Goal: Task Accomplishment & Management: Complete application form

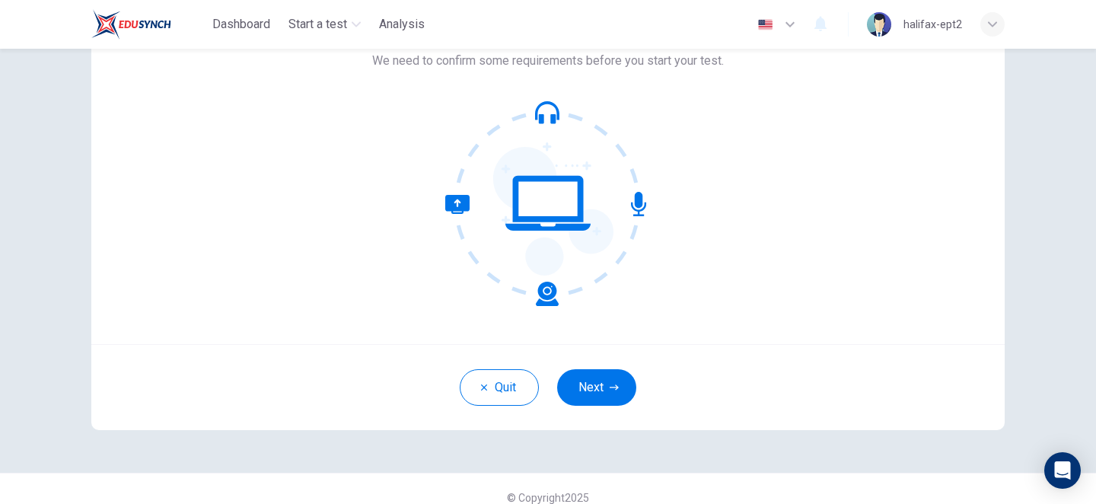
scroll to position [113, 0]
click at [591, 380] on button "Next" at bounding box center [596, 386] width 79 height 37
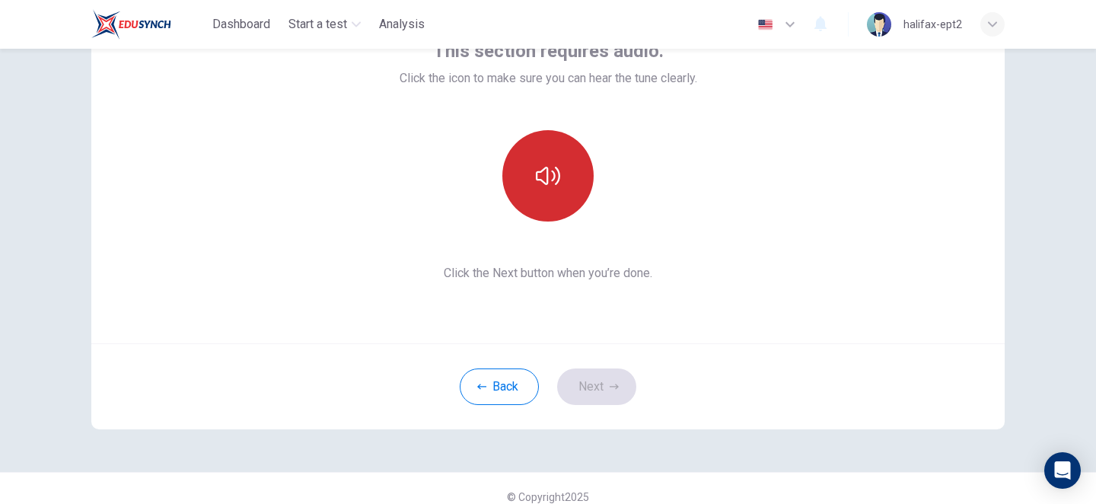
click at [568, 197] on button "button" at bounding box center [547, 175] width 91 height 91
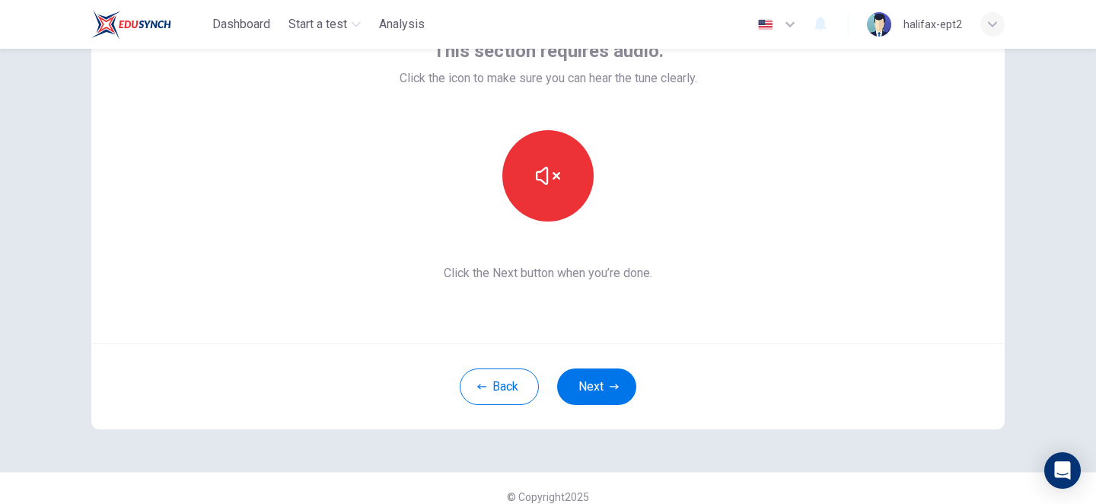
click at [586, 384] on button "Next" at bounding box center [596, 386] width 79 height 37
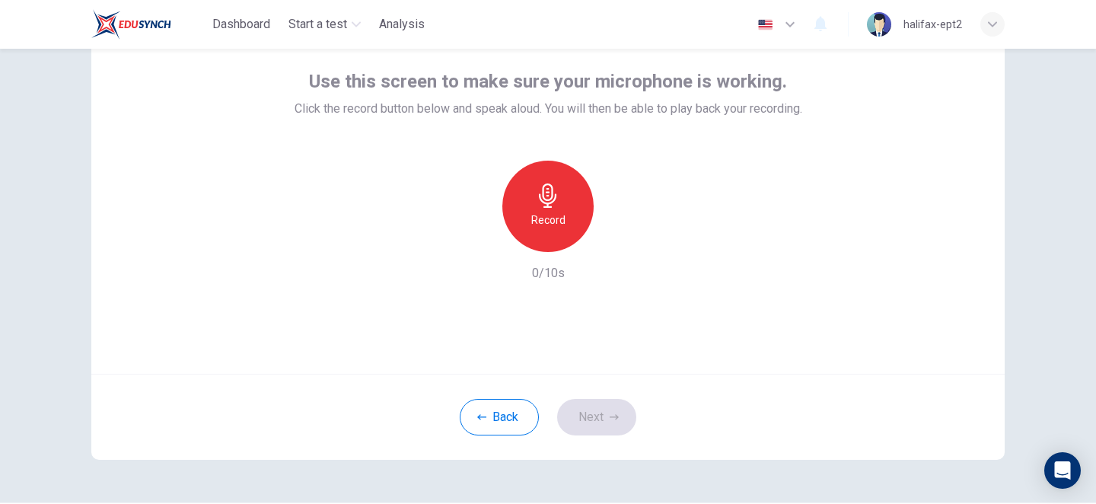
scroll to position [86, 0]
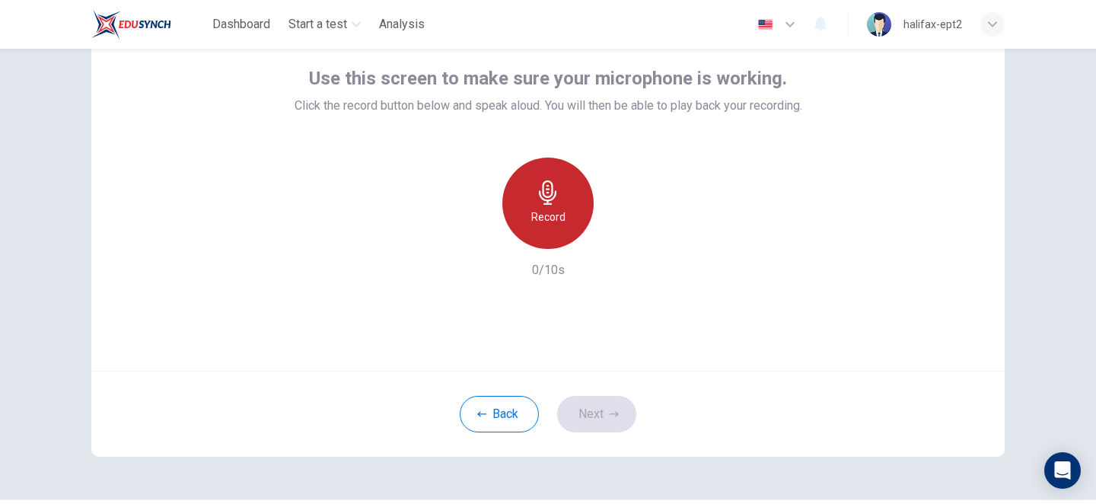
click at [556, 218] on h6 "Record" at bounding box center [548, 217] width 34 height 18
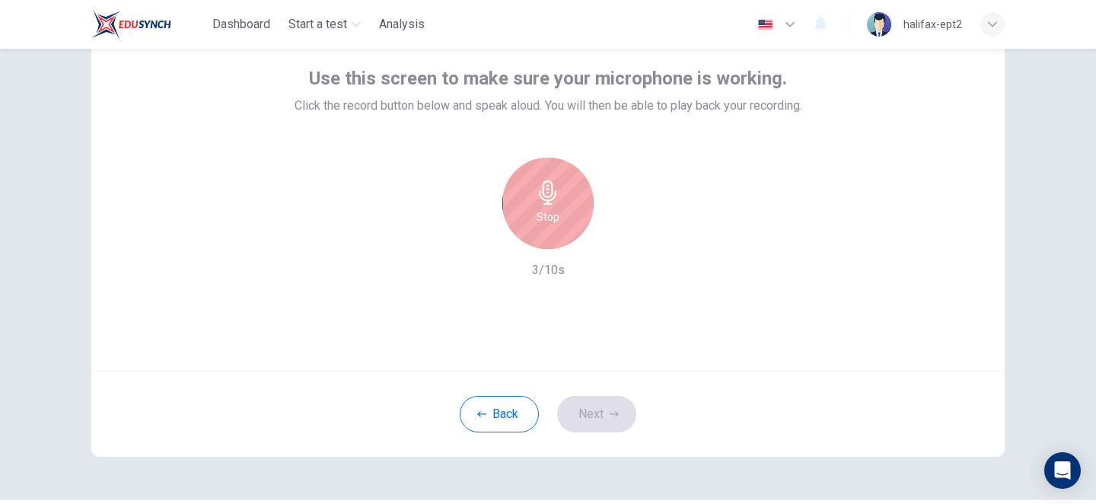
click at [556, 218] on h6 "Stop" at bounding box center [547, 217] width 23 height 18
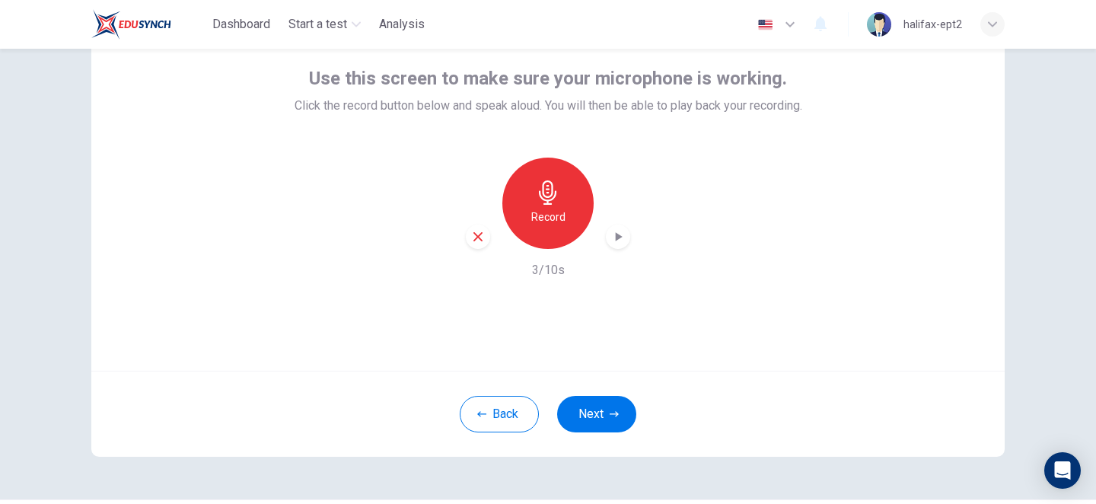
click at [619, 237] on icon "button" at bounding box center [619, 236] width 7 height 9
click at [597, 414] on button "Next" at bounding box center [596, 414] width 79 height 37
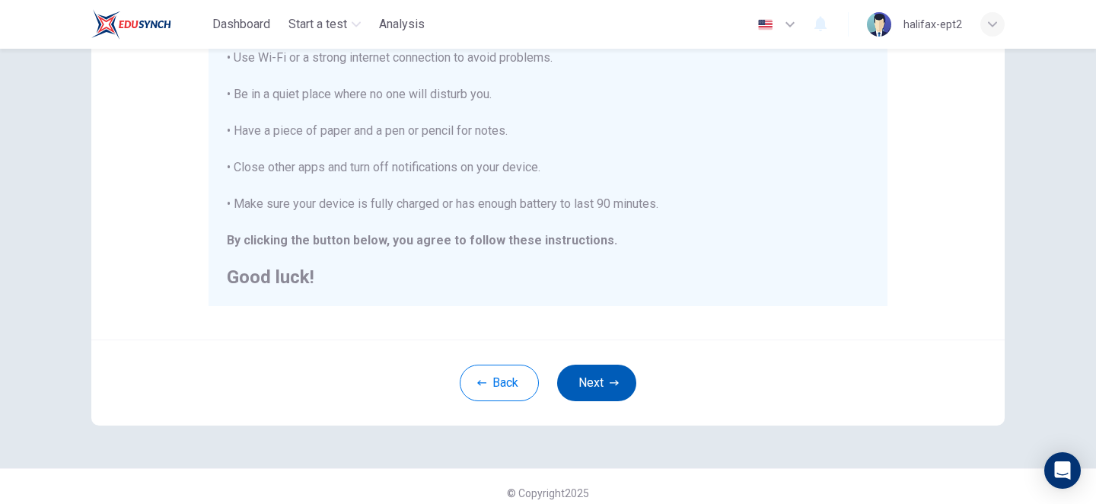
scroll to position [342, 0]
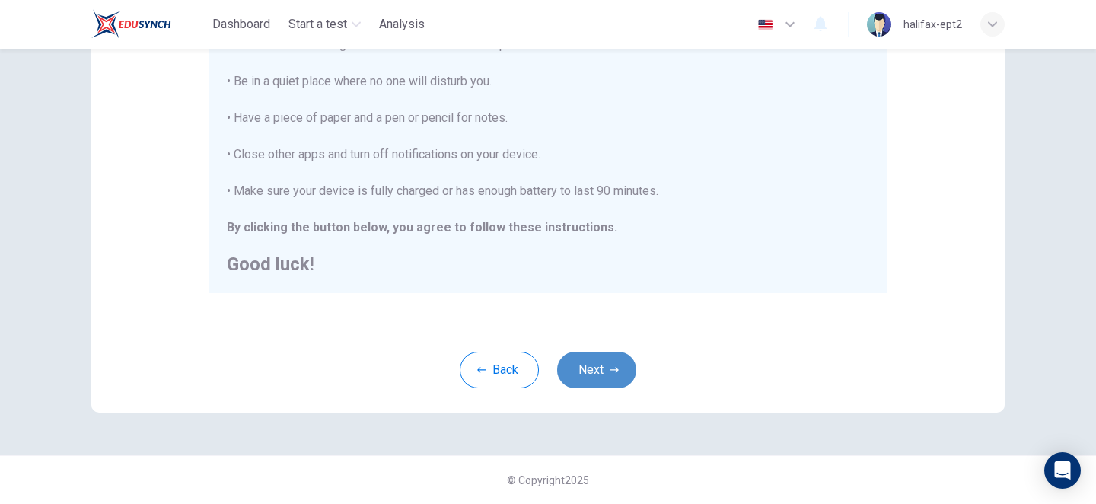
click at [609, 377] on button "Next" at bounding box center [596, 370] width 79 height 37
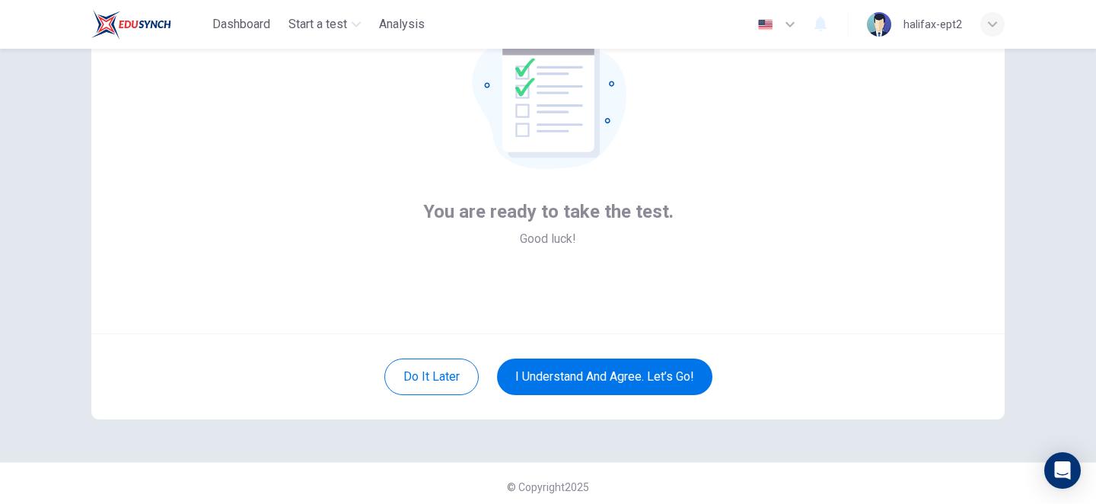
scroll to position [125, 0]
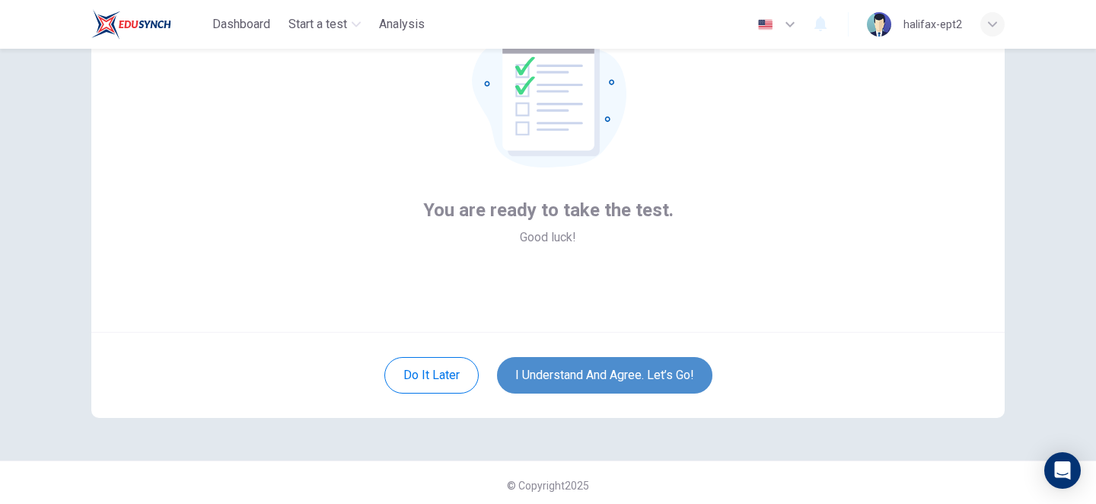
click at [590, 378] on button "I understand and agree. Let’s go!" at bounding box center [604, 375] width 215 height 37
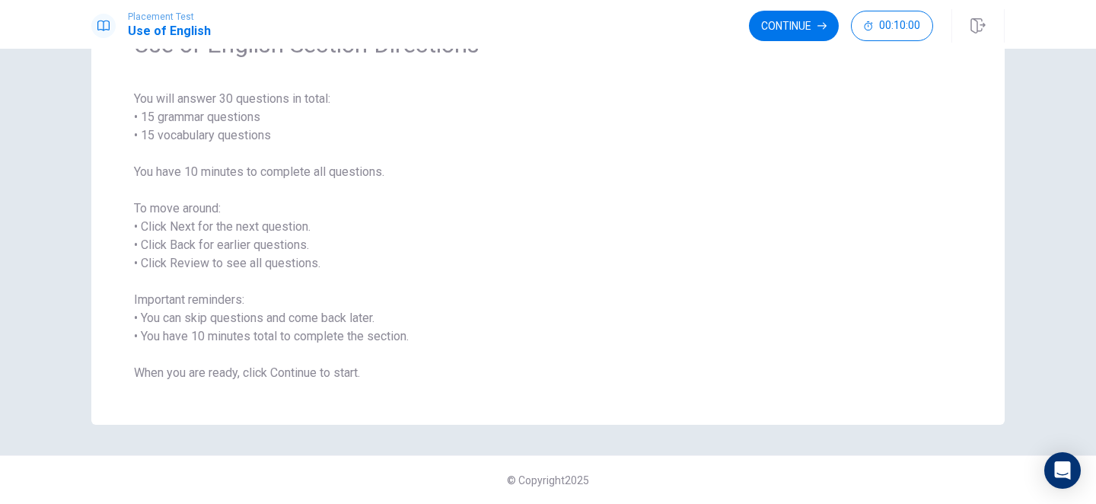
scroll to position [68, 0]
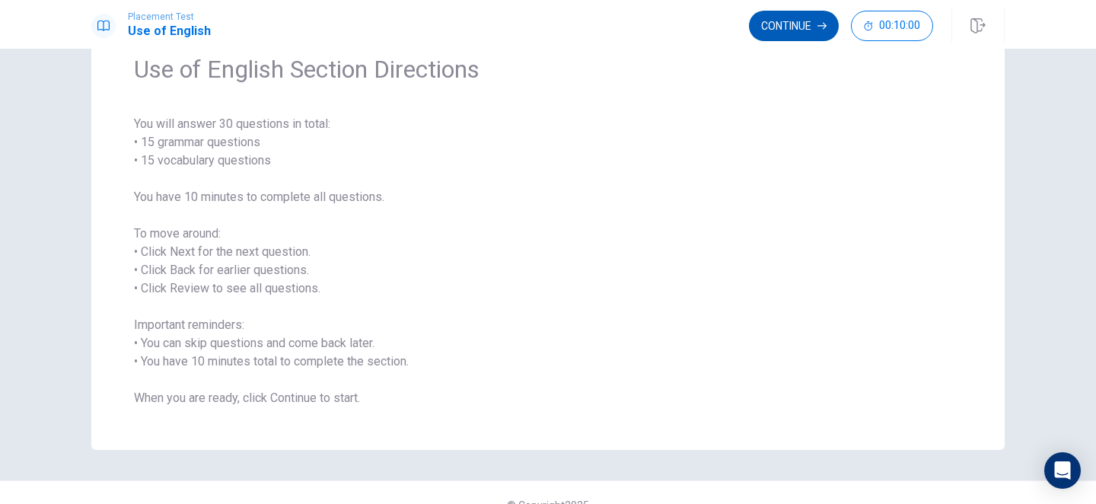
click at [809, 27] on button "Continue" at bounding box center [794, 26] width 90 height 30
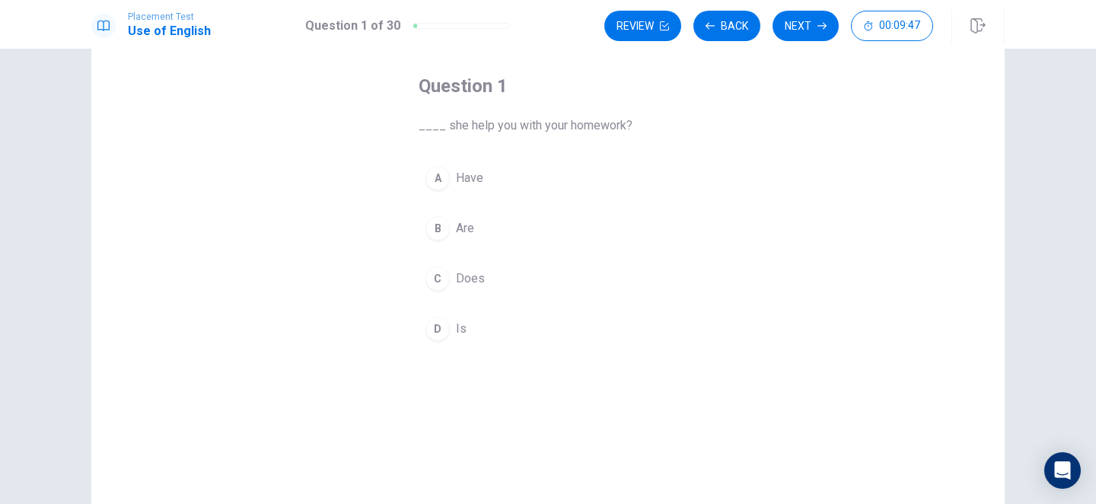
click at [476, 278] on span "Does" at bounding box center [470, 278] width 29 height 18
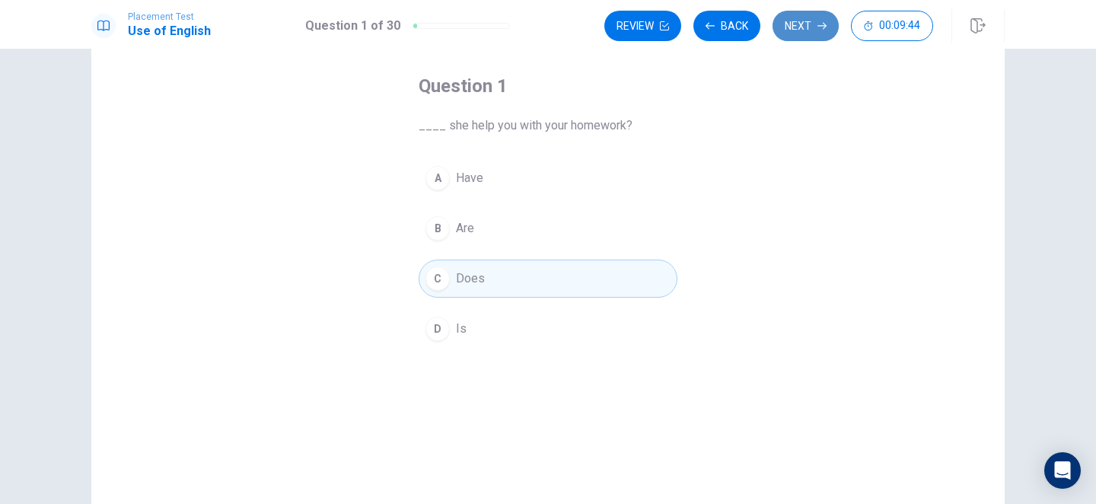
click at [794, 27] on button "Next" at bounding box center [805, 26] width 66 height 30
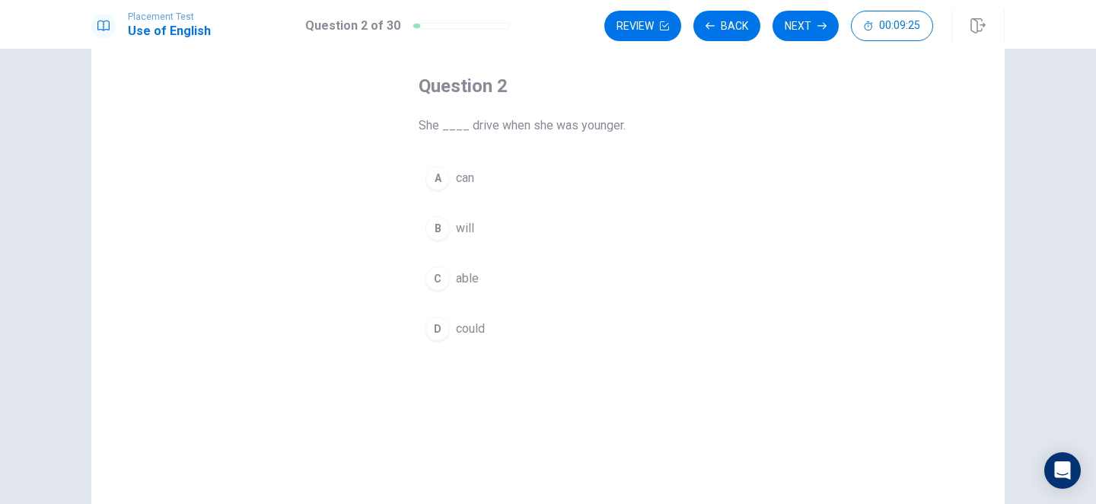
click at [470, 330] on span "could" at bounding box center [470, 329] width 29 height 18
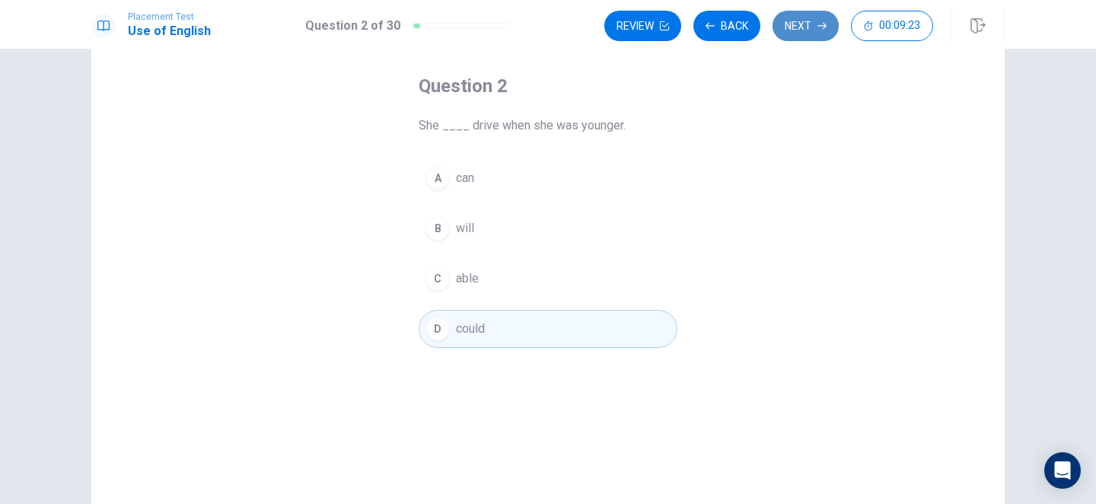
click at [813, 24] on button "Next" at bounding box center [805, 26] width 66 height 30
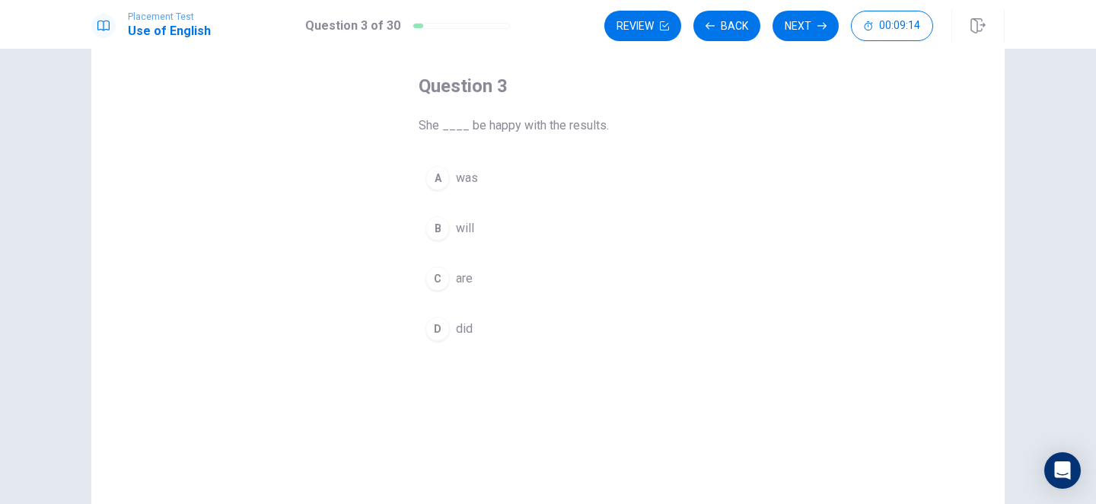
click at [460, 228] on span "will" at bounding box center [465, 228] width 18 height 18
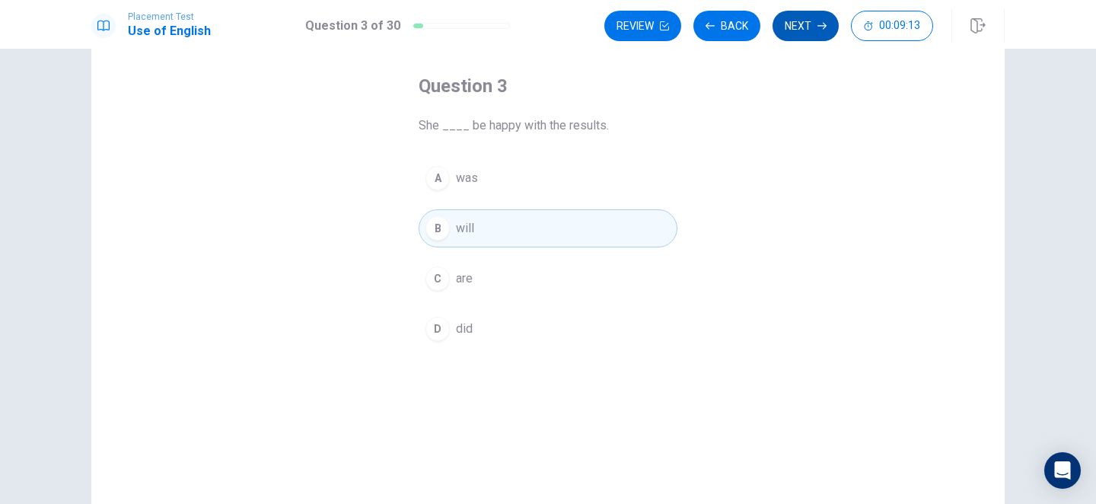
click at [797, 26] on button "Next" at bounding box center [805, 26] width 66 height 30
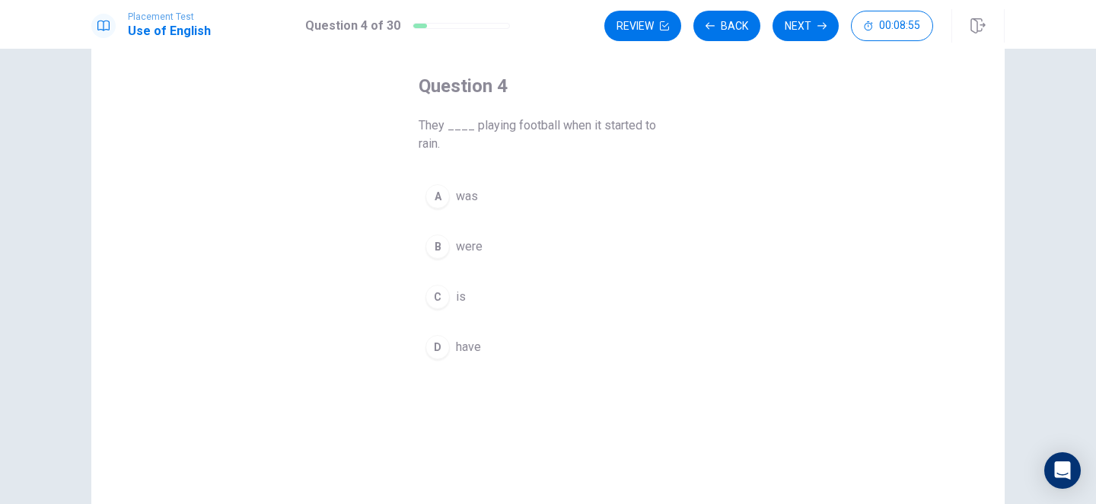
click at [448, 250] on div "B" at bounding box center [437, 246] width 24 height 24
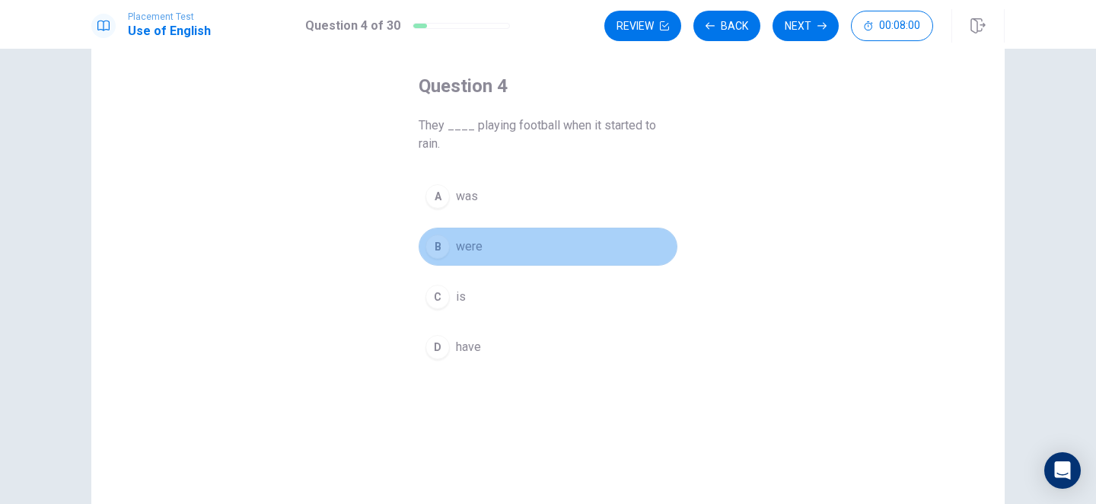
click at [479, 245] on span "were" at bounding box center [469, 246] width 27 height 18
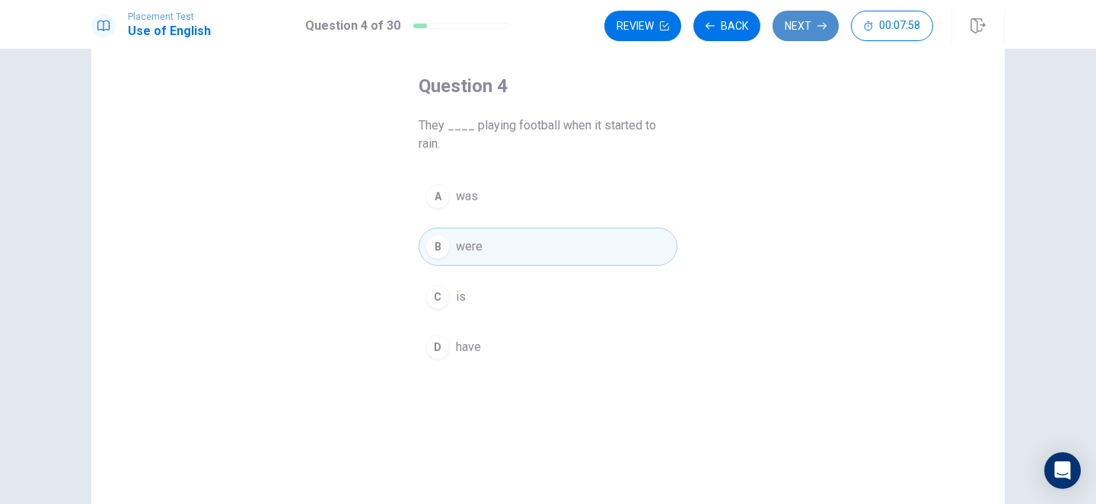
click at [813, 27] on button "Next" at bounding box center [805, 26] width 66 height 30
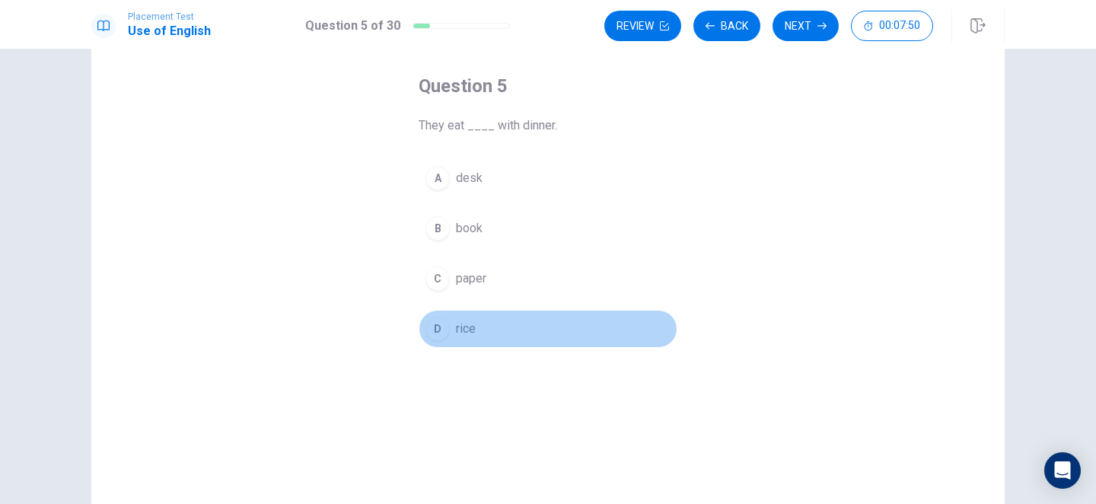
click at [441, 328] on div "D" at bounding box center [437, 329] width 24 height 24
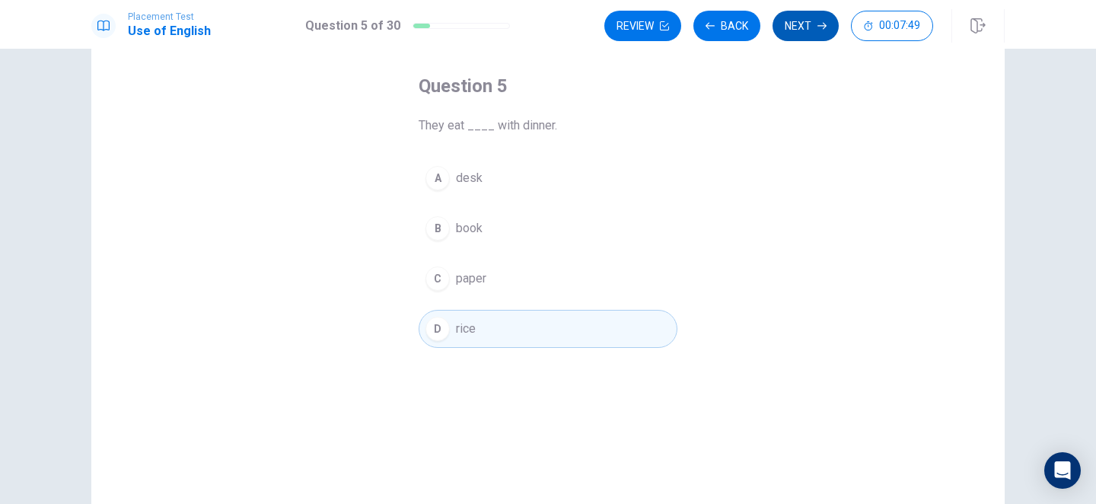
click at [801, 20] on button "Next" at bounding box center [805, 26] width 66 height 30
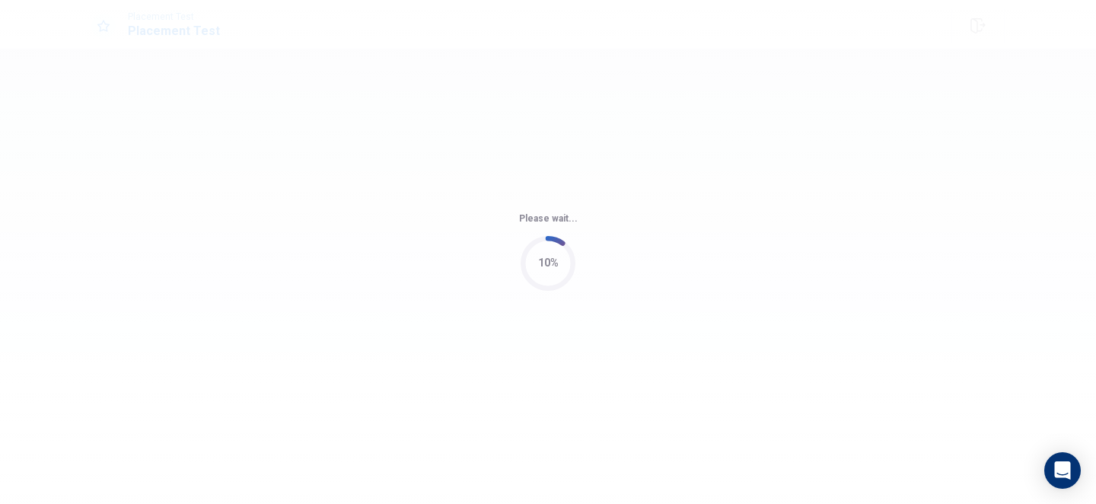
scroll to position [0, 0]
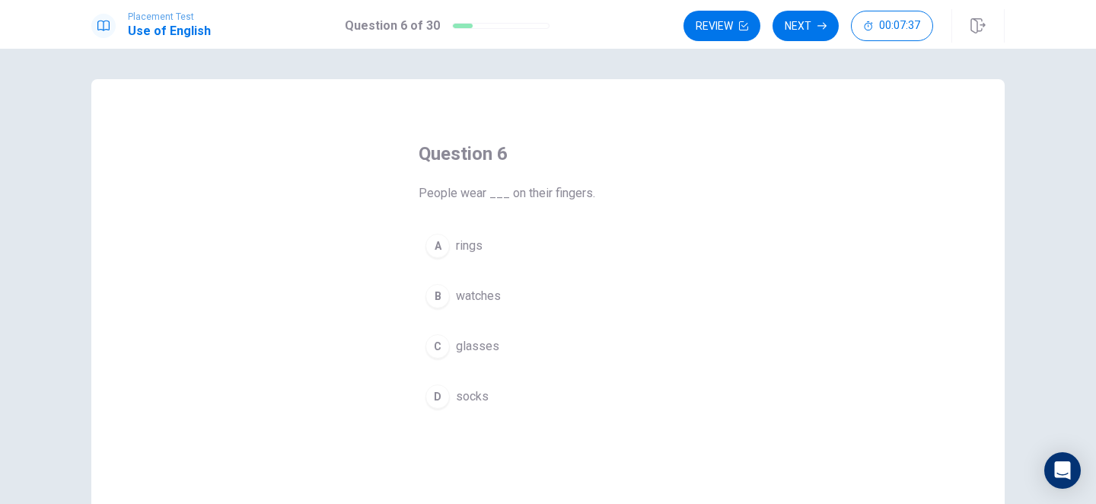
click at [441, 253] on div "A" at bounding box center [437, 246] width 24 height 24
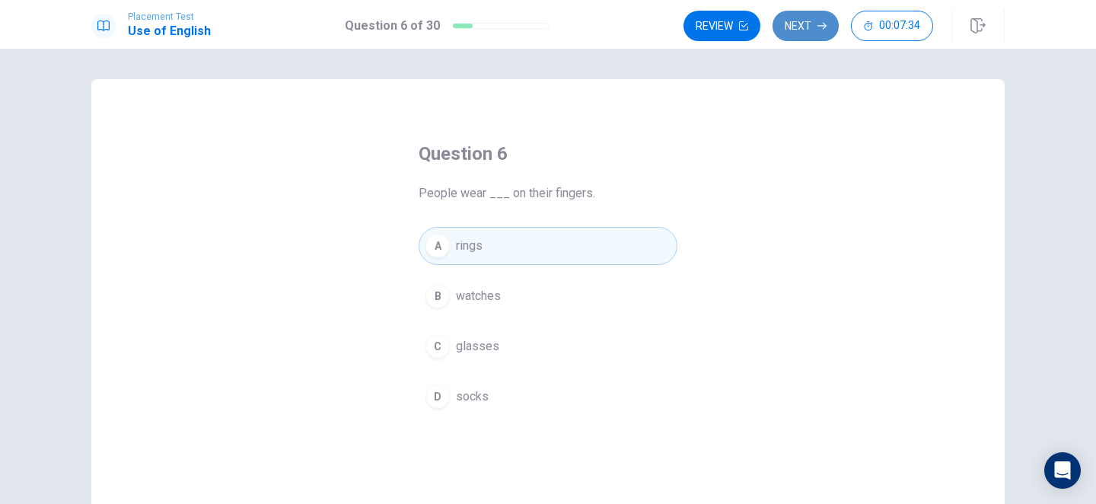
click at [810, 18] on button "Next" at bounding box center [805, 26] width 66 height 30
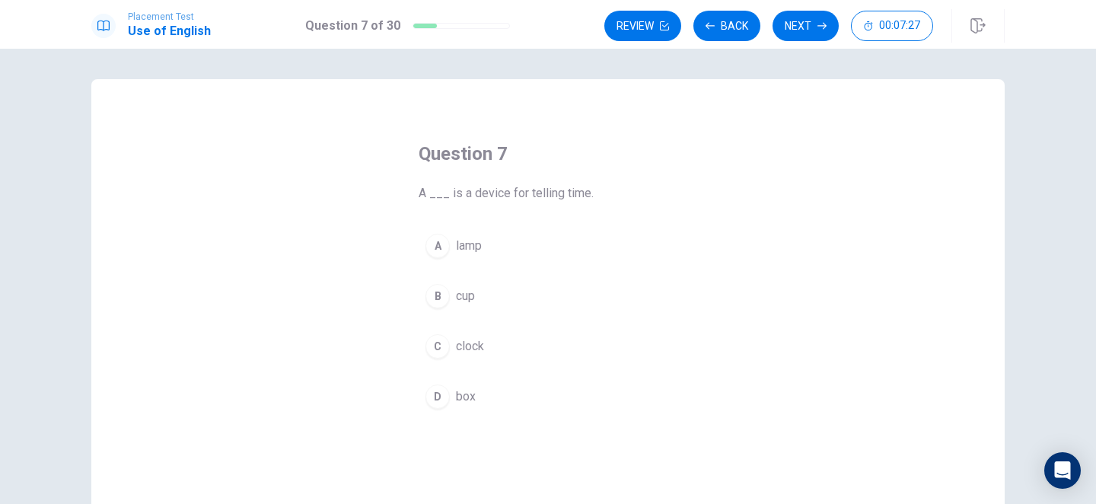
click at [438, 343] on div "C" at bounding box center [437, 346] width 24 height 24
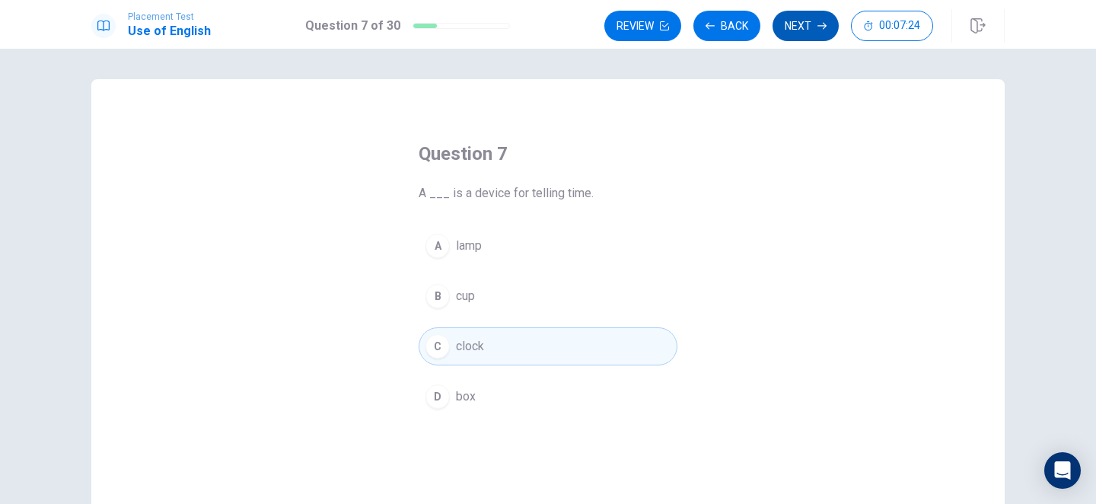
click at [807, 24] on button "Next" at bounding box center [805, 26] width 66 height 30
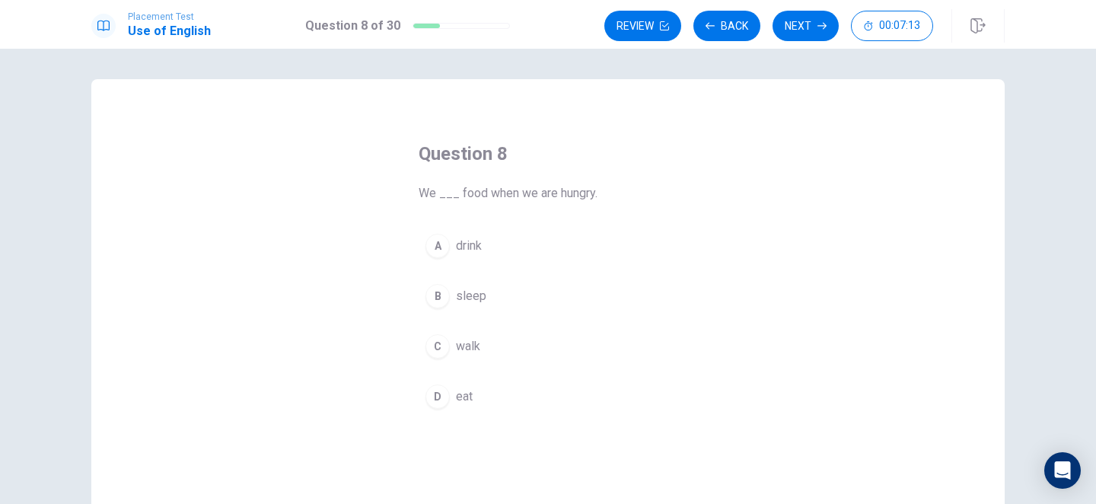
click at [438, 400] on div "D" at bounding box center [437, 396] width 24 height 24
click at [798, 30] on button "Next" at bounding box center [805, 26] width 66 height 30
click at [437, 295] on div "B" at bounding box center [437, 296] width 24 height 24
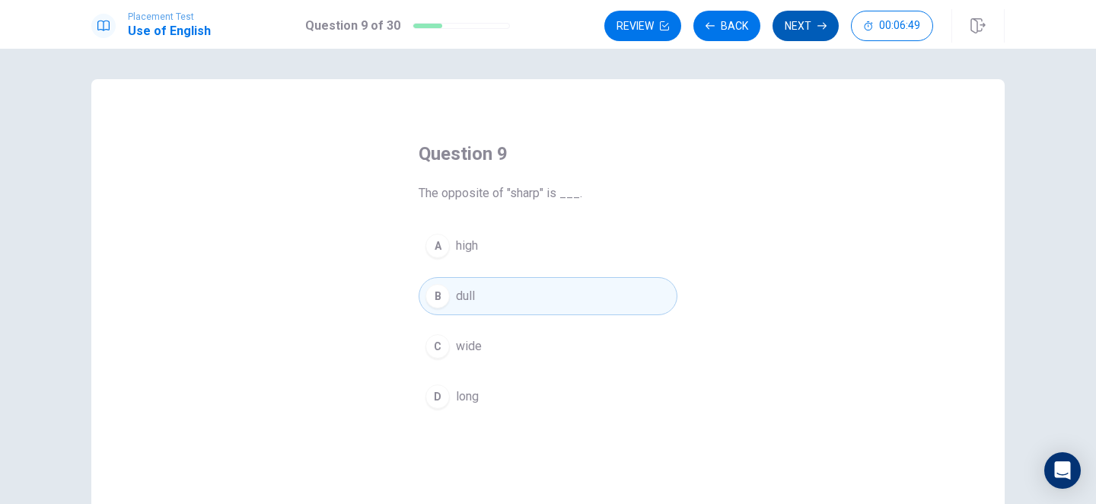
click at [798, 30] on button "Next" at bounding box center [805, 26] width 66 height 30
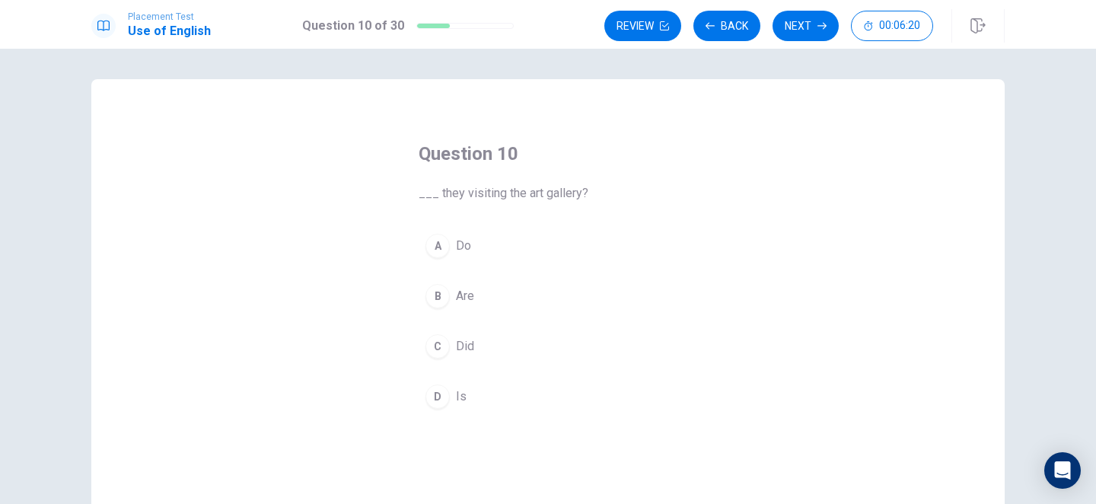
click at [439, 295] on div "B" at bounding box center [437, 296] width 24 height 24
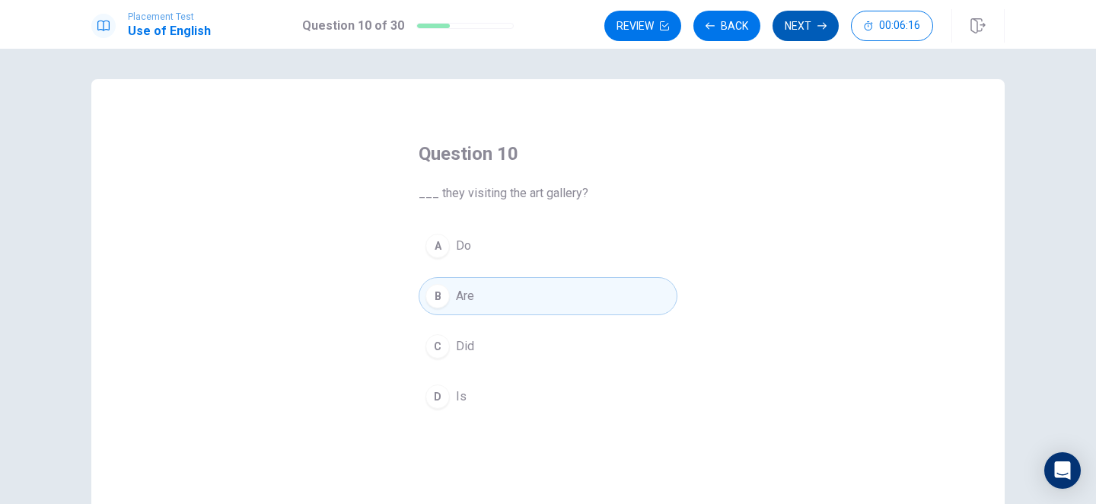
click at [811, 29] on button "Next" at bounding box center [805, 26] width 66 height 30
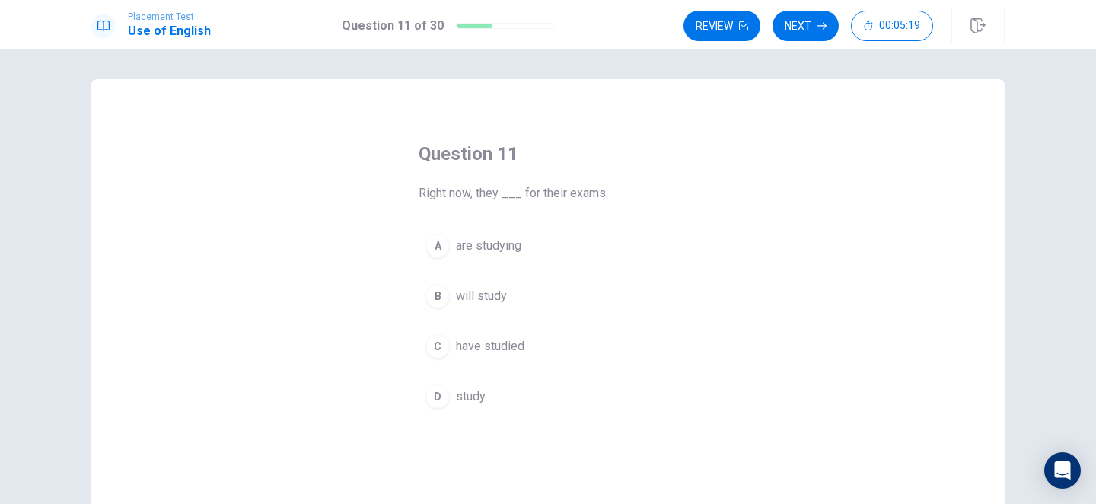
click at [438, 247] on div "A" at bounding box center [437, 246] width 24 height 24
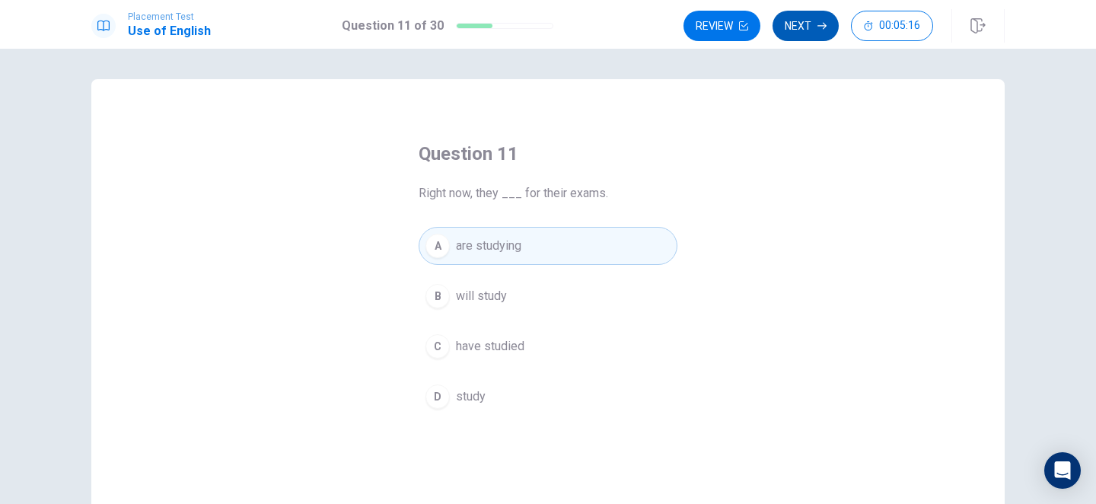
click at [807, 24] on button "Next" at bounding box center [805, 26] width 66 height 30
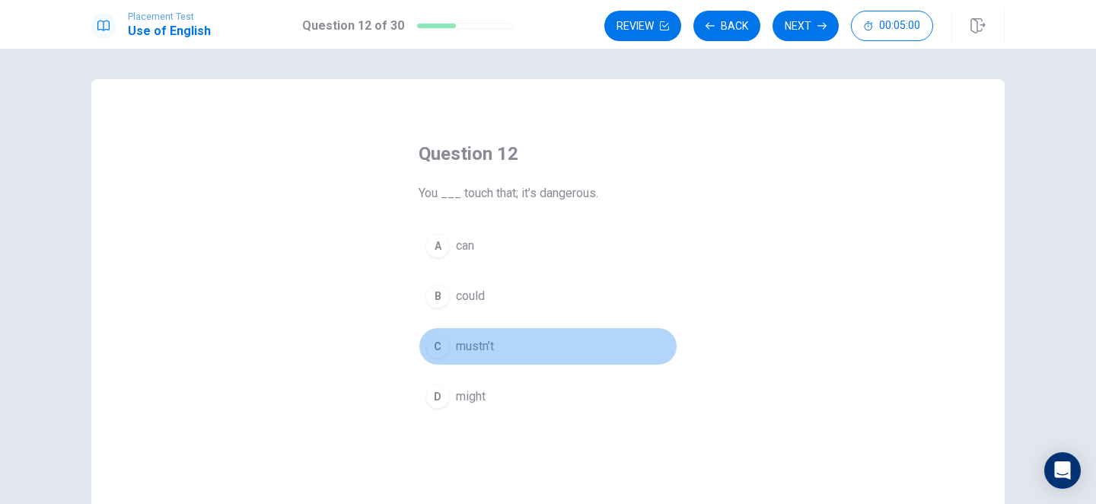
click at [444, 348] on div "C" at bounding box center [437, 346] width 24 height 24
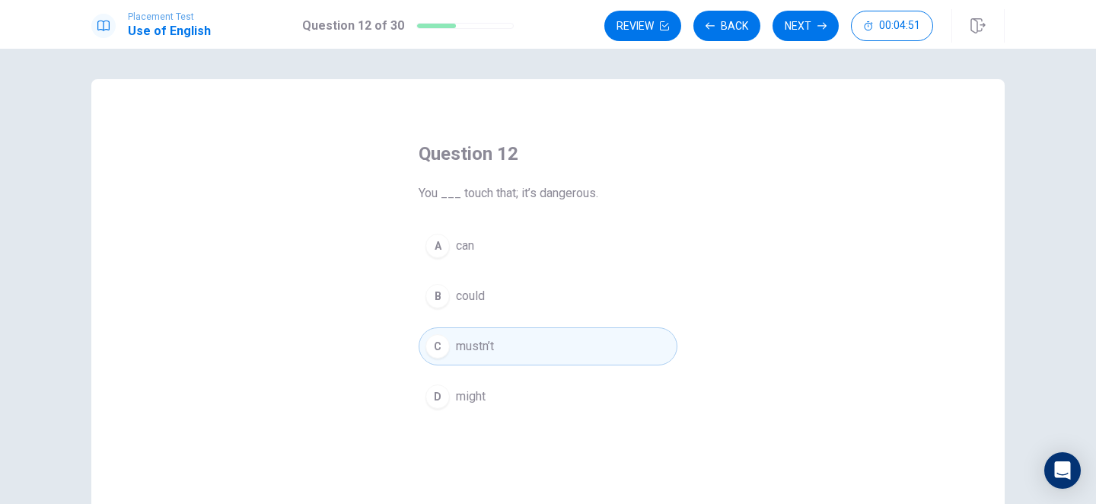
click at [804, 21] on button "Next" at bounding box center [805, 26] width 66 height 30
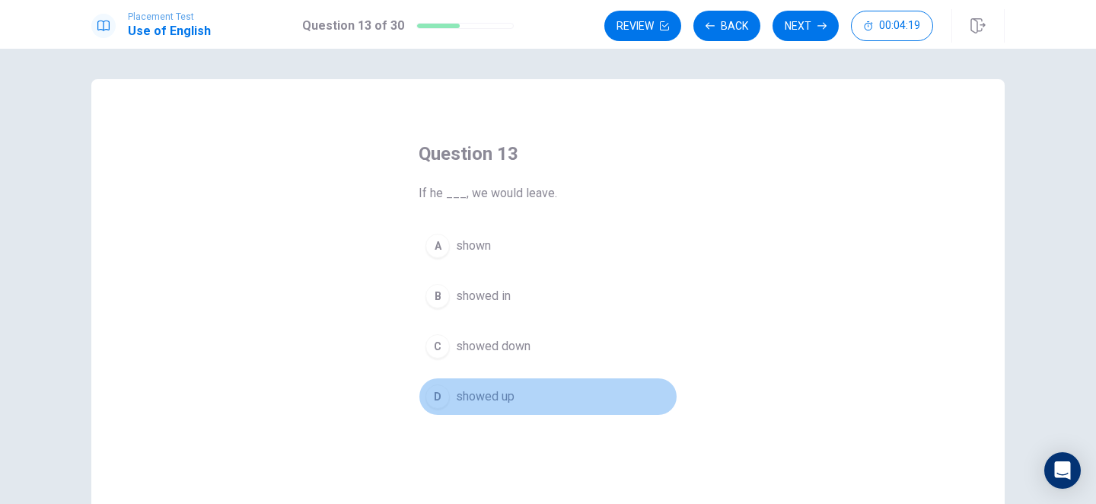
click at [433, 405] on div "D" at bounding box center [437, 396] width 24 height 24
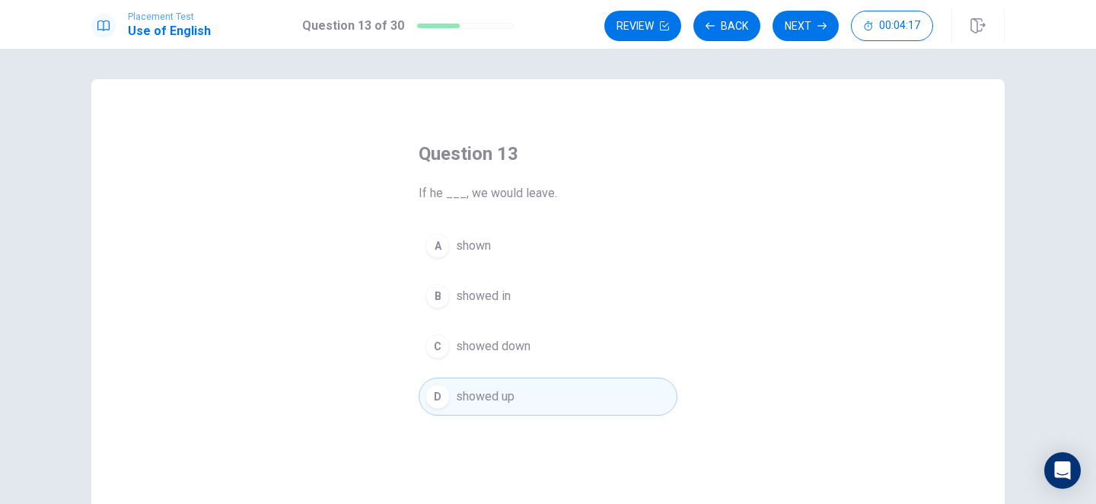
click at [796, 24] on button "Next" at bounding box center [805, 26] width 66 height 30
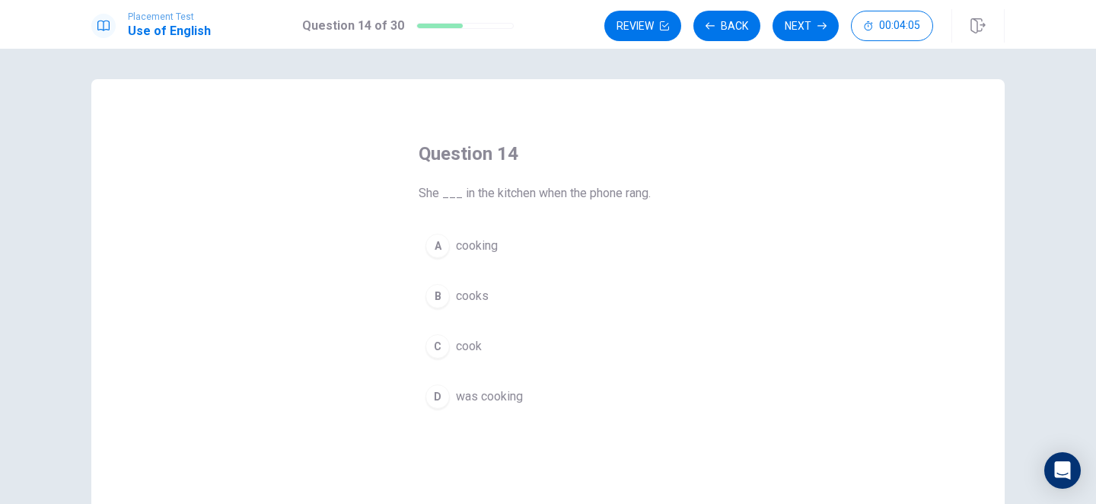
click at [443, 403] on div "D" at bounding box center [437, 396] width 24 height 24
click at [804, 24] on button "Next" at bounding box center [805, 26] width 66 height 30
click at [438, 345] on div "C" at bounding box center [437, 346] width 24 height 24
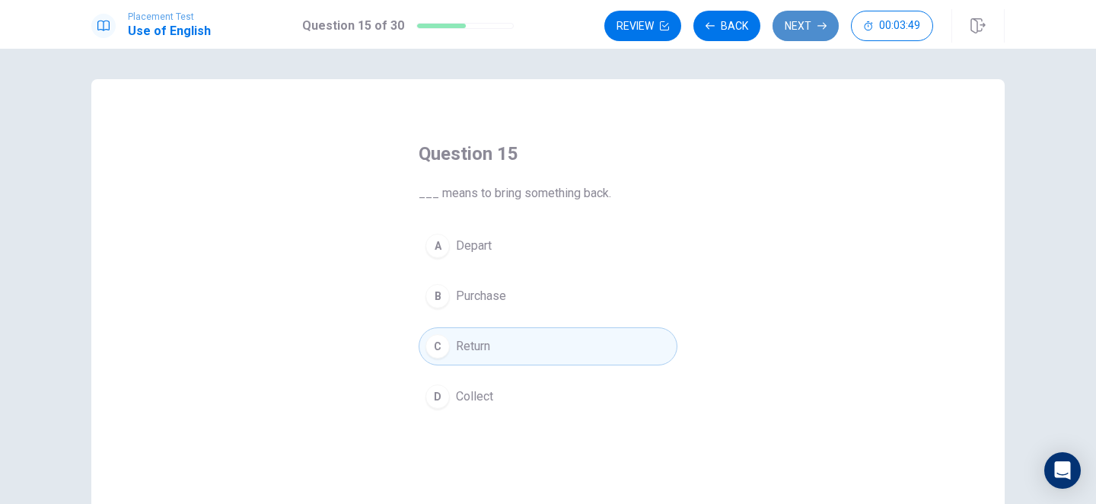
click at [817, 27] on button "Next" at bounding box center [805, 26] width 66 height 30
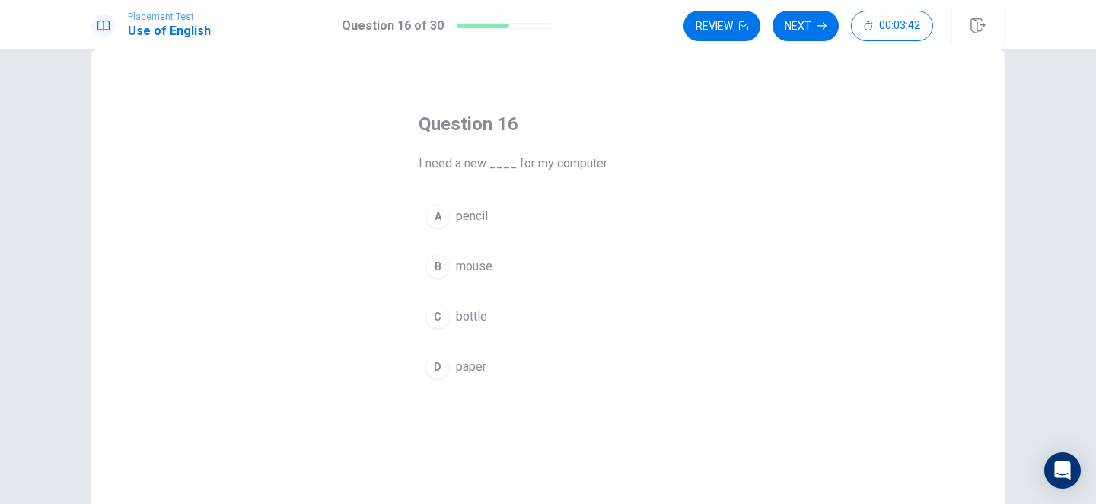
scroll to position [21, 0]
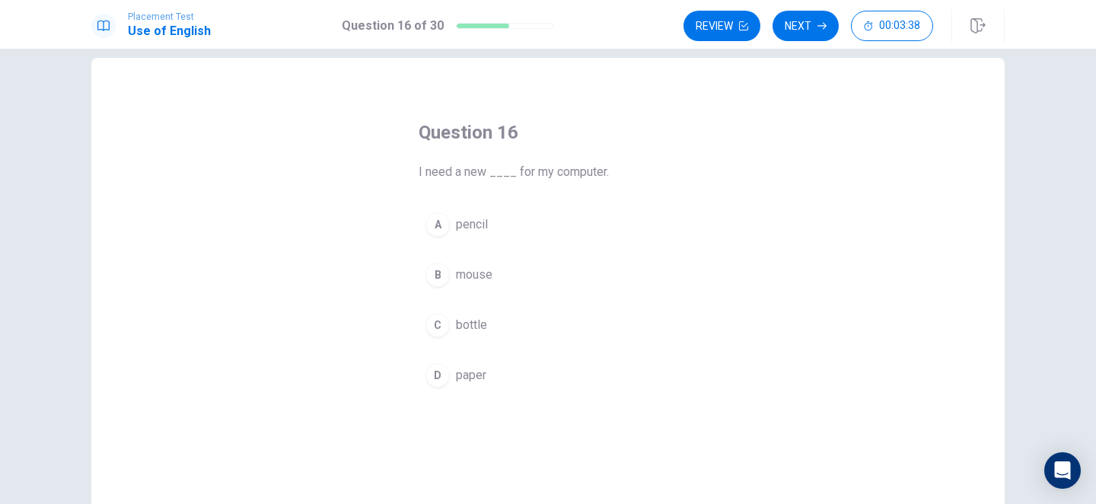
click at [443, 276] on div "B" at bounding box center [437, 275] width 24 height 24
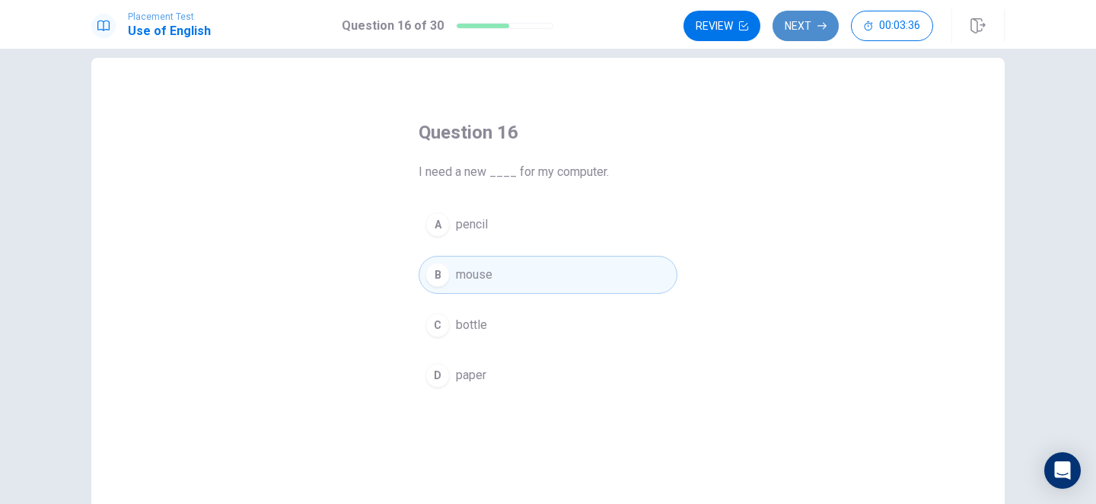
click at [806, 24] on button "Next" at bounding box center [805, 26] width 66 height 30
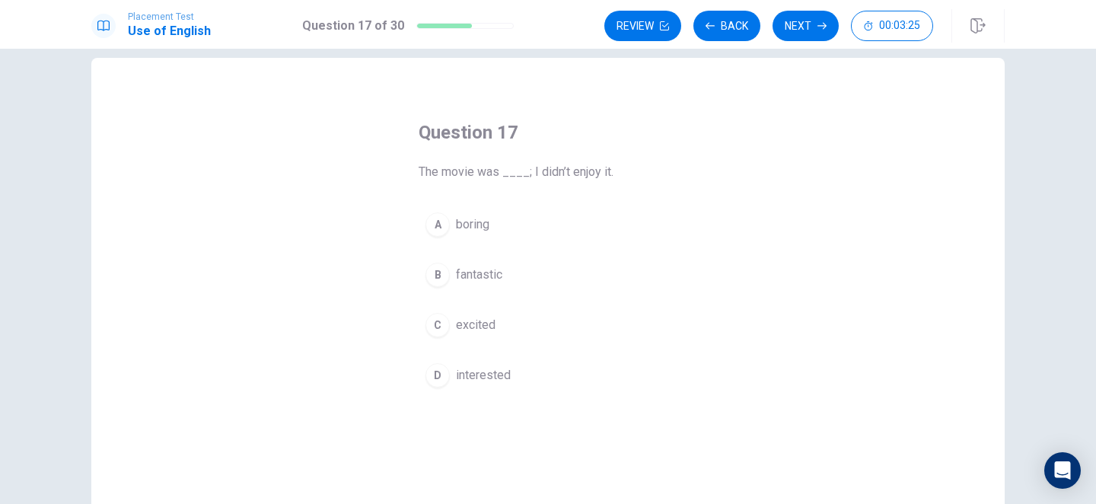
click at [438, 228] on div "A" at bounding box center [437, 224] width 24 height 24
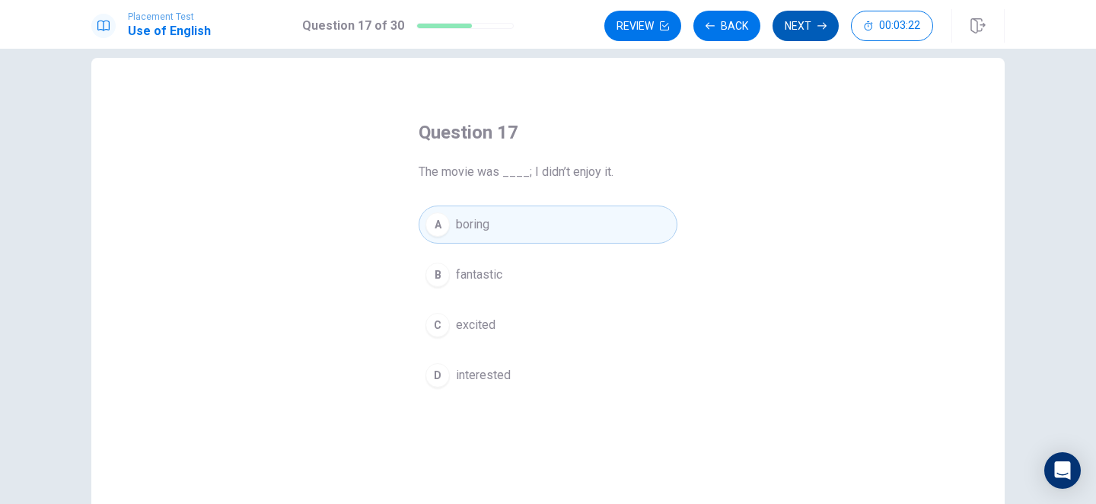
click at [821, 30] on icon "button" at bounding box center [821, 25] width 9 height 9
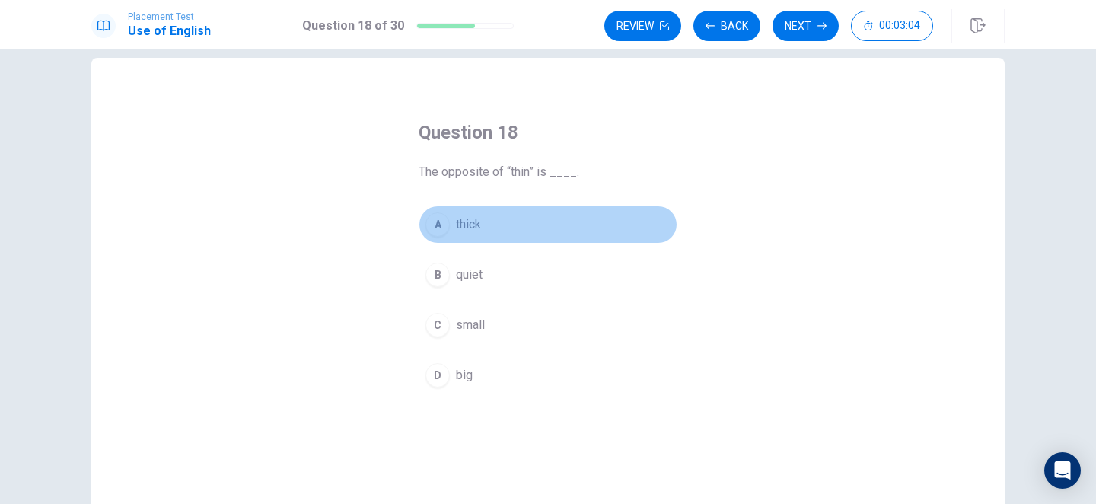
click at [440, 223] on div "A" at bounding box center [437, 224] width 24 height 24
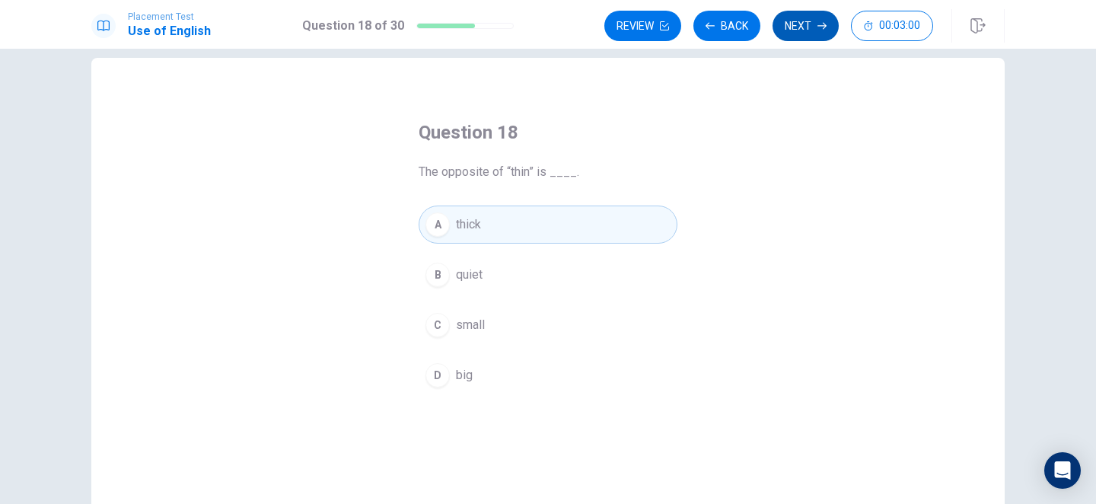
click at [805, 23] on button "Next" at bounding box center [805, 26] width 66 height 30
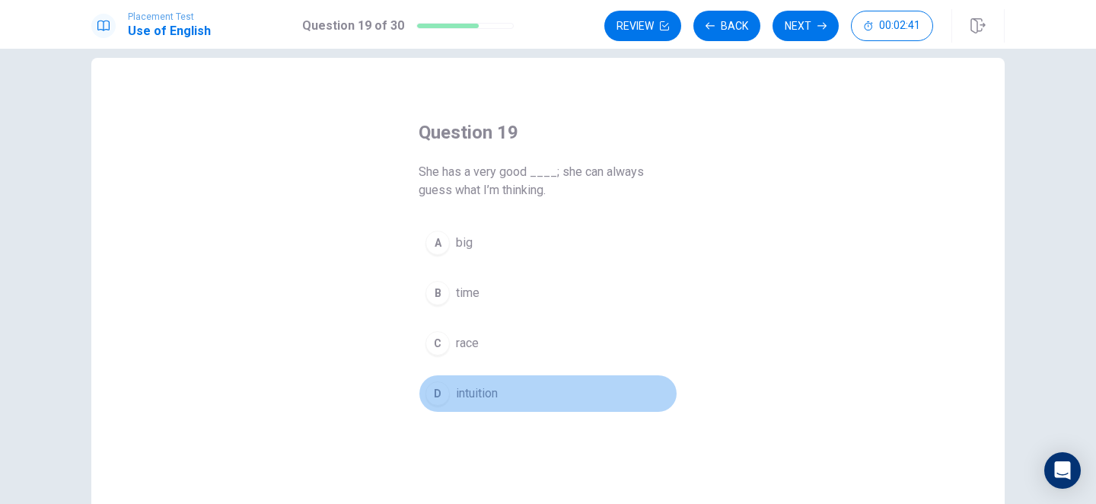
click at [441, 393] on div "D" at bounding box center [437, 393] width 24 height 24
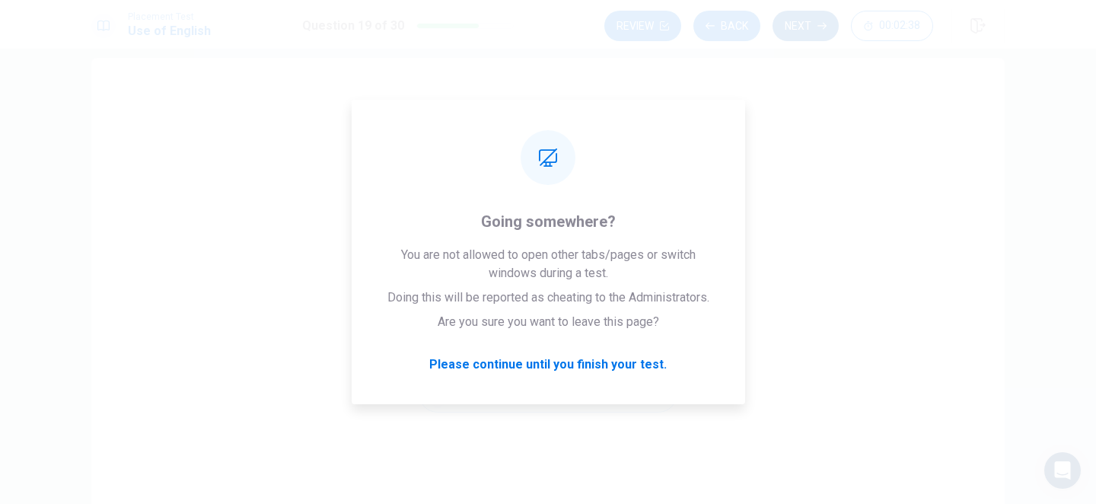
click at [810, 16] on button "Next" at bounding box center [805, 26] width 66 height 30
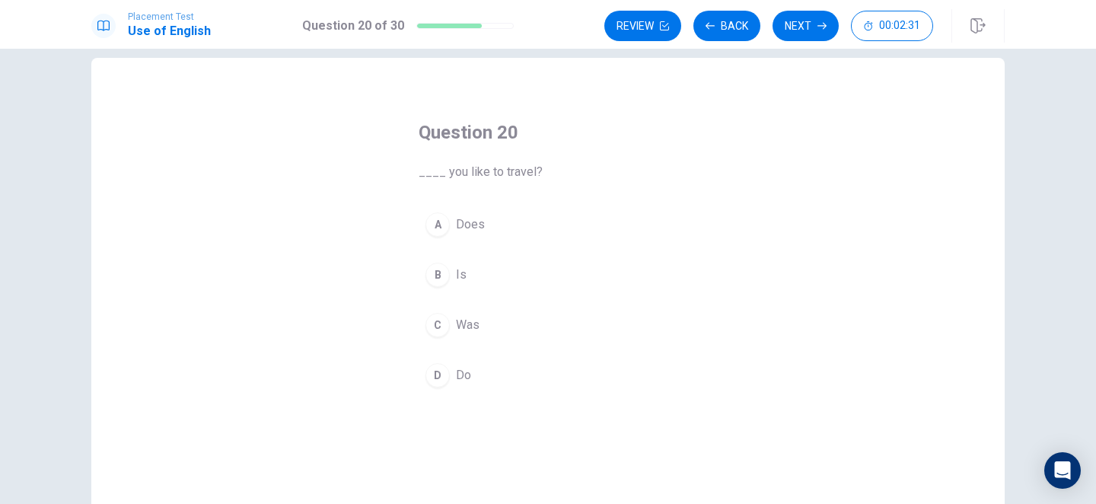
click at [437, 375] on div "D" at bounding box center [437, 375] width 24 height 24
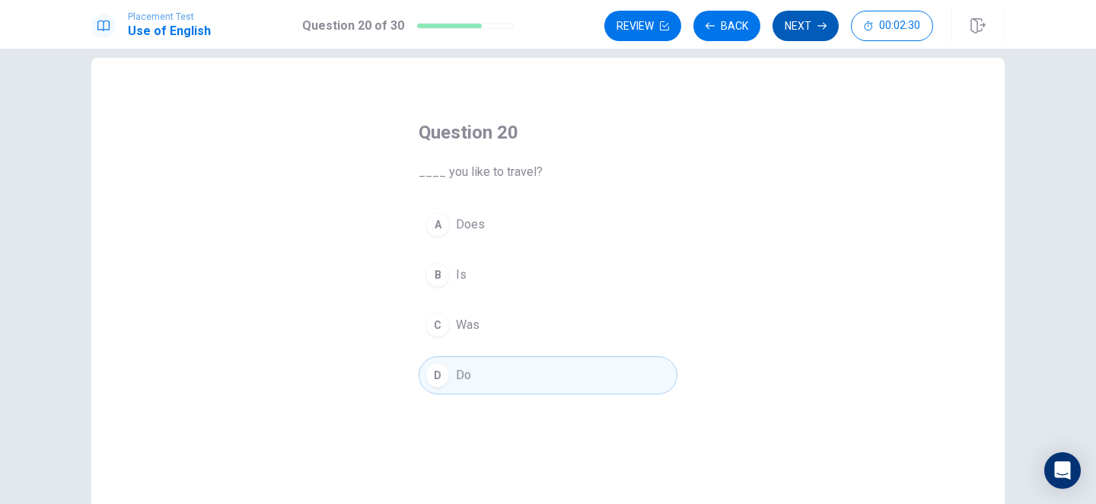
click at [814, 27] on button "Next" at bounding box center [805, 26] width 66 height 30
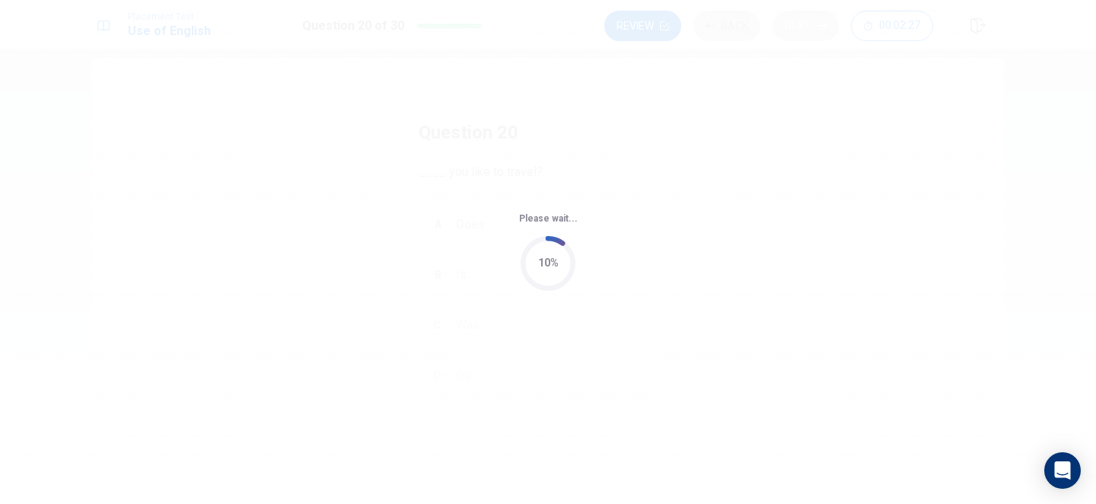
scroll to position [0, 0]
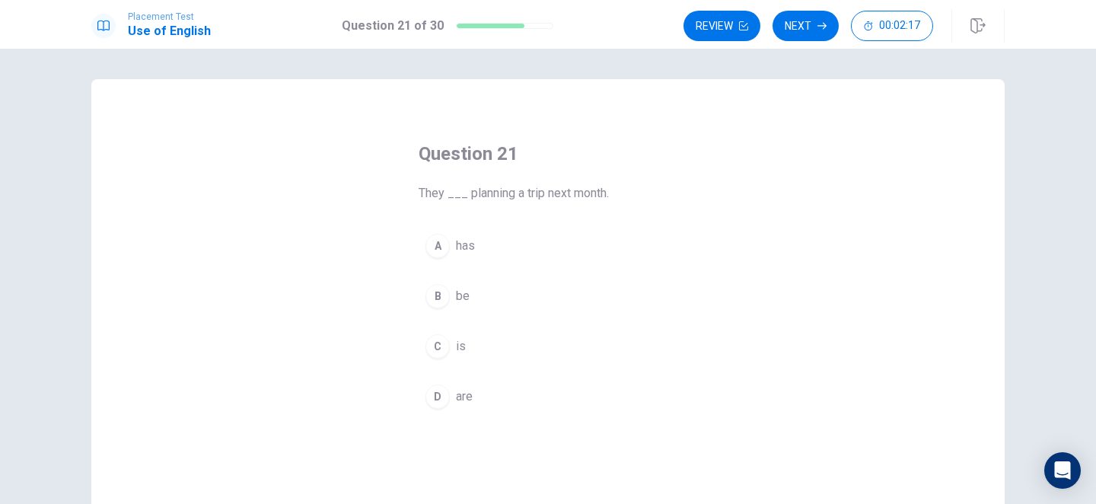
click at [438, 398] on div "D" at bounding box center [437, 396] width 24 height 24
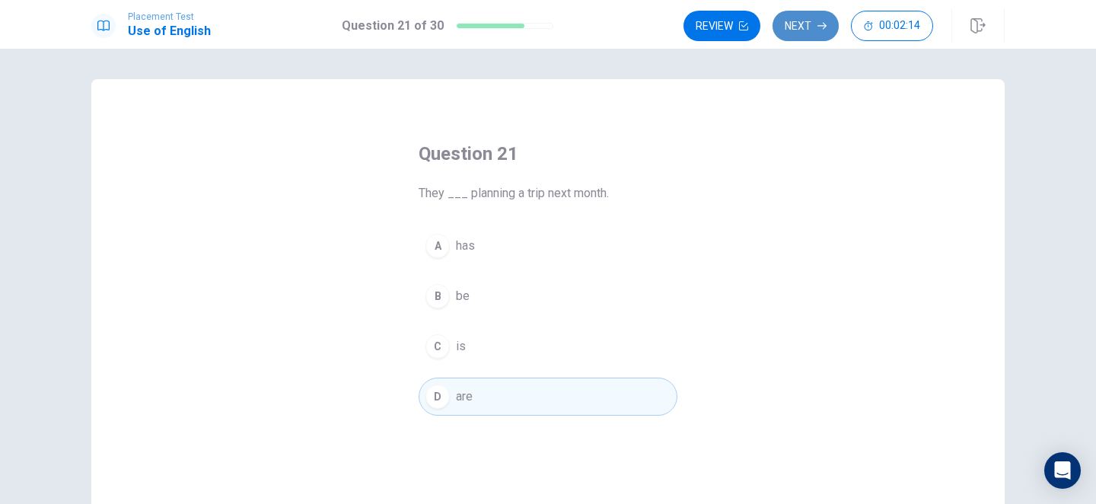
click at [797, 25] on button "Next" at bounding box center [805, 26] width 66 height 30
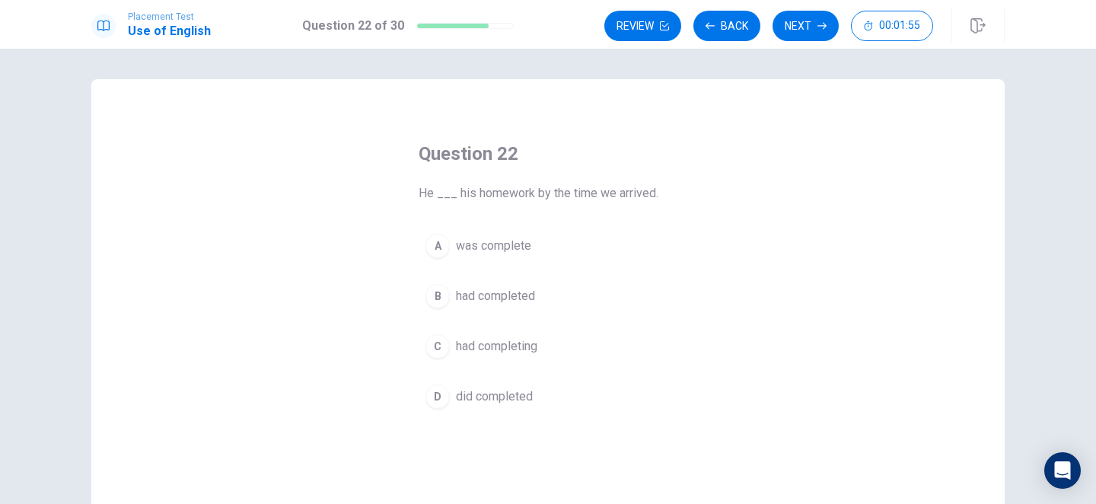
click at [441, 298] on div "B" at bounding box center [437, 296] width 24 height 24
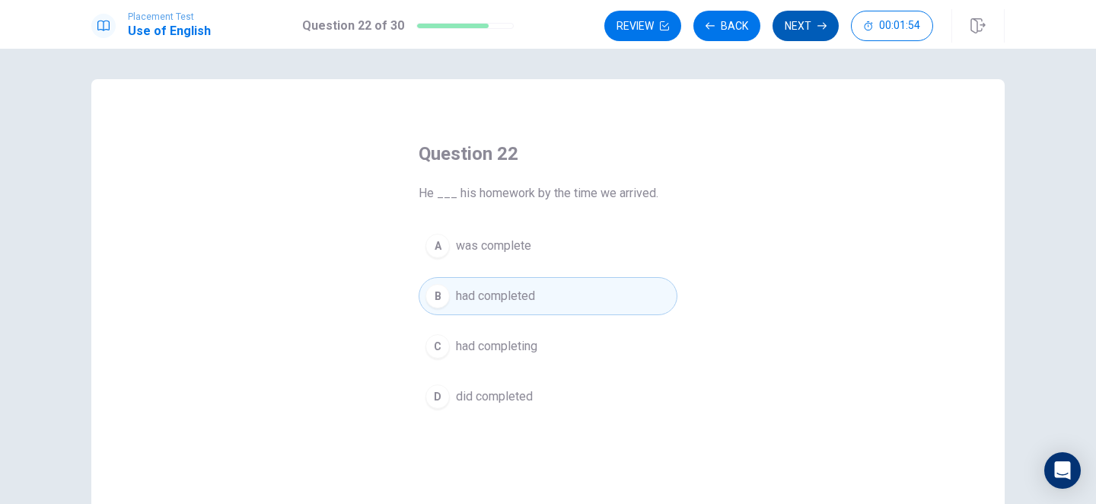
click at [819, 21] on icon "button" at bounding box center [821, 25] width 9 height 9
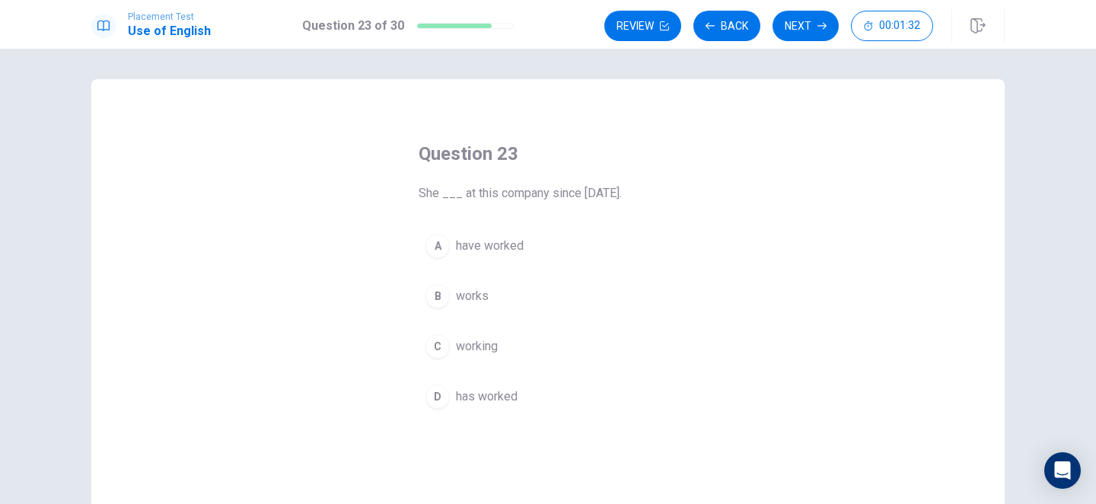
click at [439, 398] on div "D" at bounding box center [437, 396] width 24 height 24
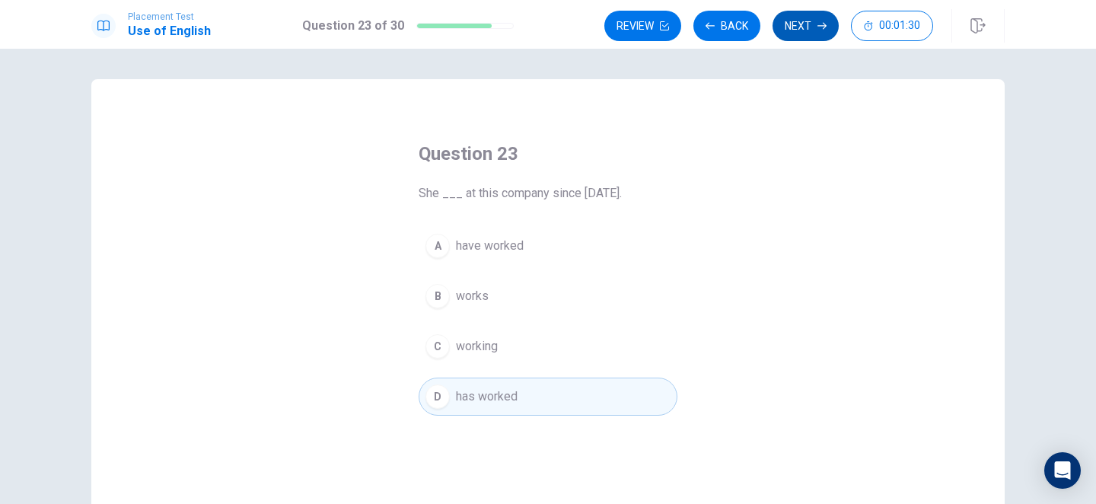
click at [813, 19] on button "Next" at bounding box center [805, 26] width 66 height 30
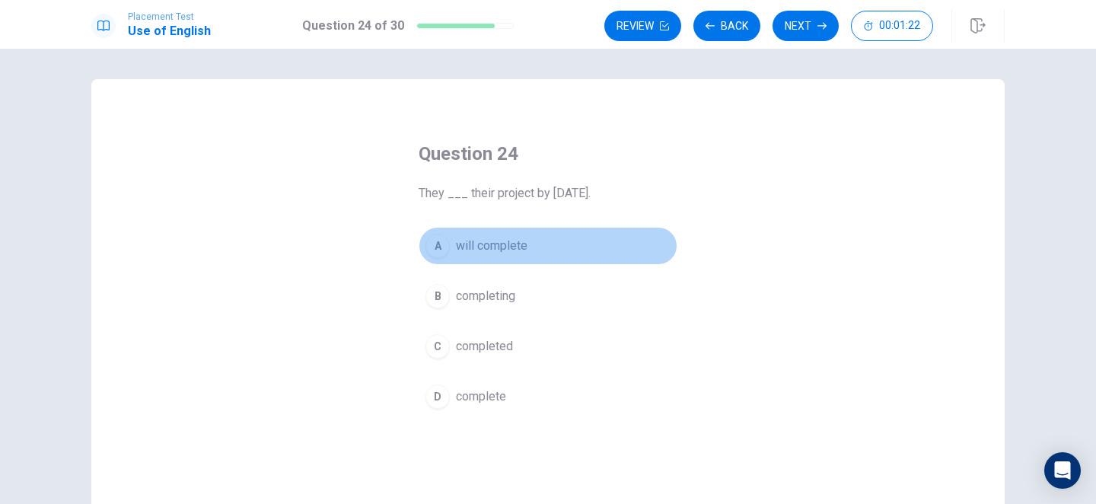
click at [436, 248] on div "A" at bounding box center [437, 246] width 24 height 24
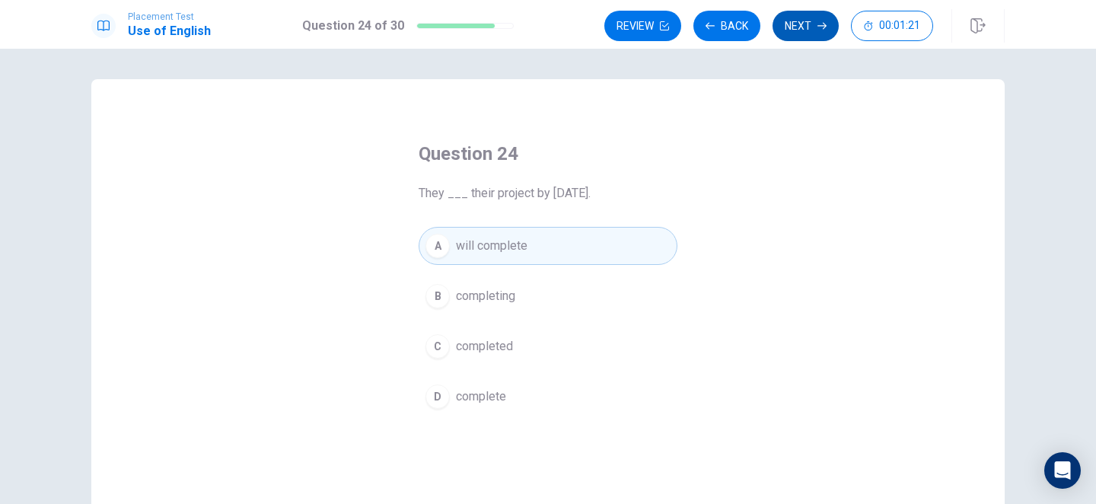
click at [782, 33] on button "Next" at bounding box center [805, 26] width 66 height 30
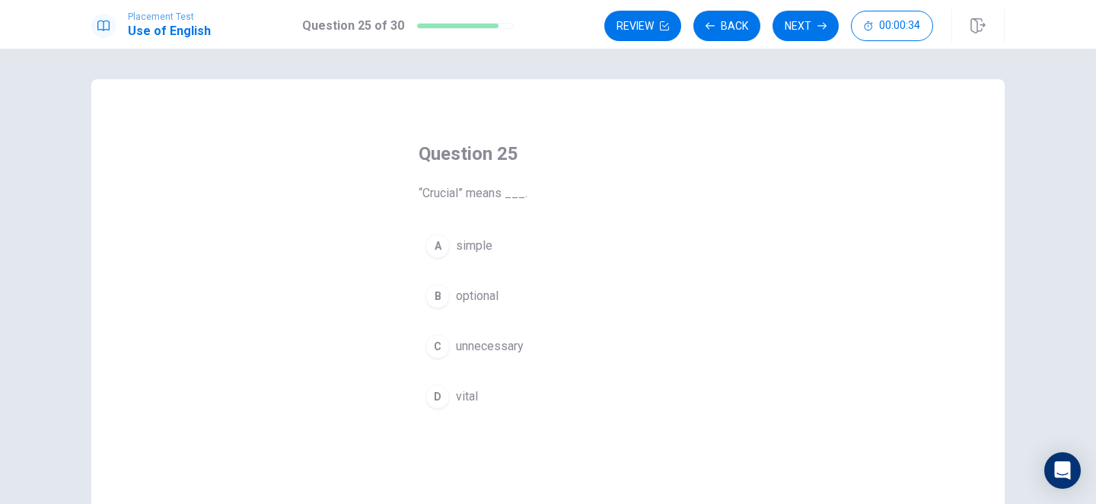
click at [437, 400] on div "D" at bounding box center [437, 396] width 24 height 24
click at [810, 19] on button "Next" at bounding box center [805, 26] width 66 height 30
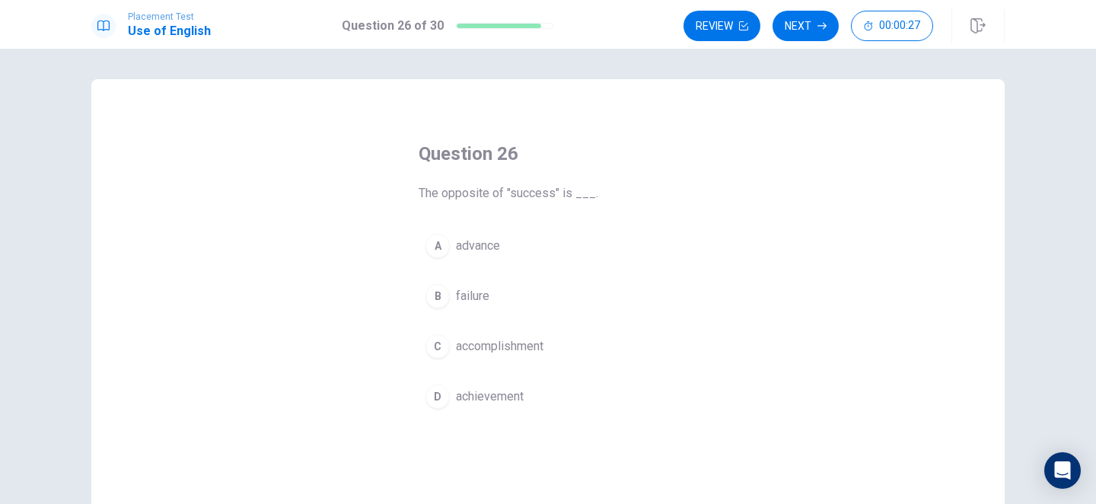
scroll to position [63, 0]
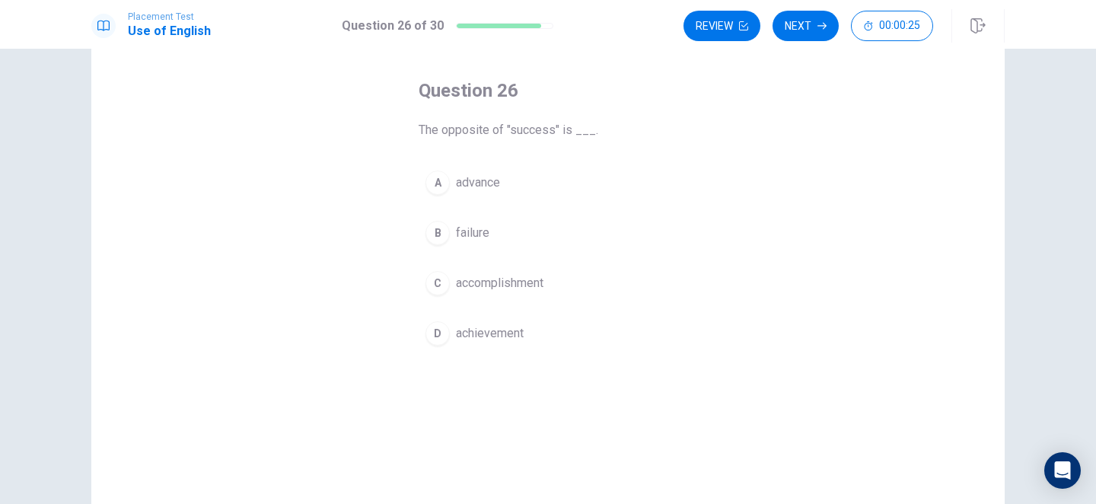
click at [444, 234] on div "B" at bounding box center [437, 233] width 24 height 24
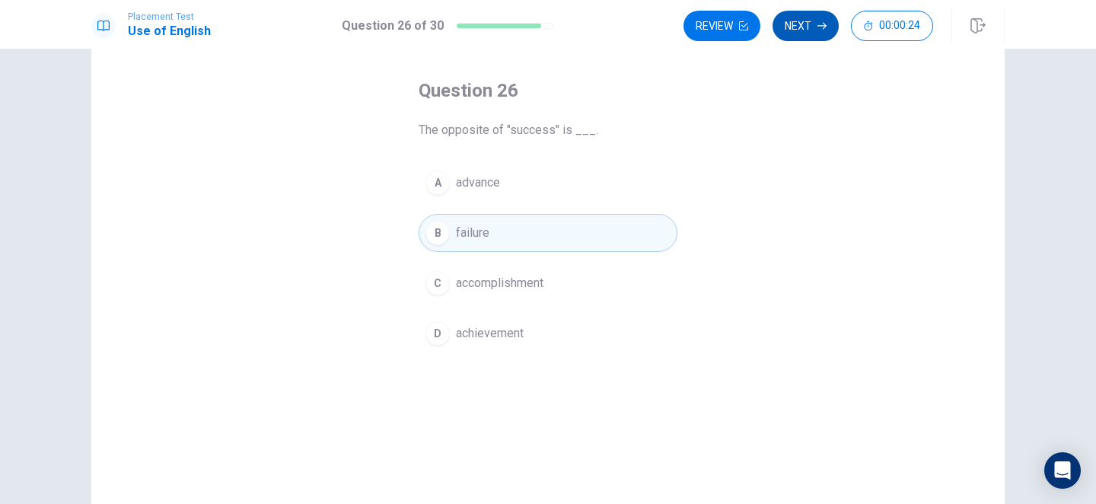
click at [814, 27] on button "Next" at bounding box center [805, 26] width 66 height 30
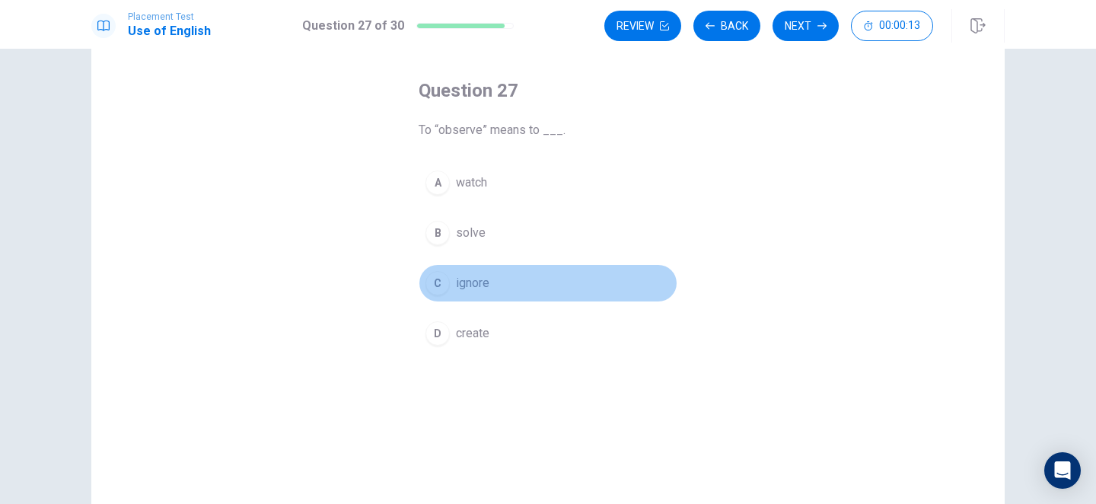
click at [439, 288] on div "C" at bounding box center [437, 283] width 24 height 24
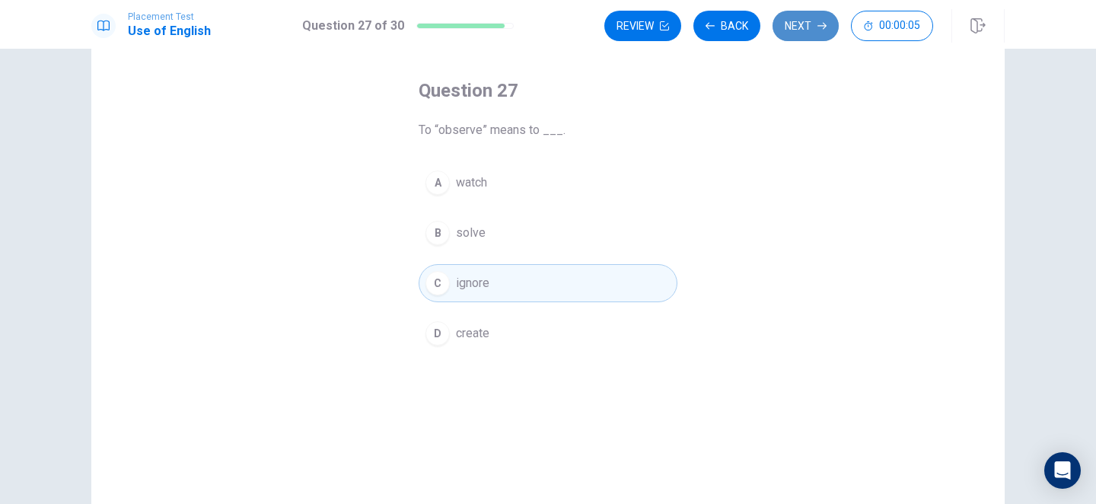
click at [802, 30] on button "Next" at bounding box center [805, 26] width 66 height 30
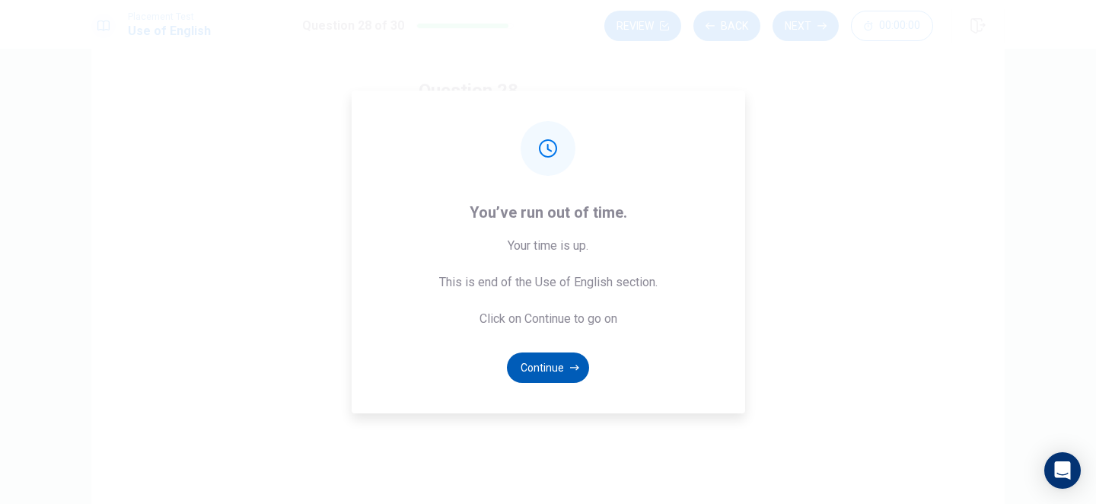
click at [536, 365] on button "Continue" at bounding box center [548, 367] width 82 height 30
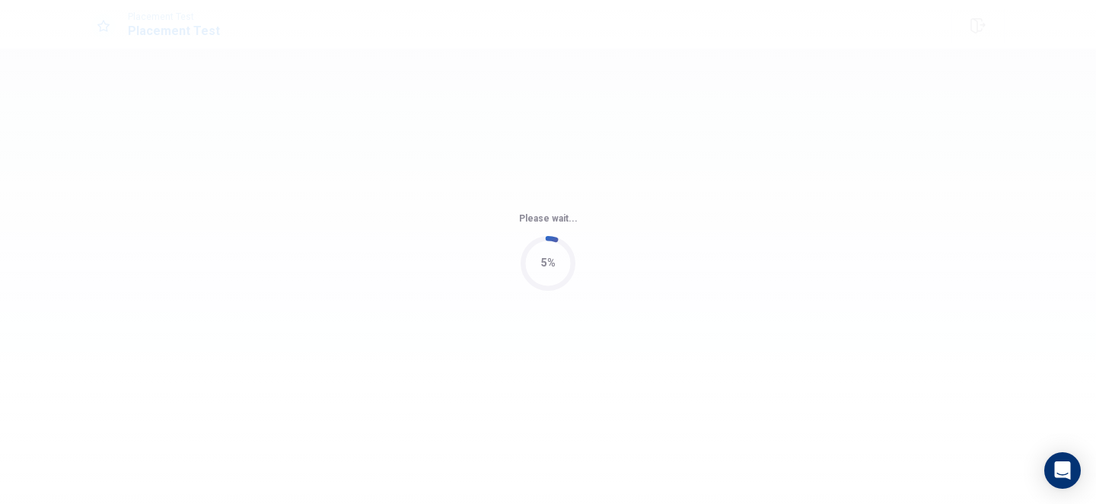
scroll to position [0, 0]
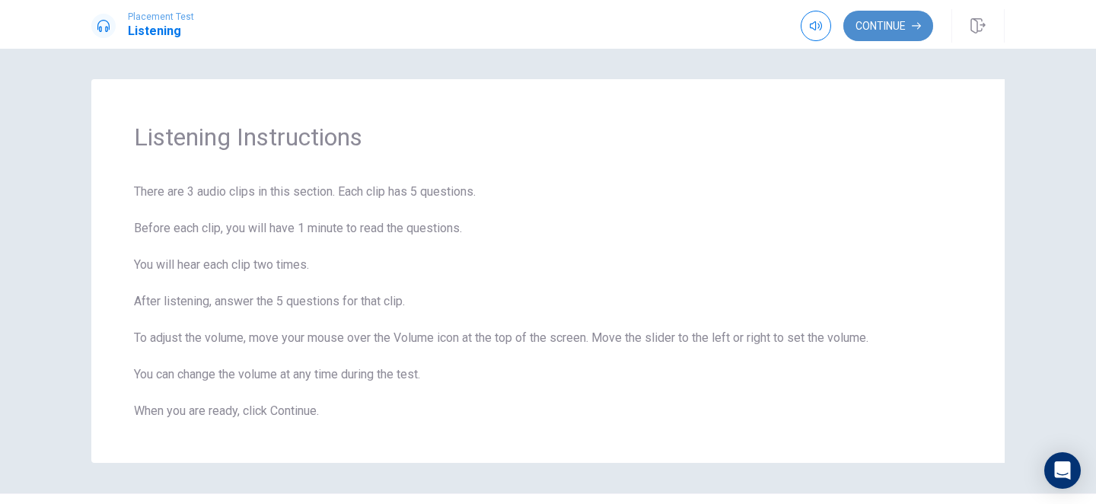
click at [896, 27] on button "Continue" at bounding box center [888, 26] width 90 height 30
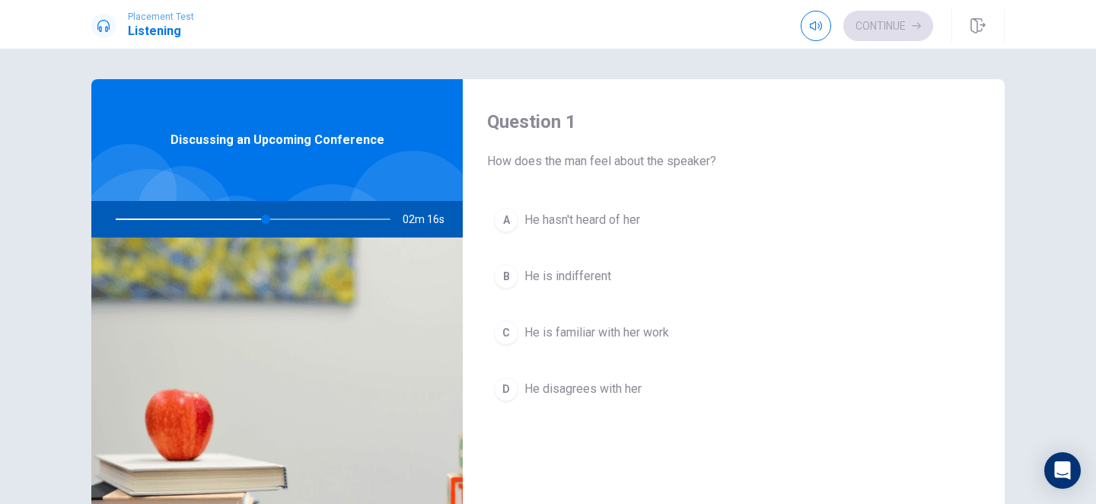
click at [508, 336] on div "C" at bounding box center [506, 332] width 24 height 24
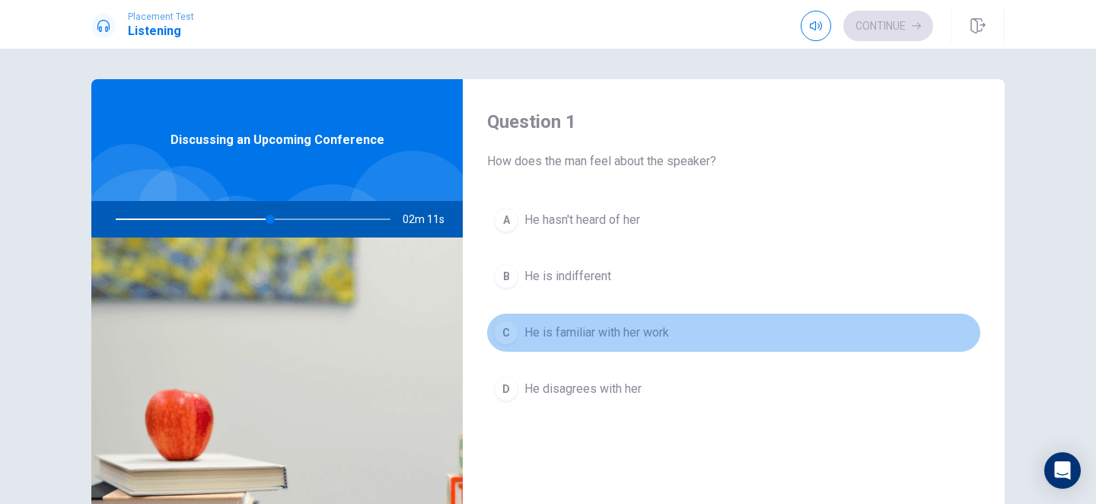
click at [753, 337] on button "C He is familiar with her work" at bounding box center [733, 333] width 493 height 38
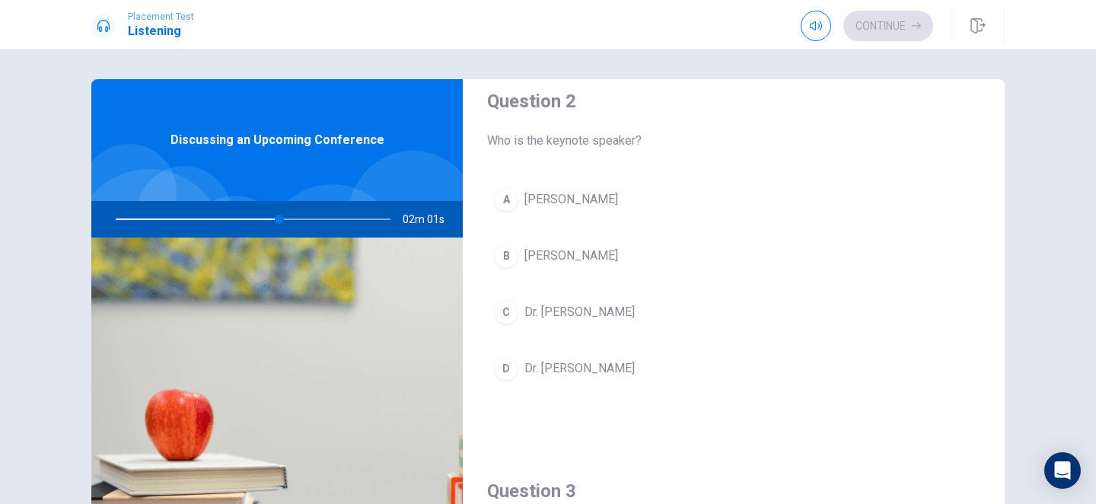
scroll to position [416, 0]
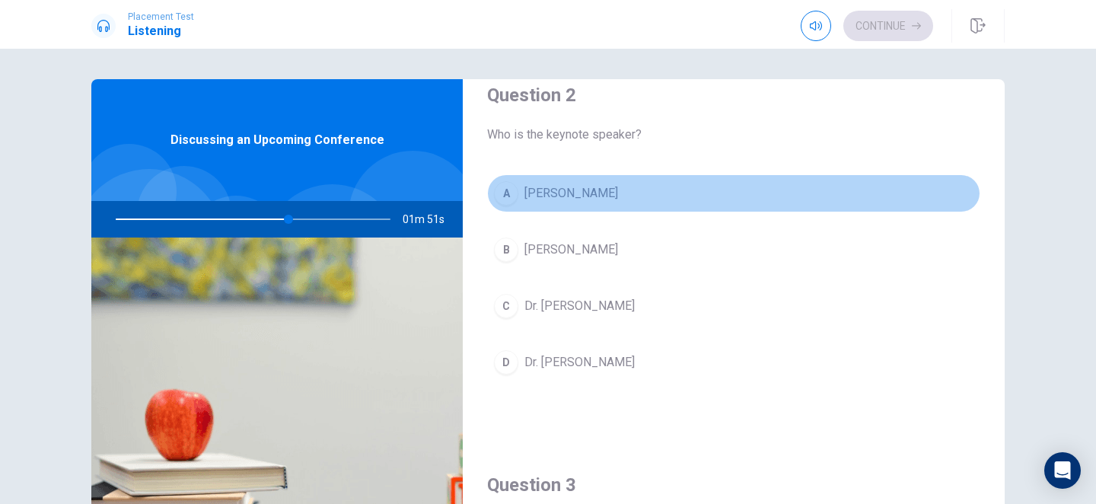
click at [573, 194] on span "[PERSON_NAME]" at bounding box center [571, 193] width 94 height 18
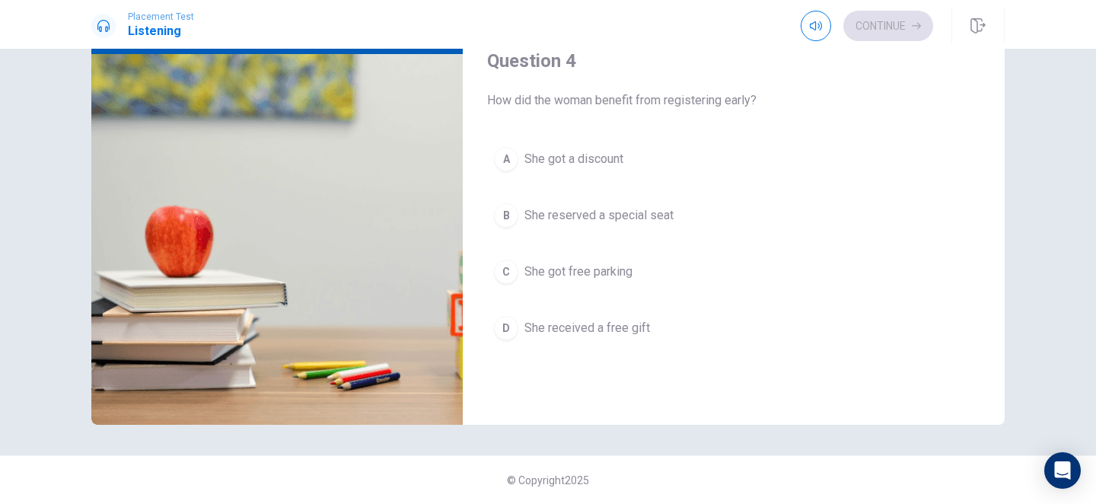
scroll to position [1041, 0]
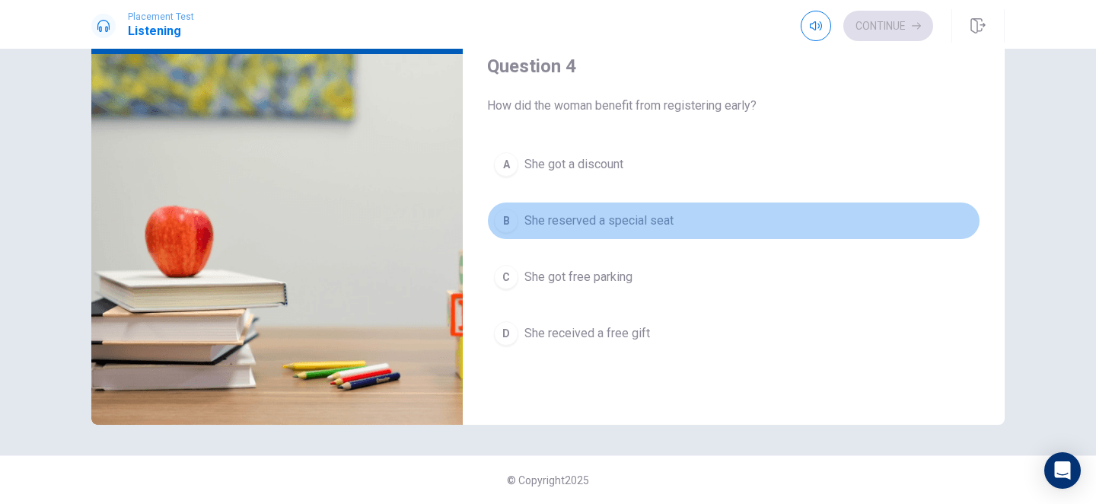
click at [505, 223] on div "B" at bounding box center [506, 221] width 24 height 24
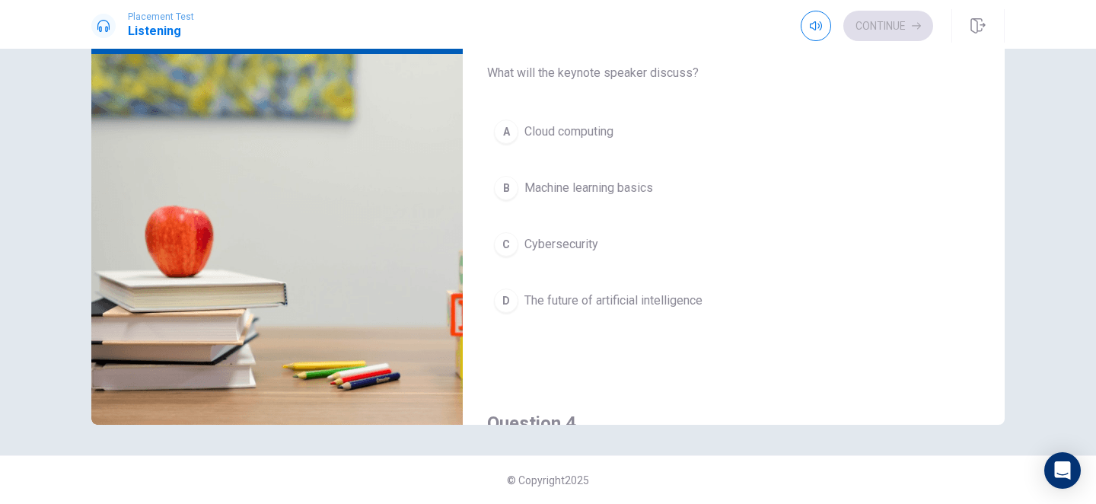
scroll to position [685, 0]
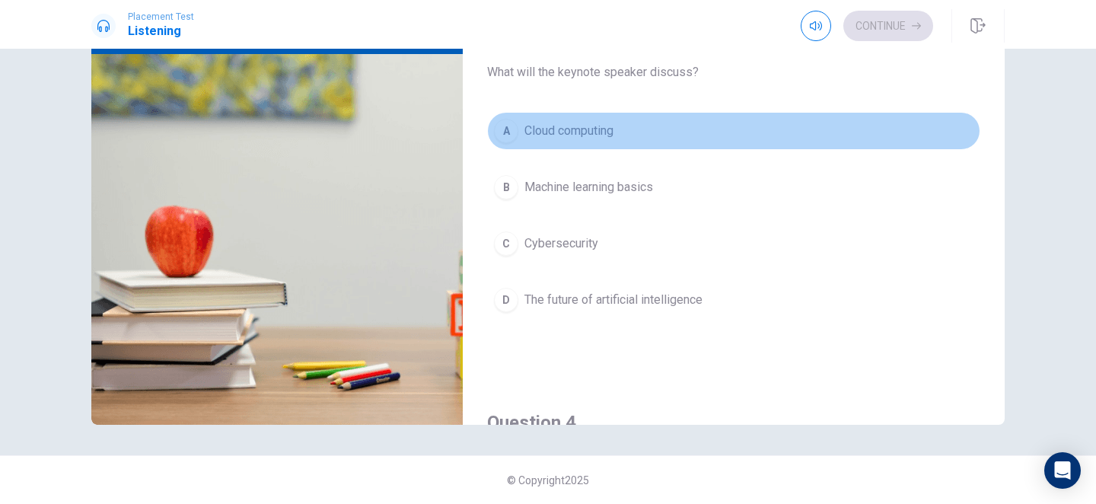
click at [504, 135] on div "A" at bounding box center [506, 131] width 24 height 24
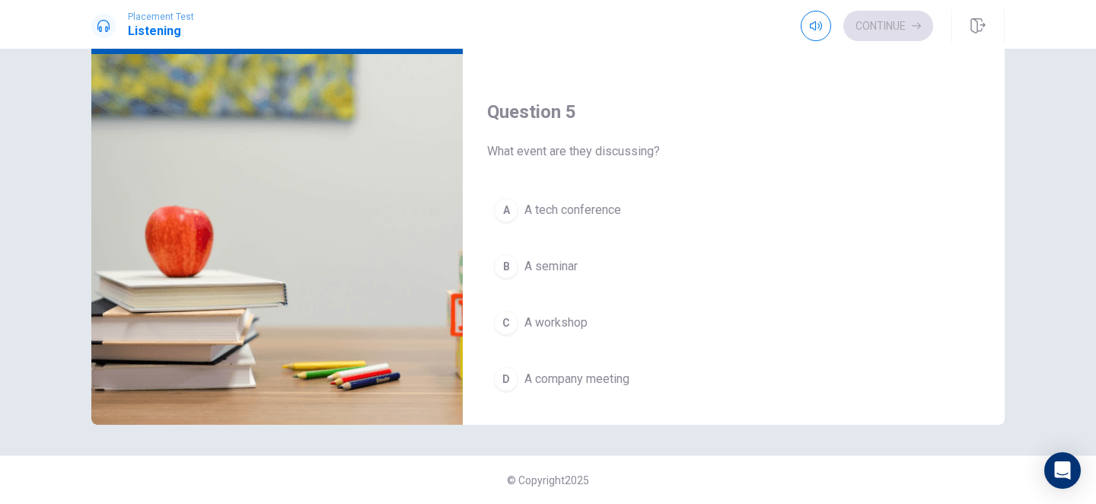
scroll to position [1419, 0]
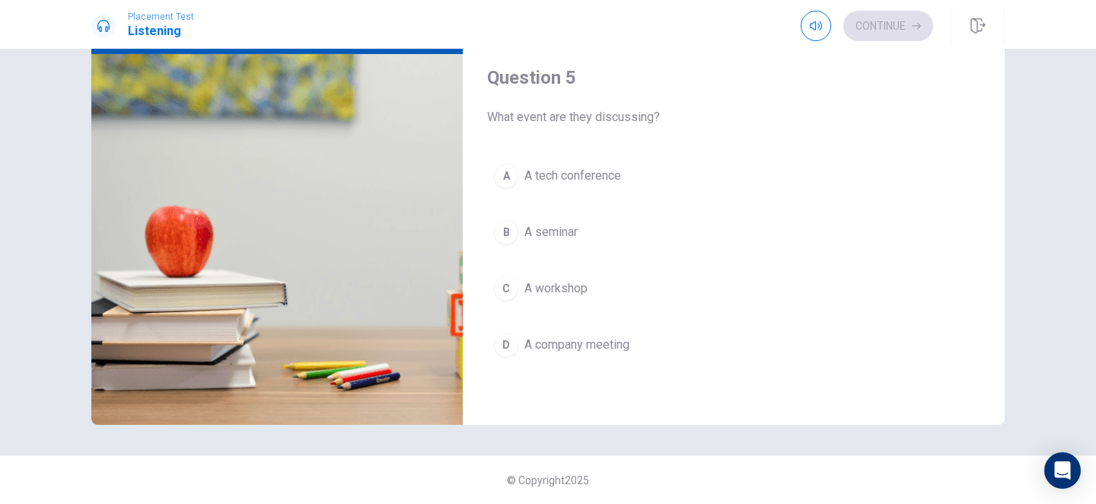
click at [511, 233] on div "B" at bounding box center [506, 232] width 24 height 24
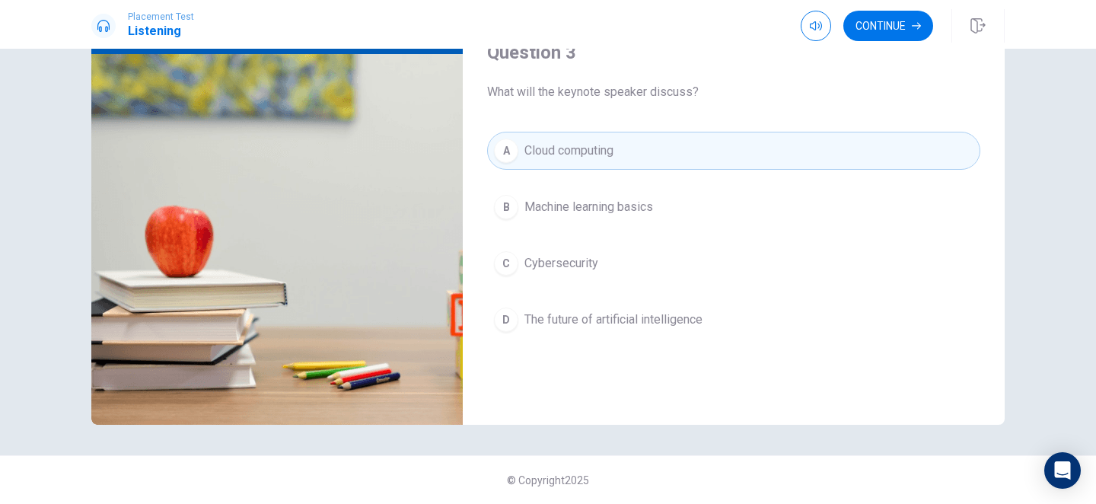
scroll to position [663, 0]
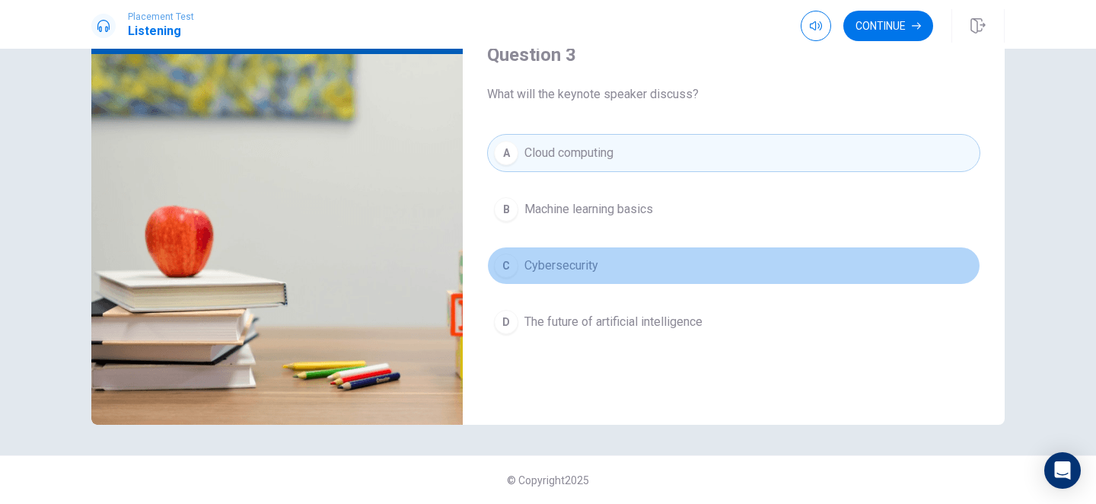
click at [511, 269] on div "C" at bounding box center [506, 265] width 24 height 24
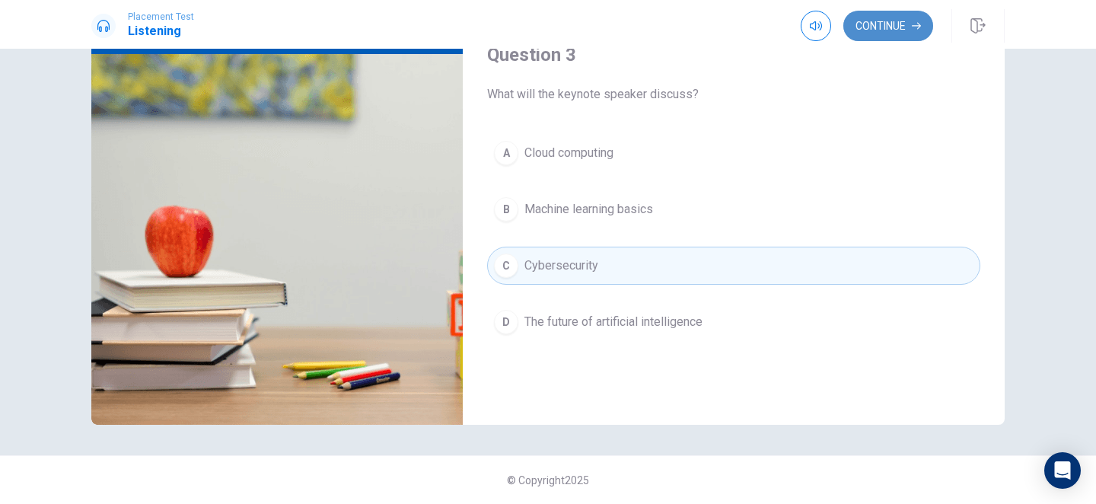
click at [913, 22] on icon "button" at bounding box center [916, 25] width 9 height 9
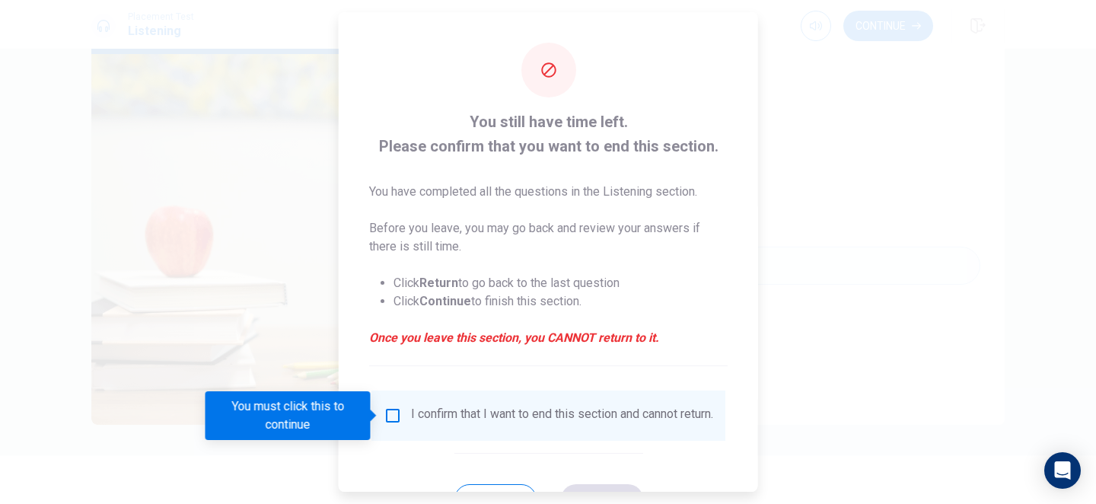
click at [390, 418] on input "You must click this to continue" at bounding box center [393, 415] width 18 height 18
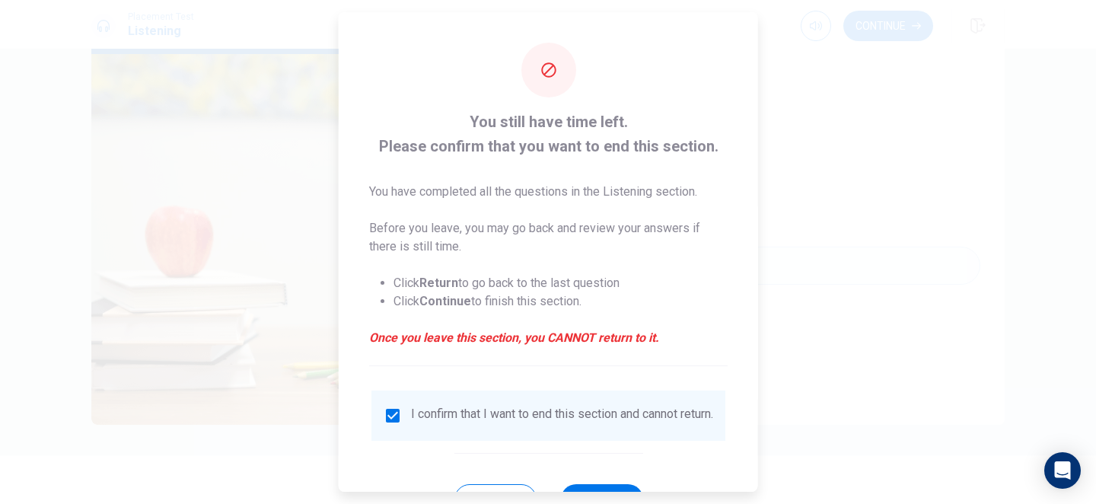
scroll to position [64, 0]
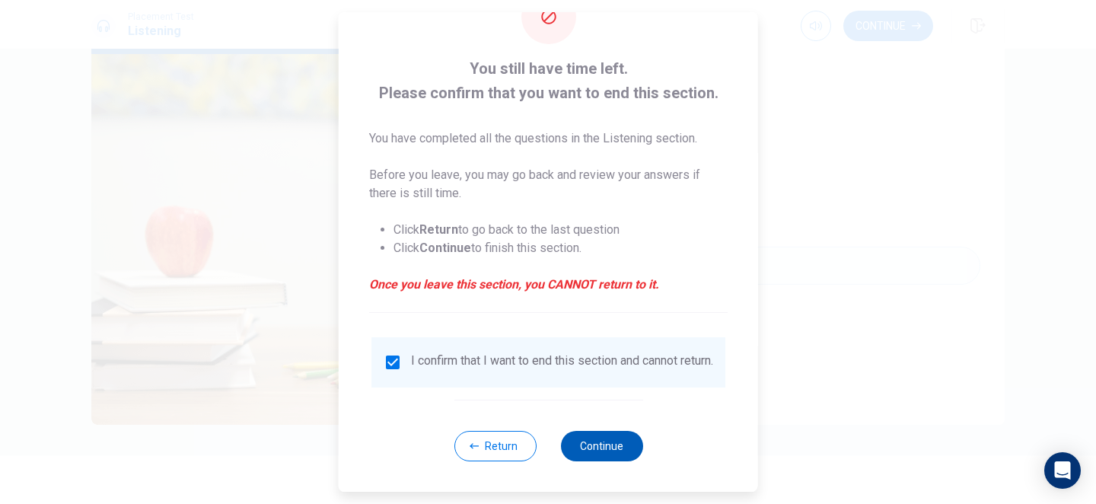
click at [604, 460] on button "Continue" at bounding box center [601, 446] width 82 height 30
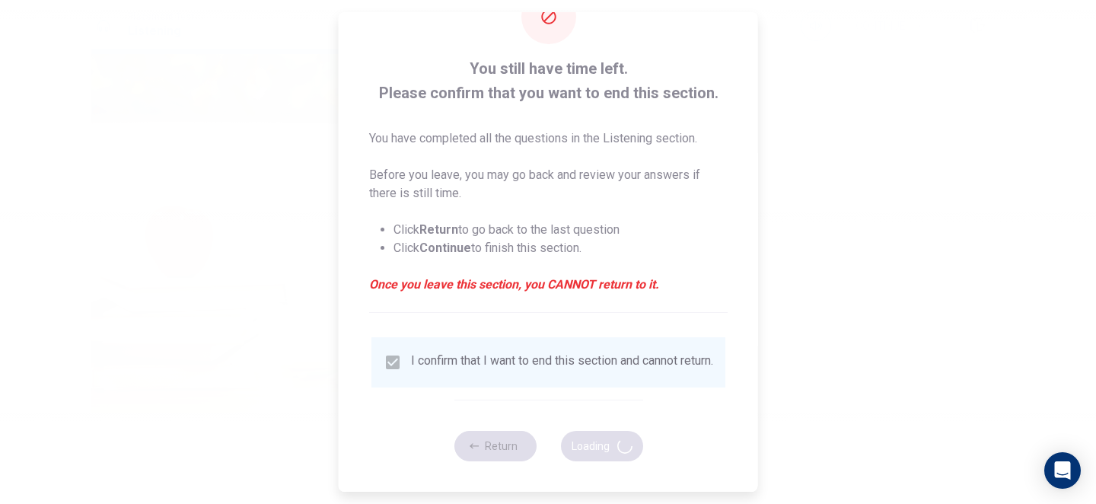
type input "97"
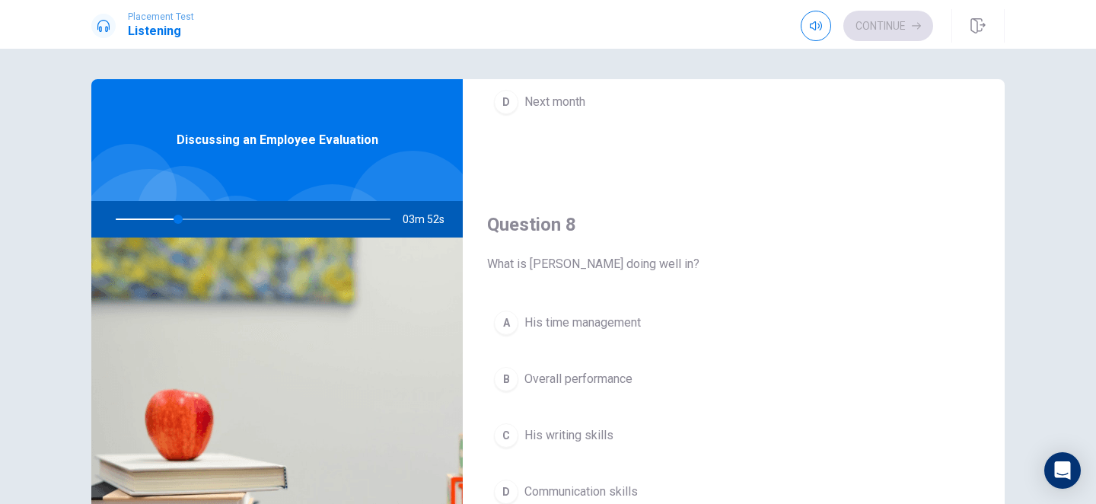
scroll to position [0, 0]
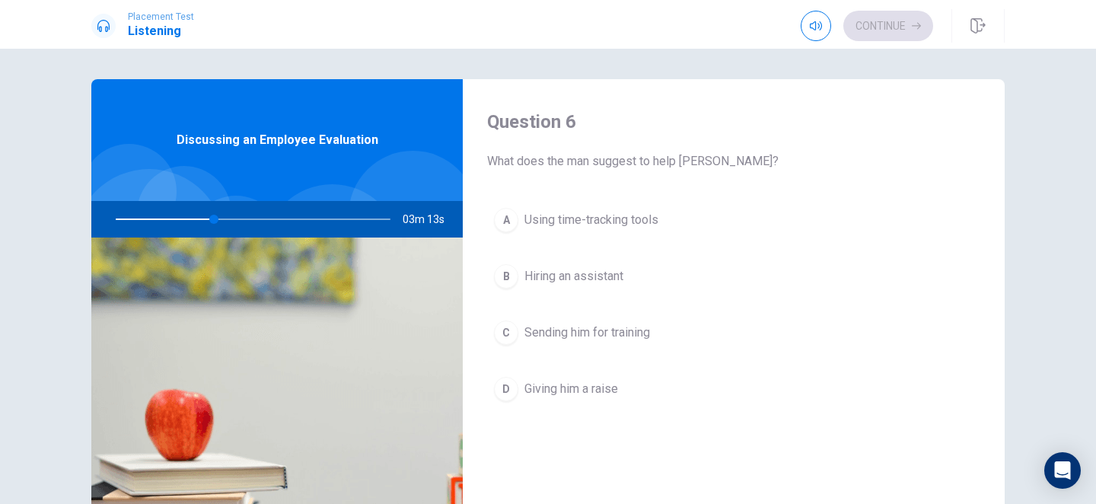
click at [510, 223] on div "A" at bounding box center [506, 220] width 24 height 24
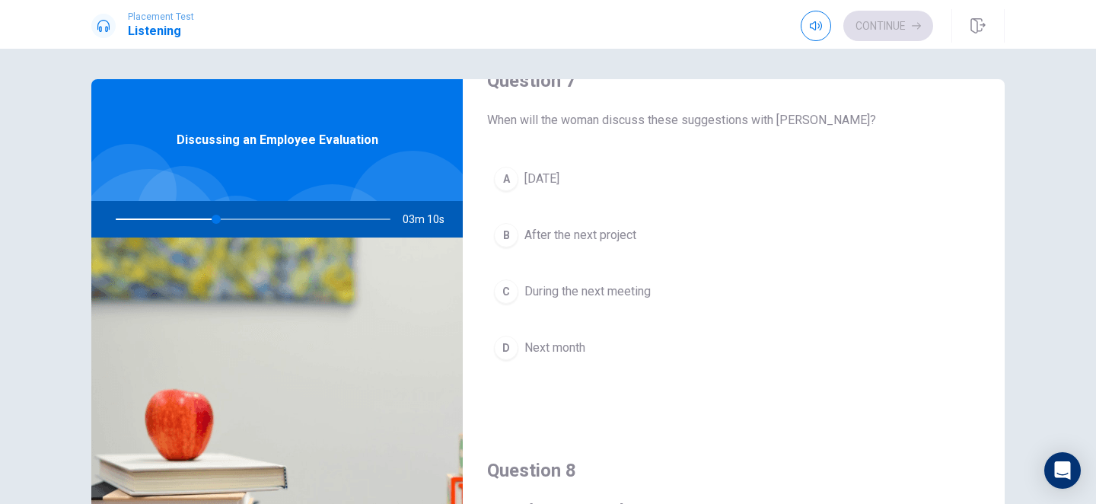
scroll to position [434, 0]
click at [498, 285] on div "C" at bounding box center [506, 288] width 24 height 24
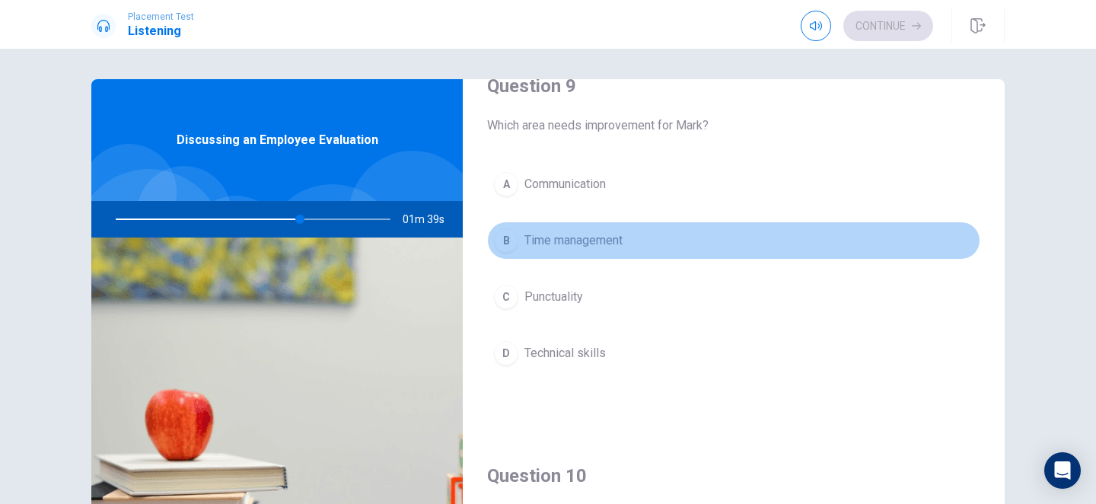
click at [507, 243] on div "B" at bounding box center [506, 240] width 24 height 24
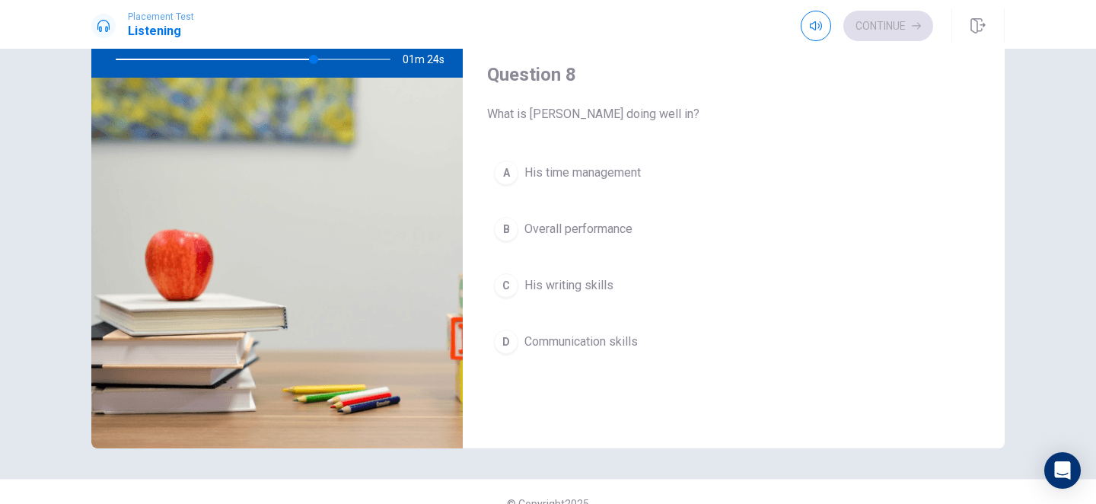
scroll to position [683, 0]
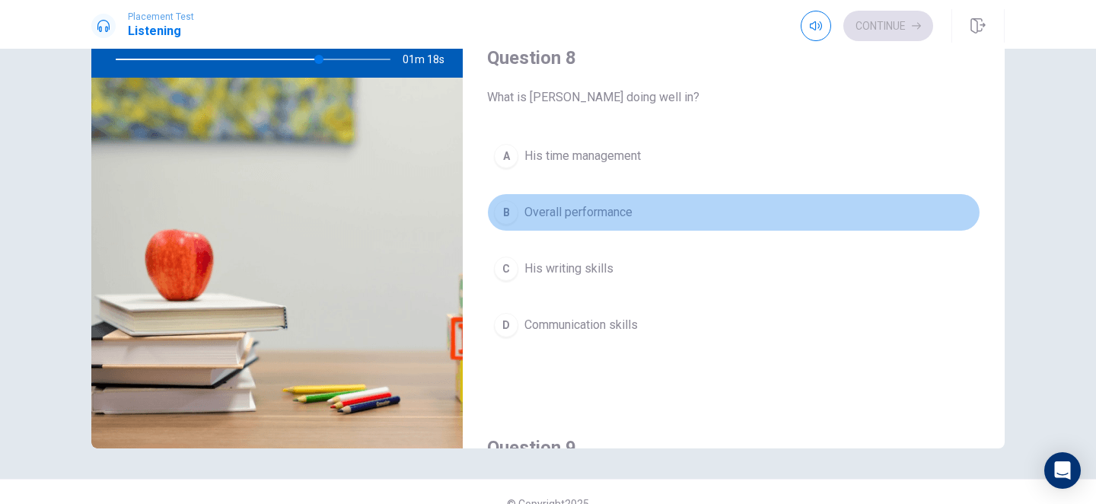
click at [502, 215] on div "B" at bounding box center [506, 212] width 24 height 24
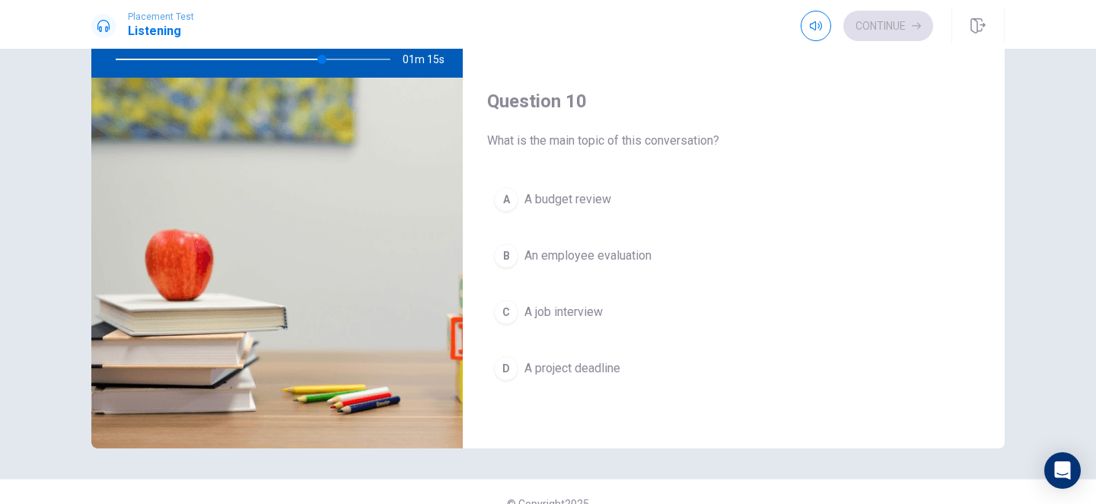
scroll to position [183, 0]
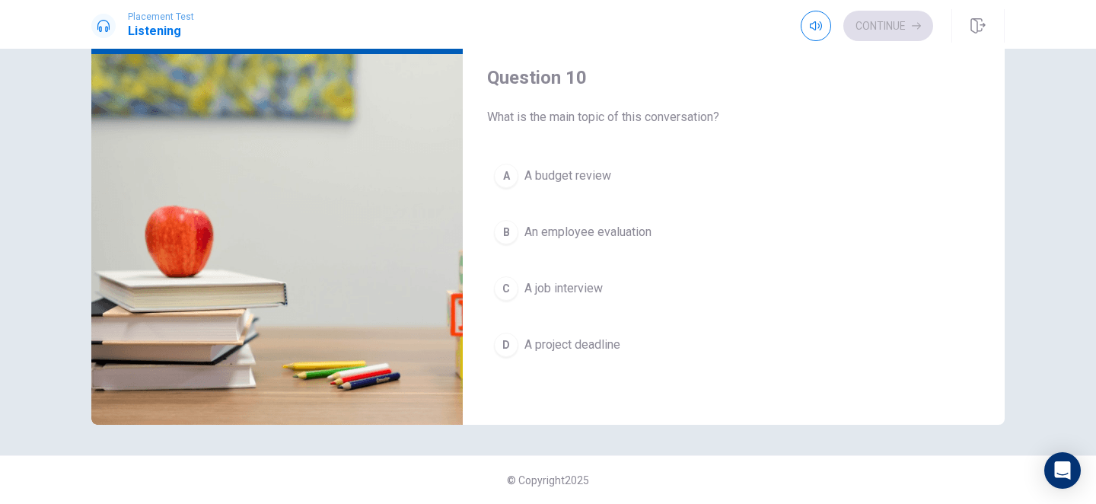
click at [507, 347] on div "D" at bounding box center [506, 345] width 24 height 24
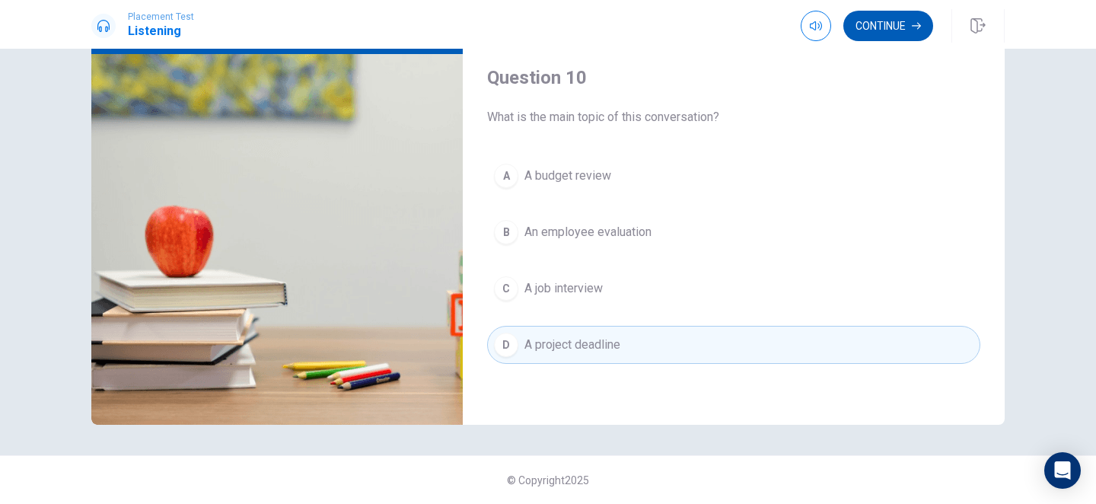
click at [869, 34] on button "Continue" at bounding box center [888, 26] width 90 height 30
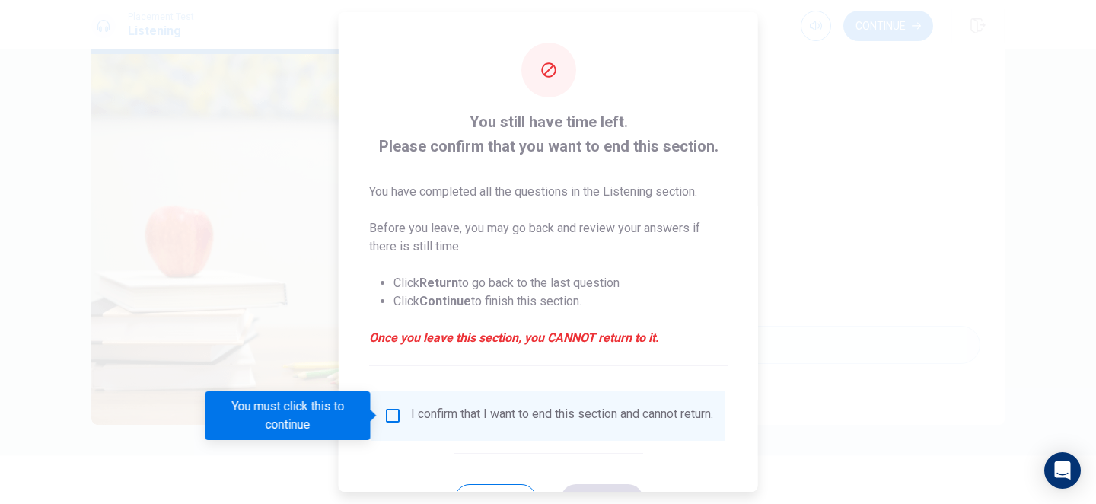
click at [390, 420] on input "You must click this to continue" at bounding box center [393, 415] width 18 height 18
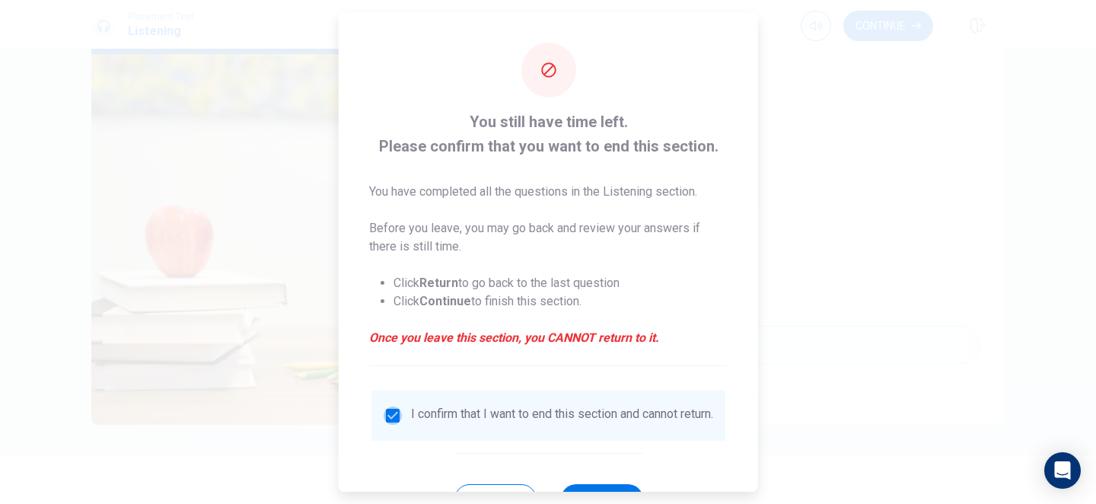
click at [389, 422] on input "checkbox" at bounding box center [393, 415] width 18 height 18
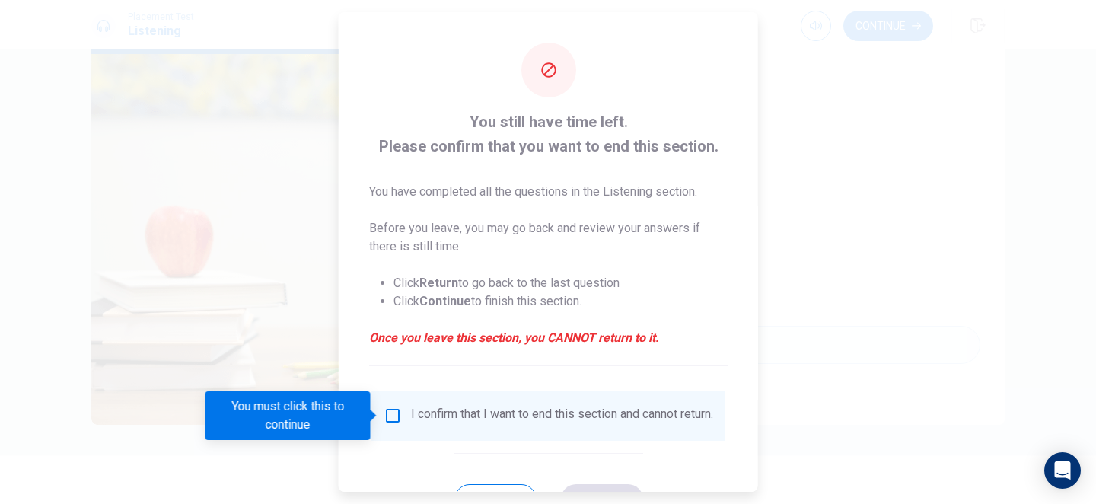
click at [389, 422] on input "You must click this to continue" at bounding box center [393, 415] width 18 height 18
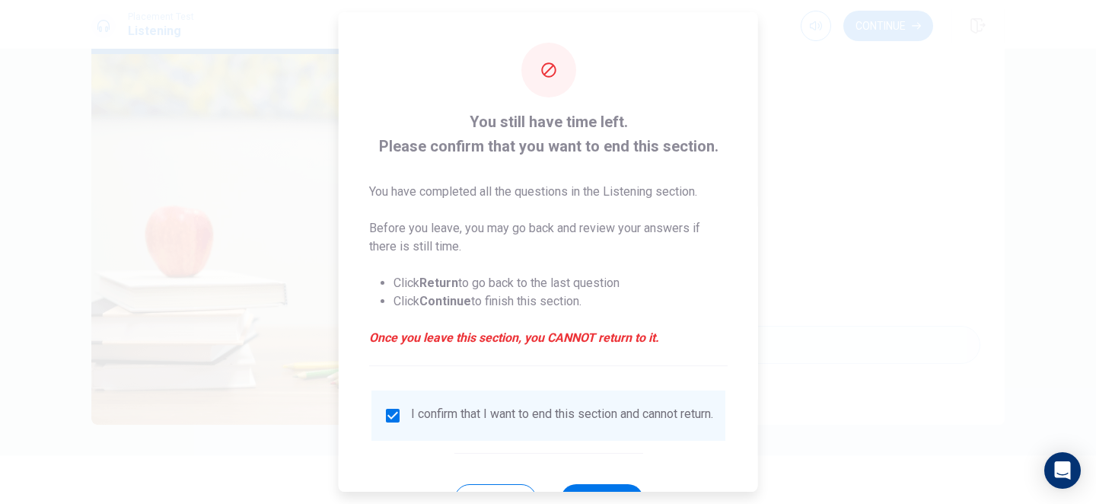
scroll to position [64, 0]
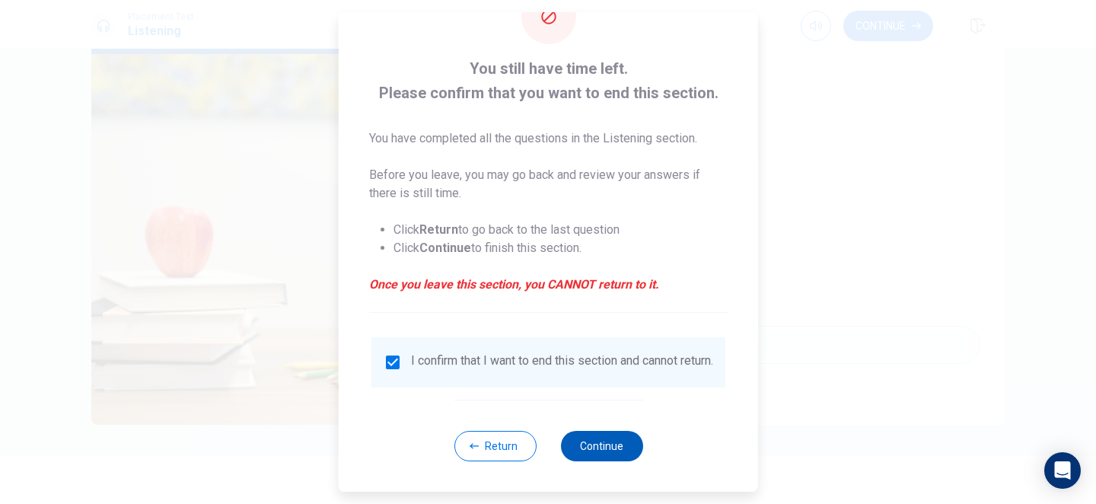
click at [599, 447] on button "Continue" at bounding box center [601, 446] width 82 height 30
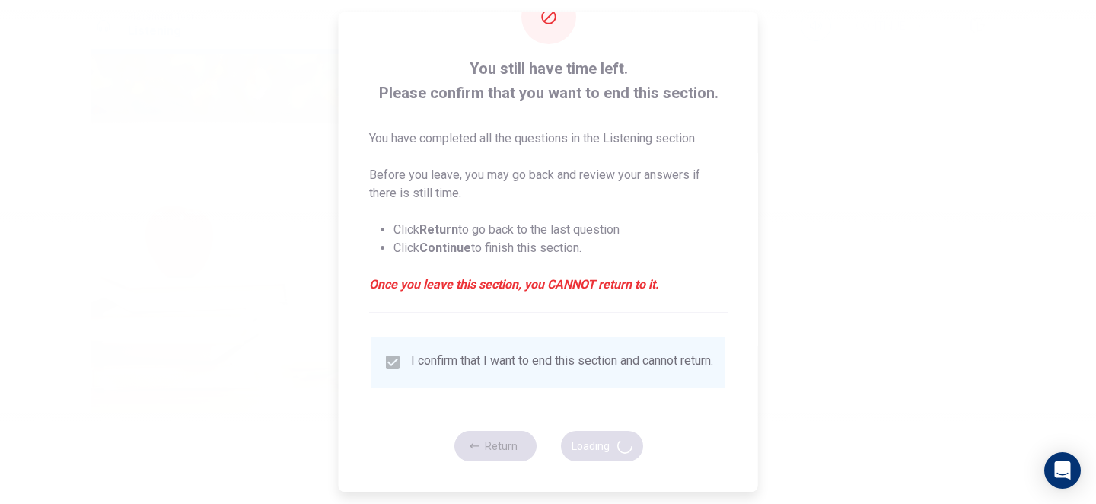
type input "88"
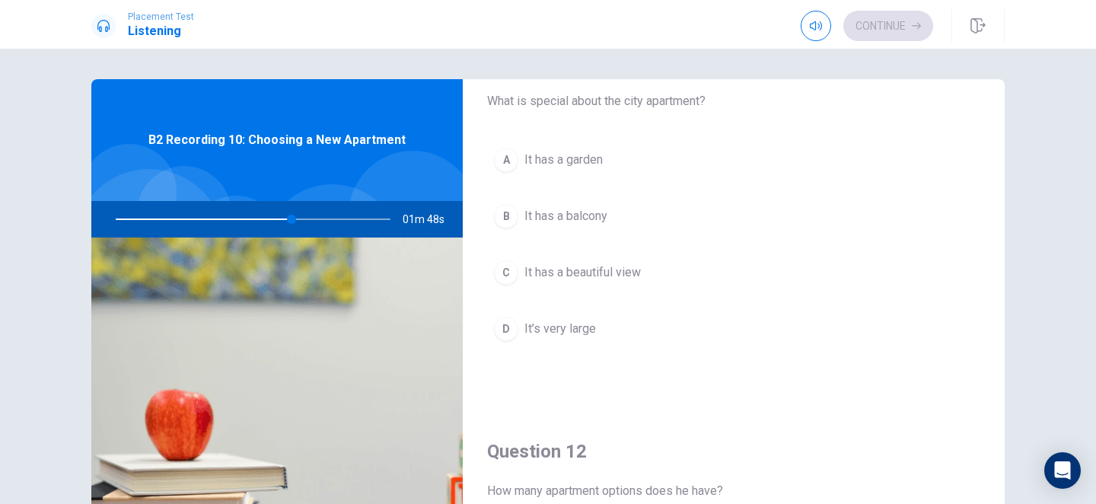
scroll to position [63, 0]
click at [508, 270] on div "C" at bounding box center [506, 269] width 24 height 24
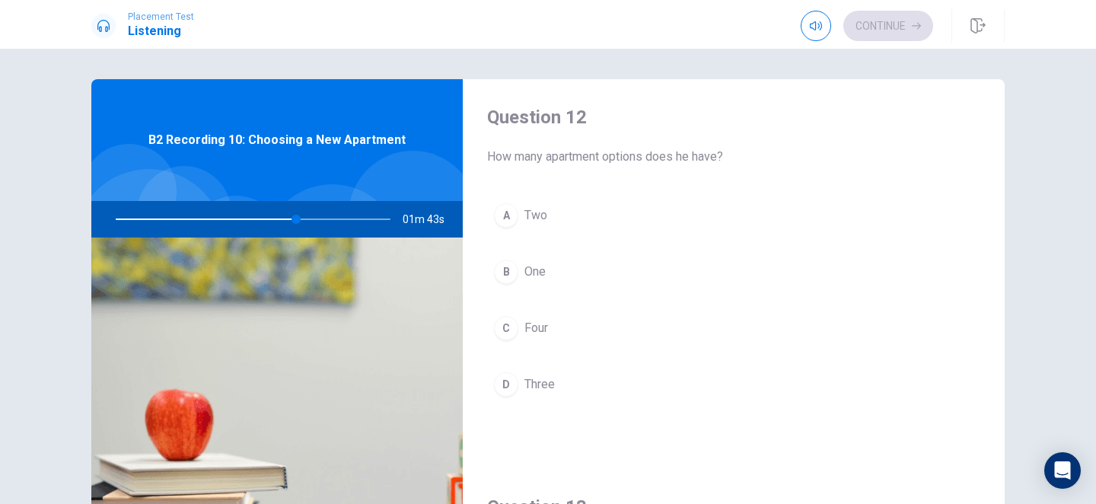
scroll to position [396, 0]
click at [505, 214] on div "A" at bounding box center [506, 214] width 24 height 24
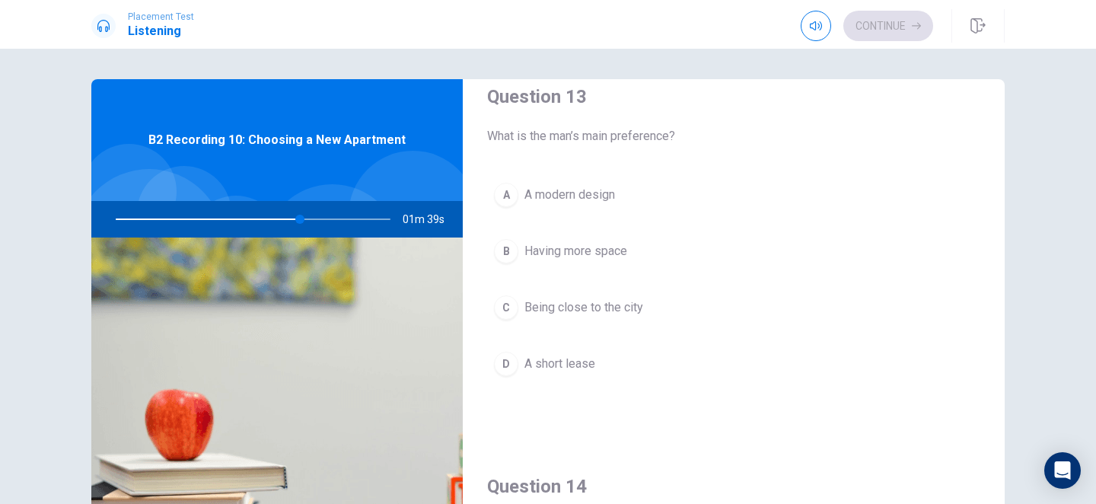
scroll to position [810, 0]
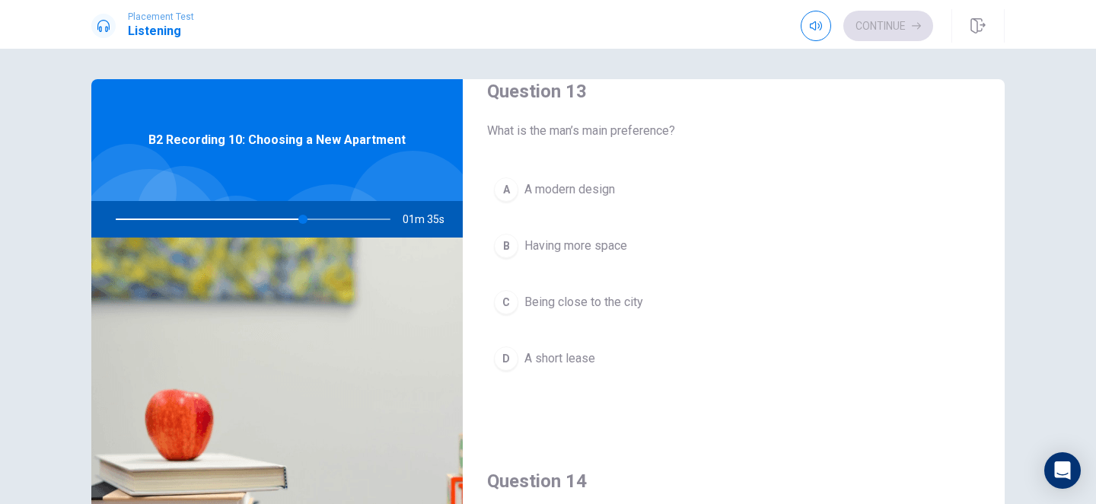
click at [506, 240] on div "B" at bounding box center [506, 246] width 24 height 24
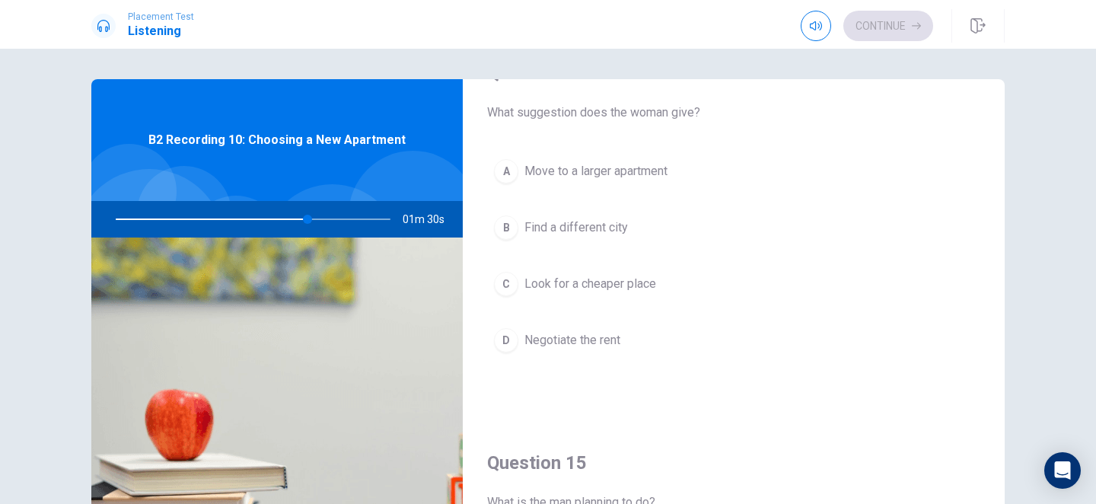
scroll to position [1221, 0]
click at [506, 339] on div "D" at bounding box center [506, 337] width 24 height 24
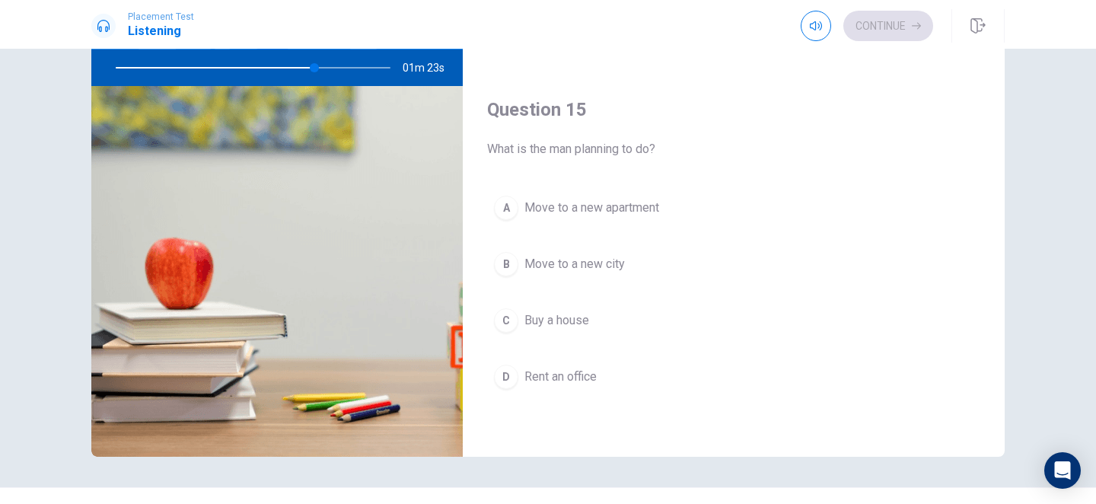
scroll to position [157, 0]
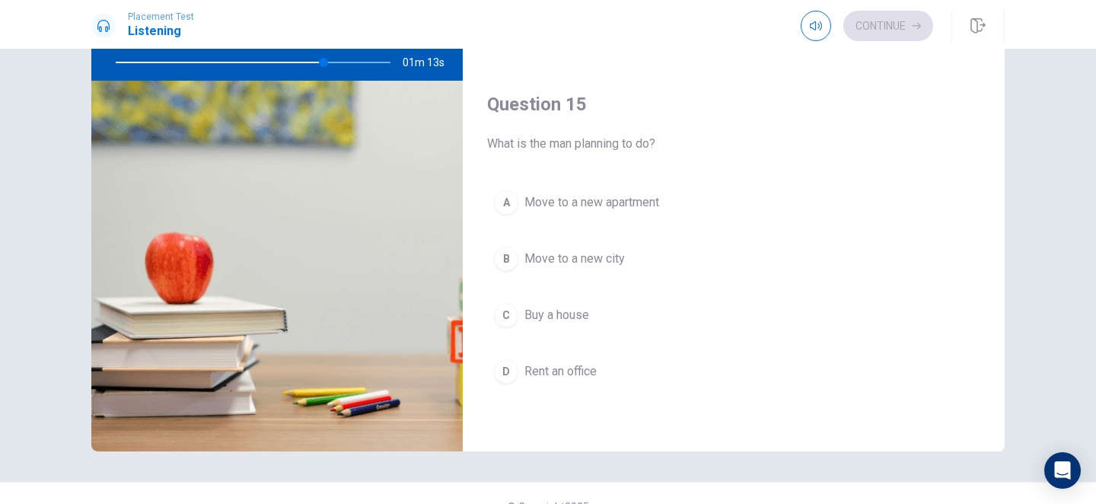
click at [506, 209] on div "A" at bounding box center [506, 202] width 24 height 24
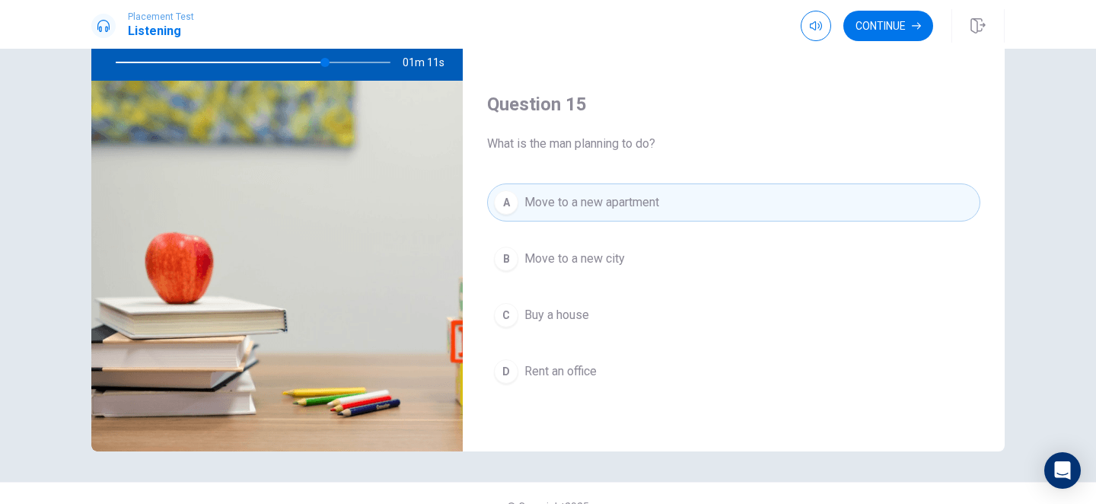
scroll to position [183, 0]
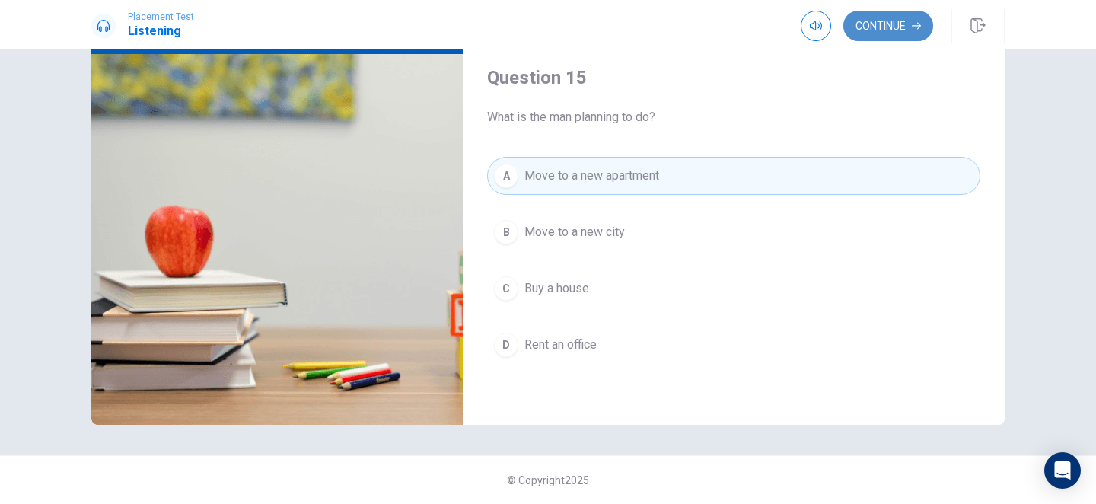
click at [875, 30] on button "Continue" at bounding box center [888, 26] width 90 height 30
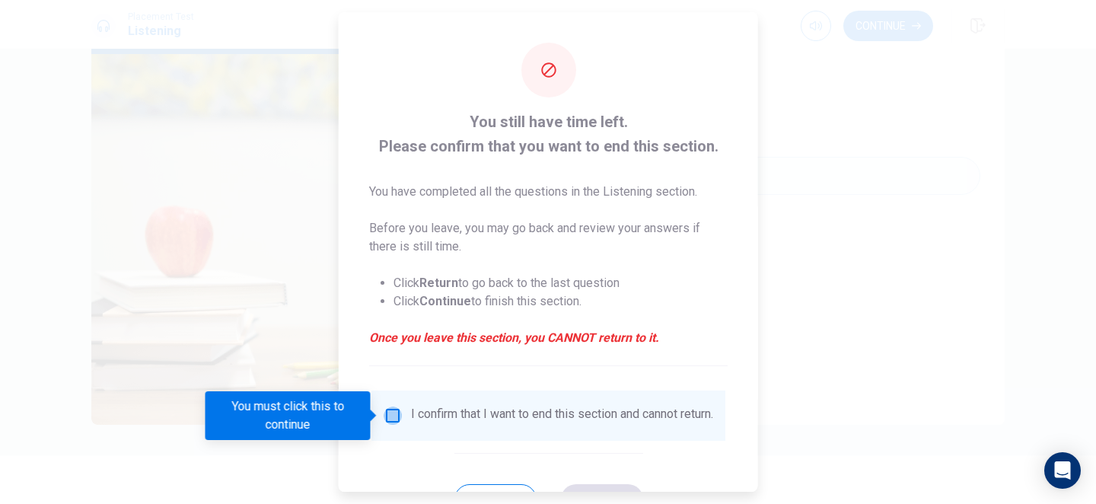
click at [389, 416] on input "You must click this to continue" at bounding box center [393, 415] width 18 height 18
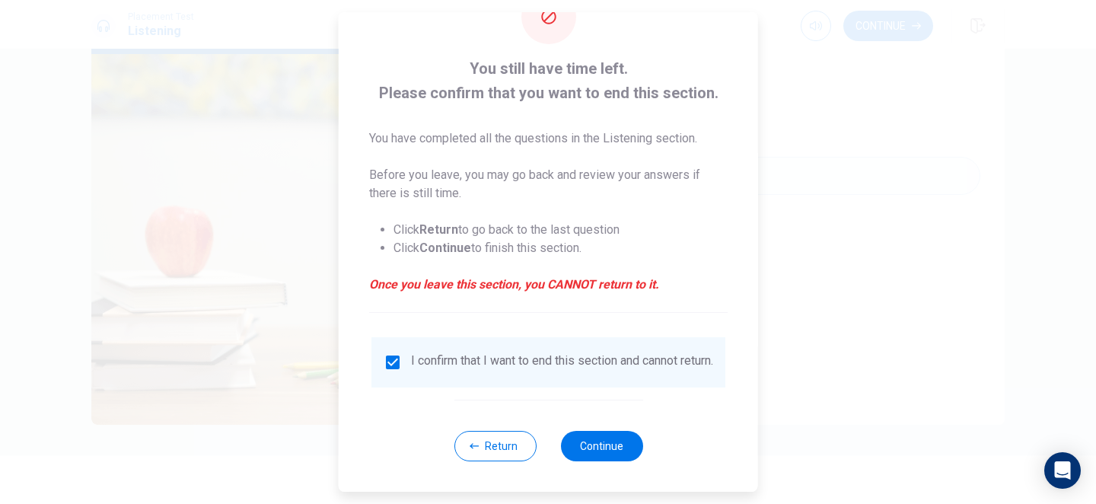
scroll to position [64, 0]
click at [603, 450] on button "Continue" at bounding box center [601, 446] width 82 height 30
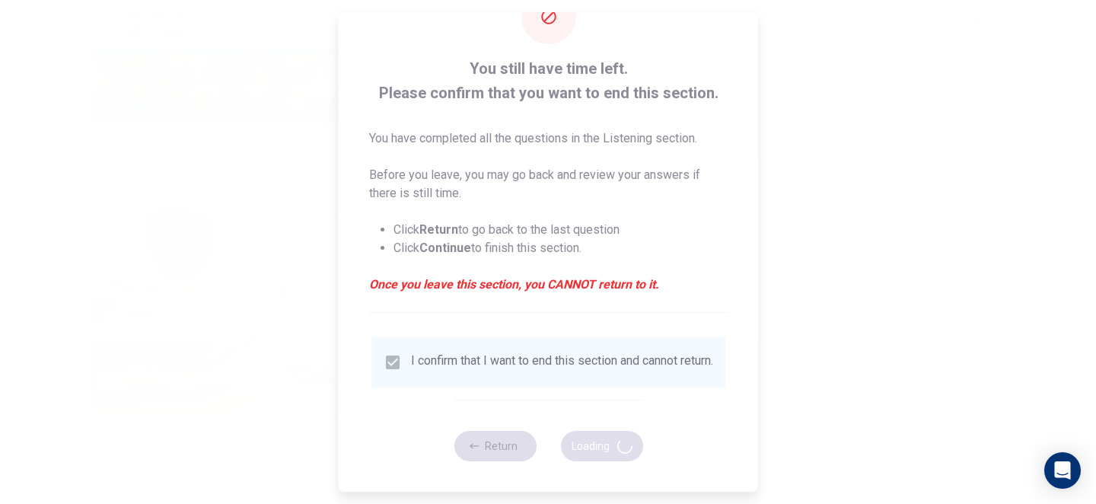
type input "80"
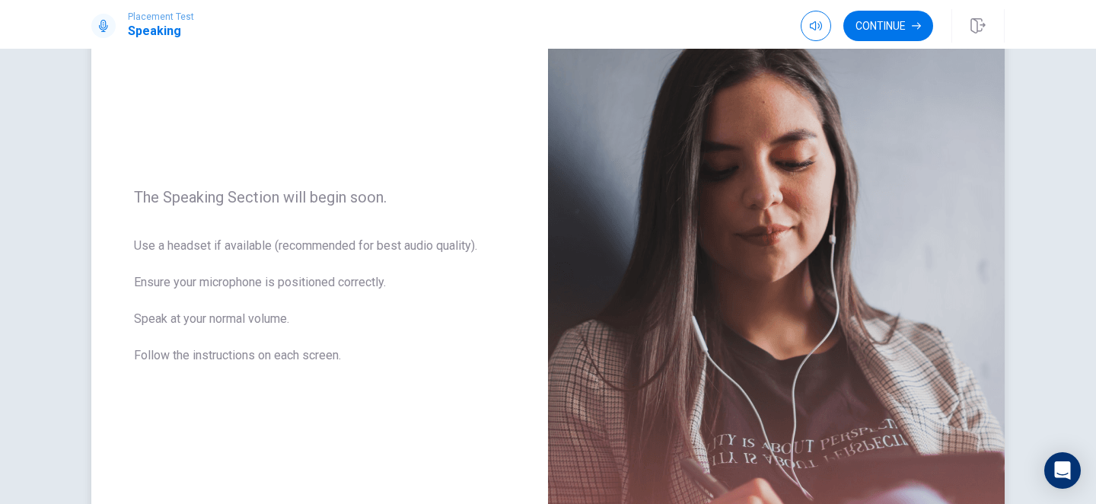
scroll to position [149, 0]
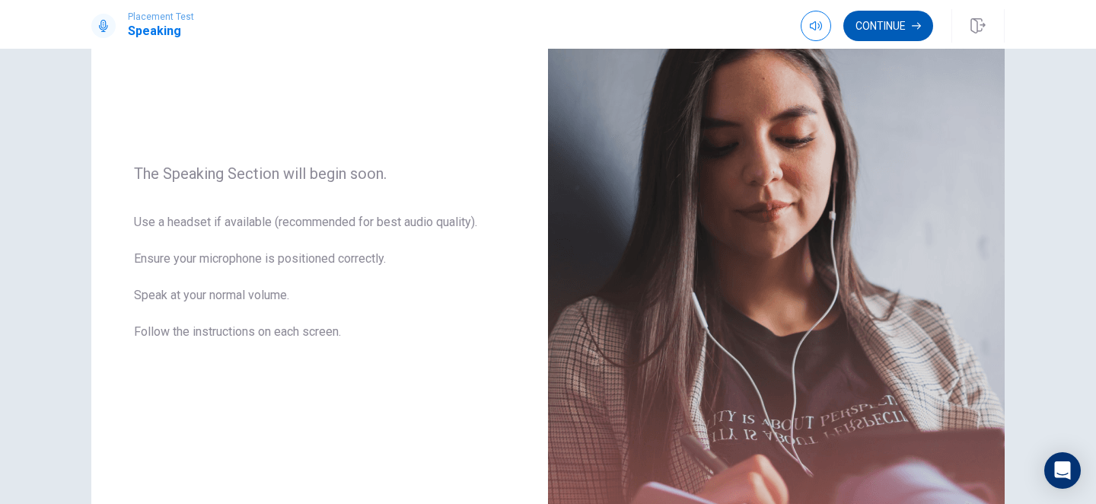
click at [893, 29] on button "Continue" at bounding box center [888, 26] width 90 height 30
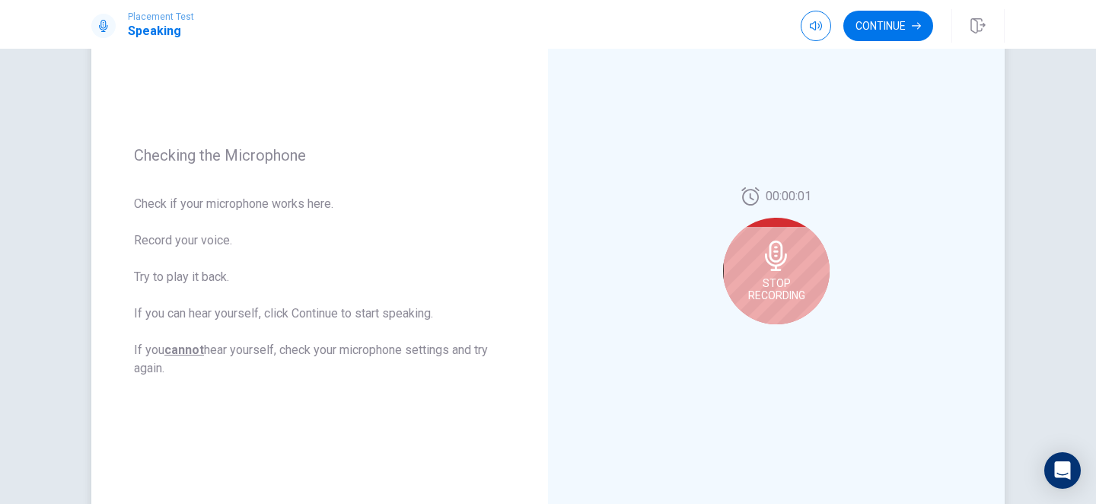
scroll to position [175, 0]
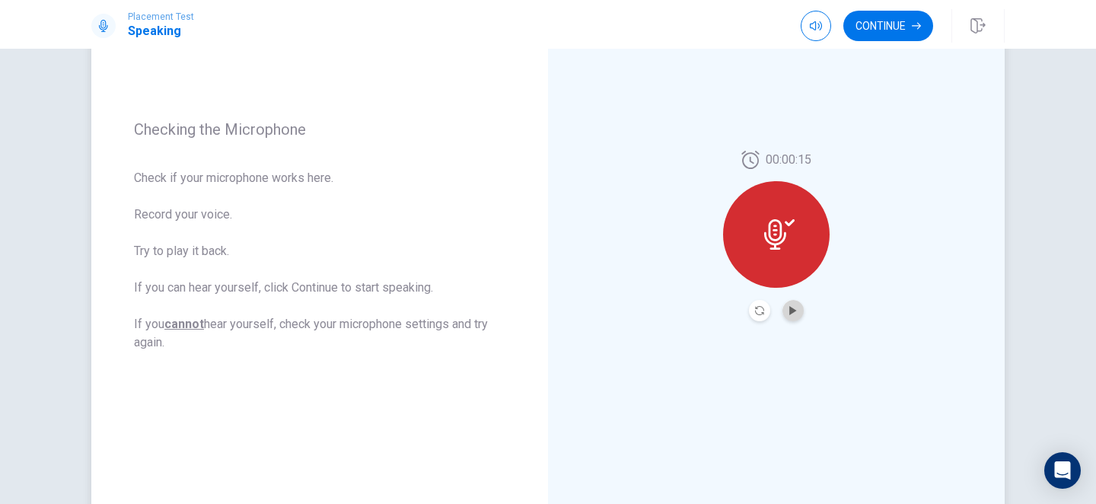
click at [792, 320] on button "Play Audio" at bounding box center [792, 310] width 21 height 21
click at [892, 29] on button "Continue" at bounding box center [888, 26] width 90 height 30
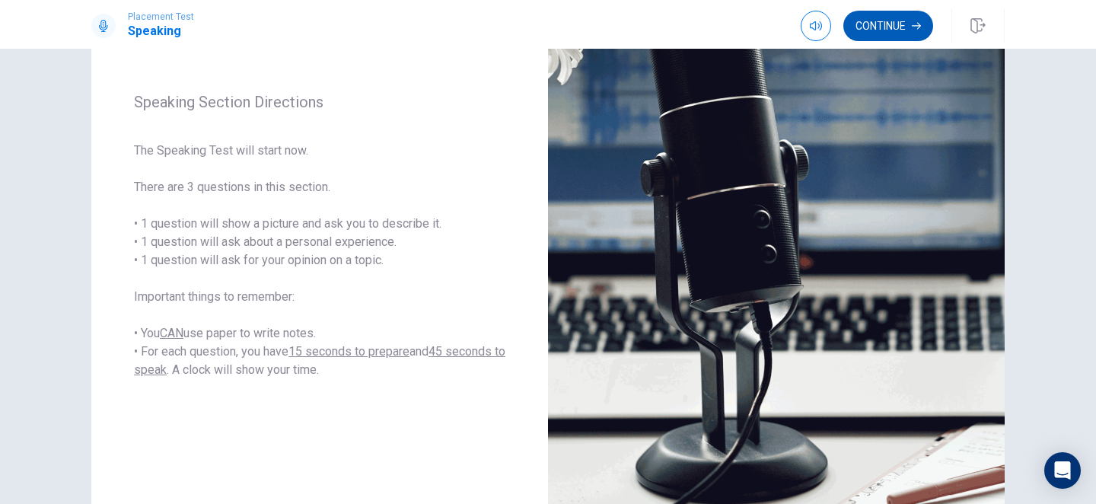
click at [889, 35] on button "Continue" at bounding box center [888, 26] width 90 height 30
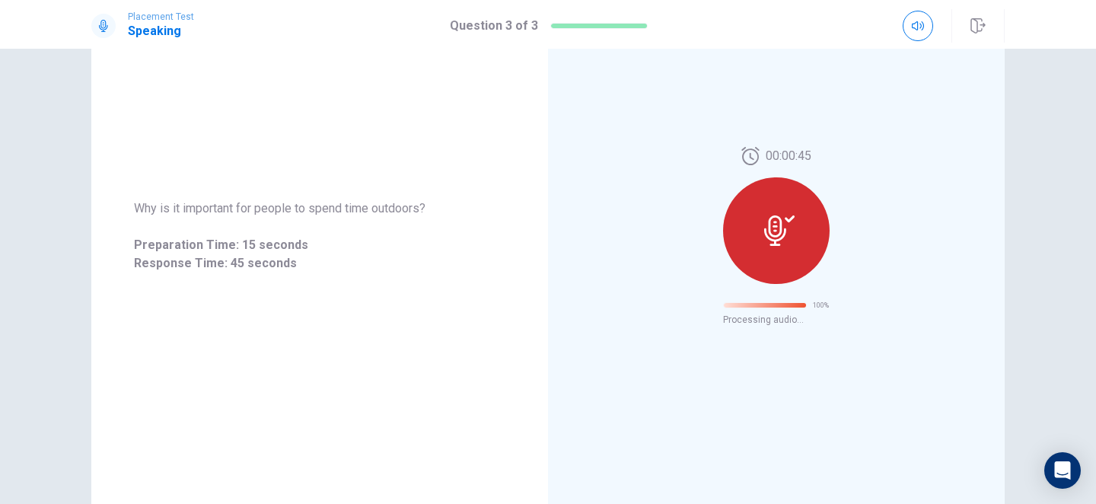
scroll to position [0, 0]
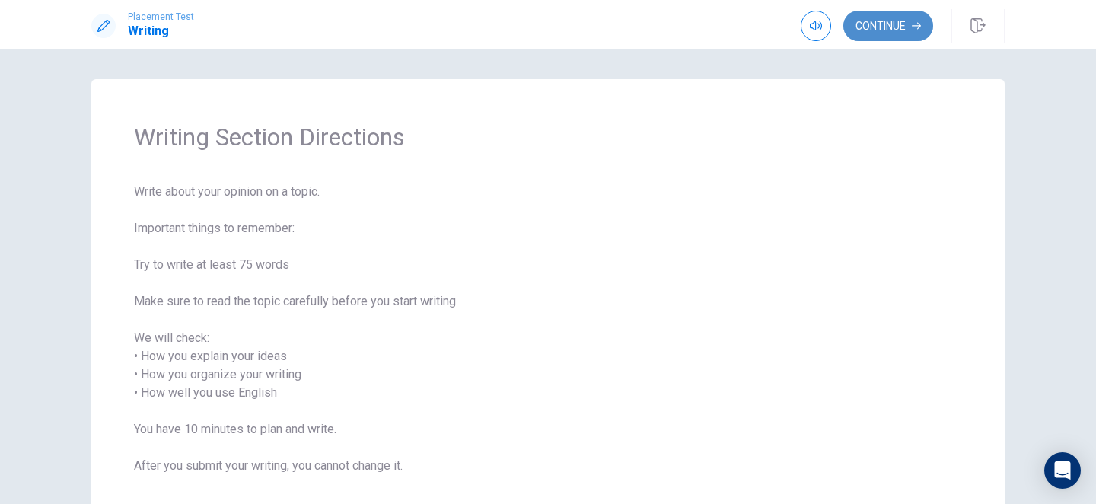
click at [897, 31] on button "Continue" at bounding box center [888, 26] width 90 height 30
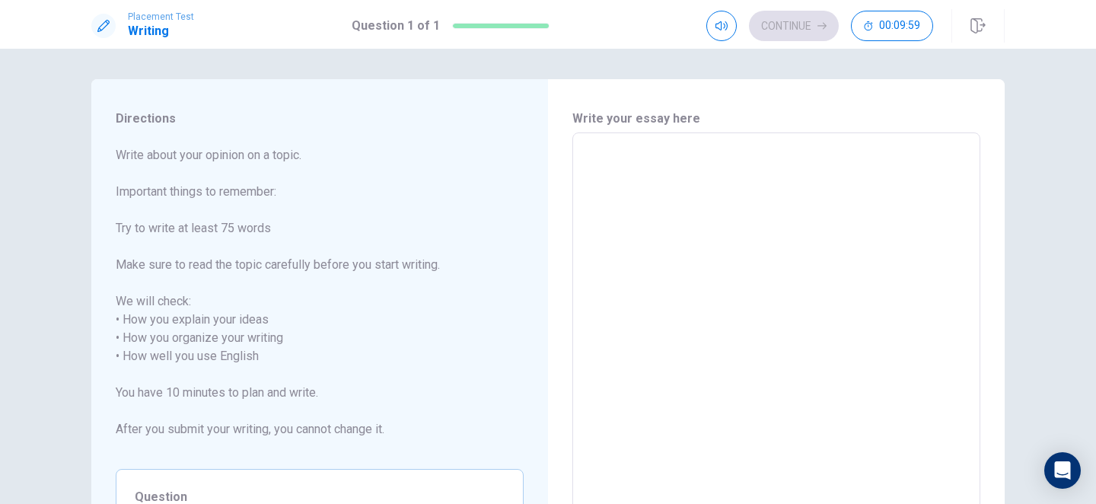
click at [676, 202] on textarea at bounding box center [776, 356] width 387 height 422
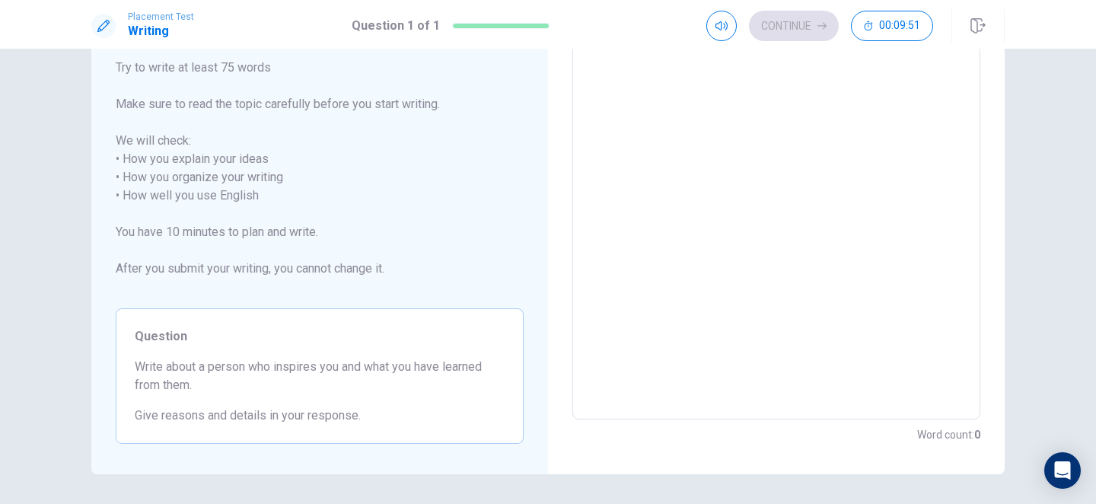
scroll to position [156, 0]
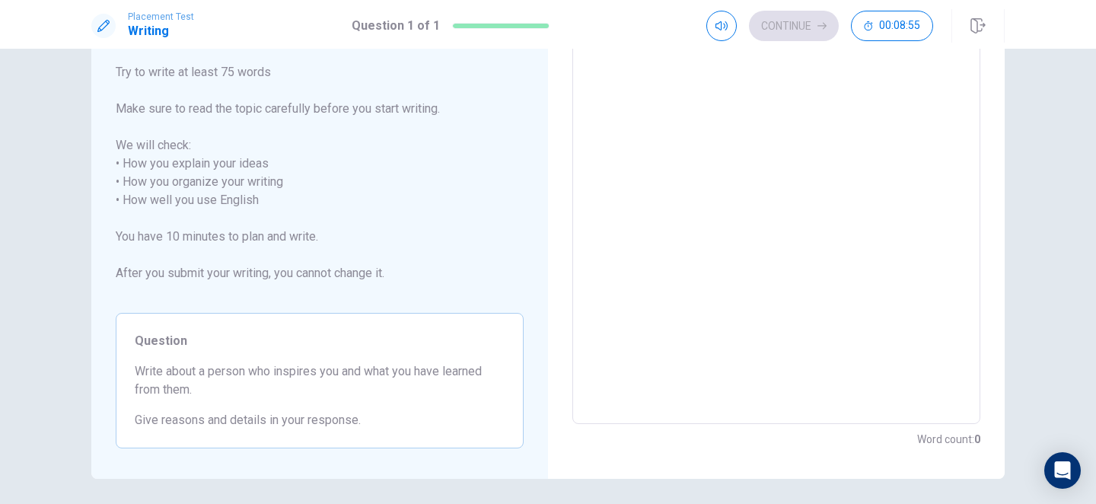
click at [676, 202] on textarea at bounding box center [776, 200] width 387 height 422
click at [653, 98] on textarea at bounding box center [776, 200] width 387 height 422
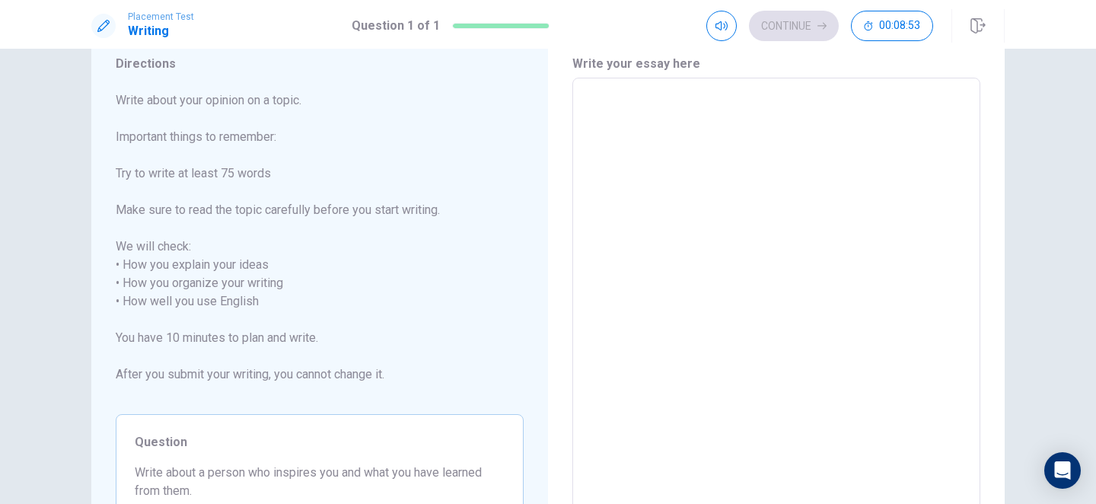
scroll to position [0, 0]
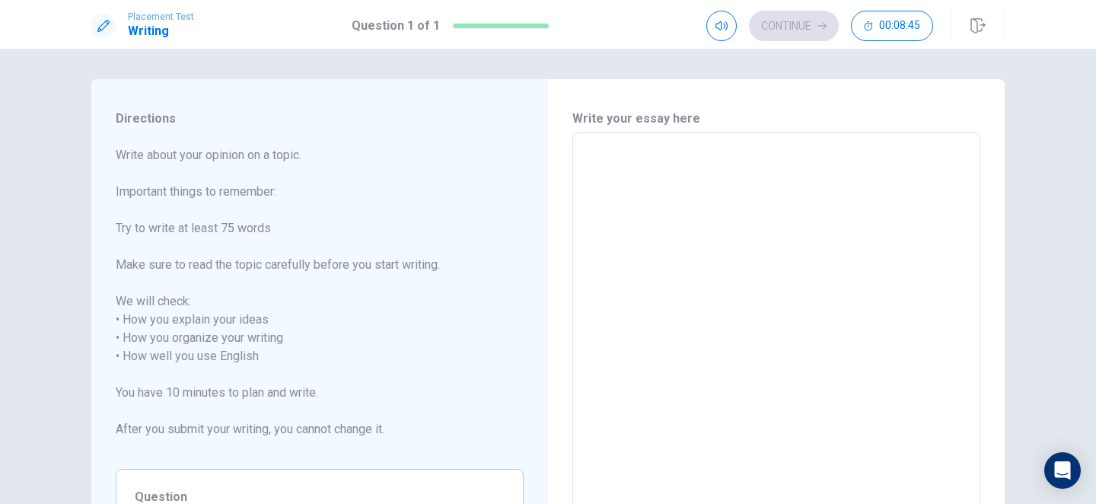
type textarea "m"
type textarea "x"
type textarea "M"
type textarea "x"
type textarea "My"
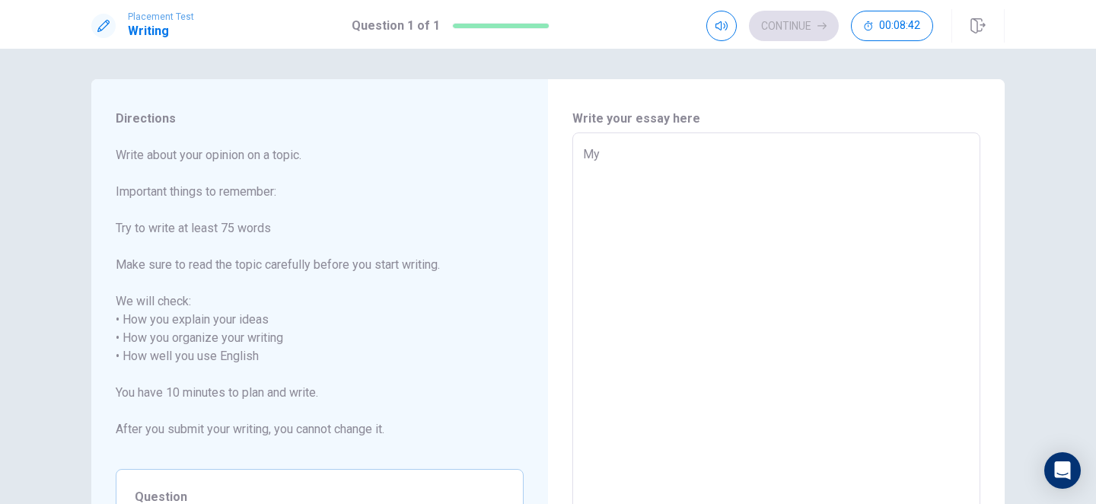
type textarea "x"
type textarea "My"
type textarea "x"
type textarea "My m"
type textarea "x"
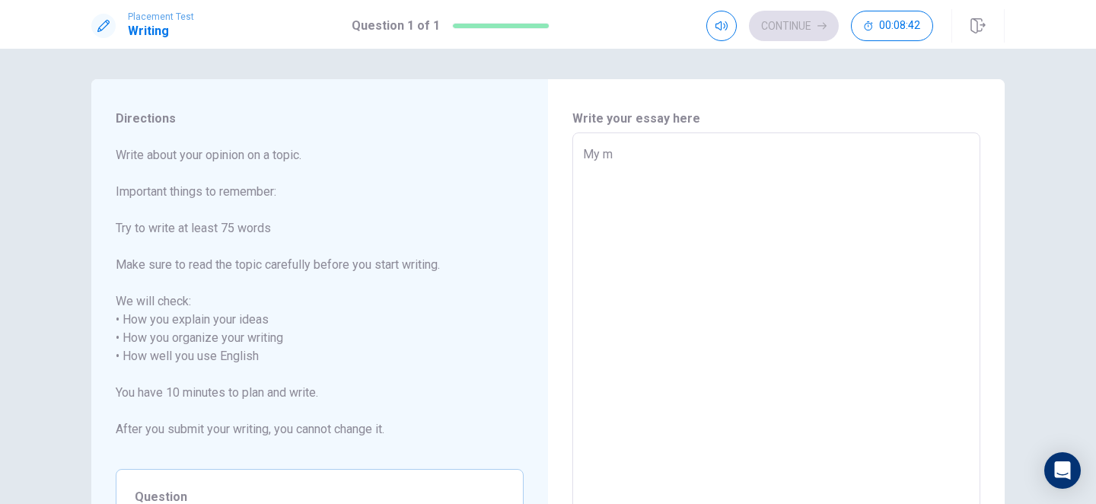
type textarea "My mo"
type textarea "x"
type textarea "My mom"
type textarea "x"
type textarea "My mom"
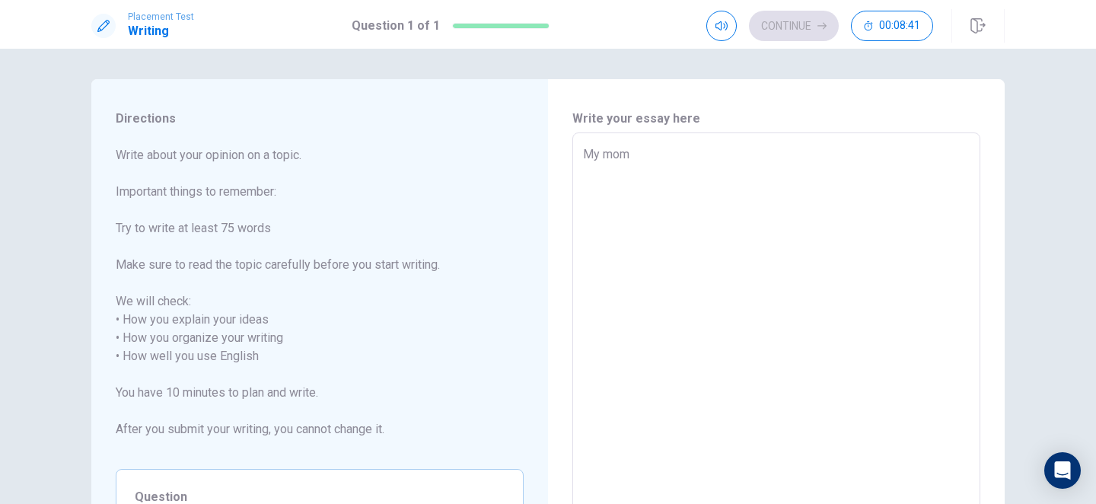
type textarea "x"
type textarea "My mom i"
type textarea "x"
type textarea "My mom is"
type textarea "x"
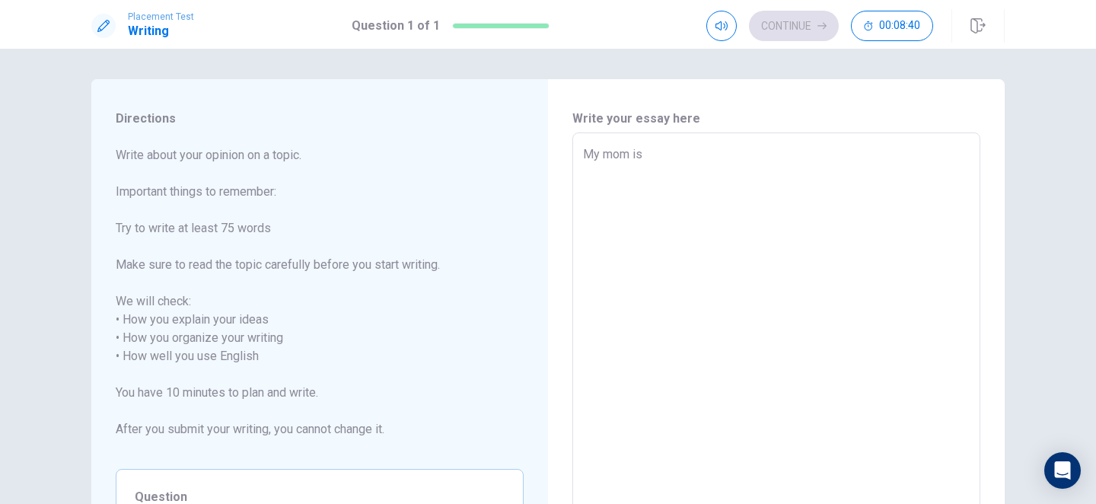
type textarea "My mom is"
type textarea "x"
type textarea "My mom is t"
type textarea "x"
type textarea "My mom is th"
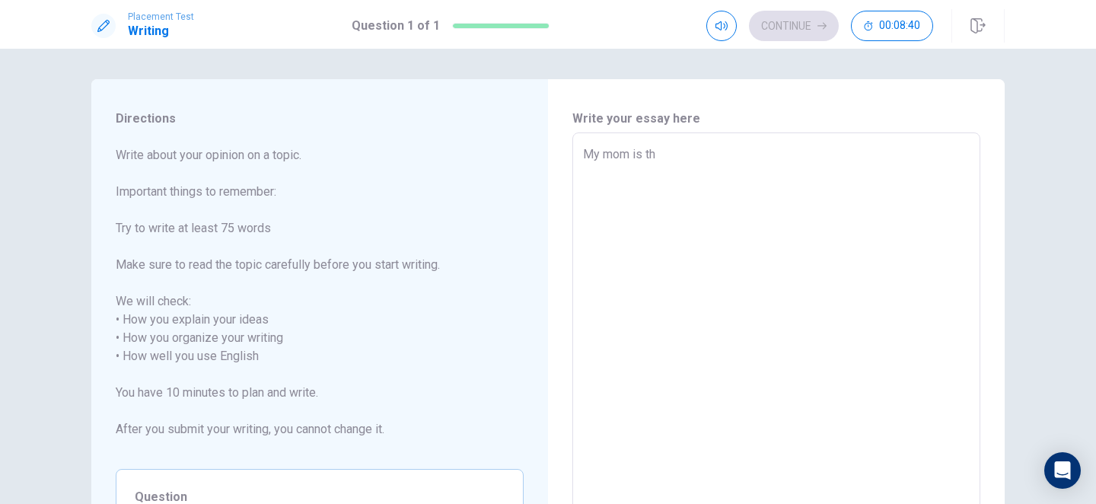
type textarea "x"
type textarea "My mom is the"
type textarea "x"
type textarea "My mom is the"
type textarea "x"
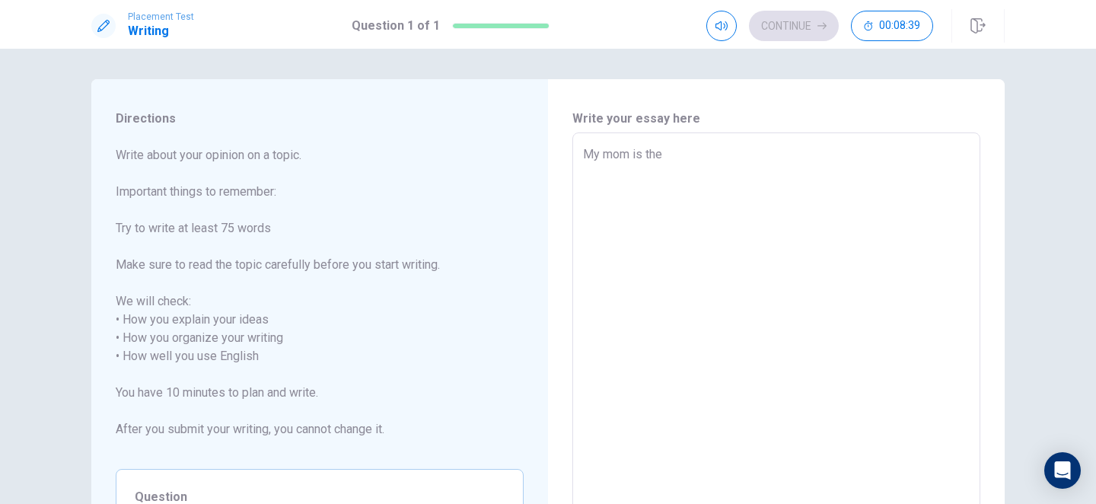
type textarea "My mom is the p"
type textarea "x"
type textarea "My mom is the pe"
type textarea "x"
type textarea "My mom is the per"
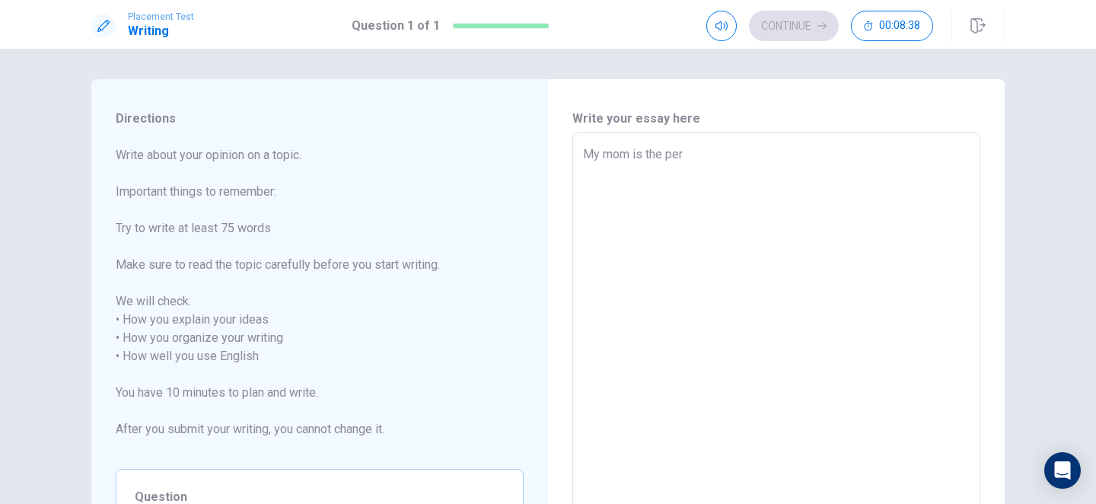
type textarea "x"
type textarea "My mom is the pers"
type textarea "x"
type textarea "My mom is the perso"
type textarea "x"
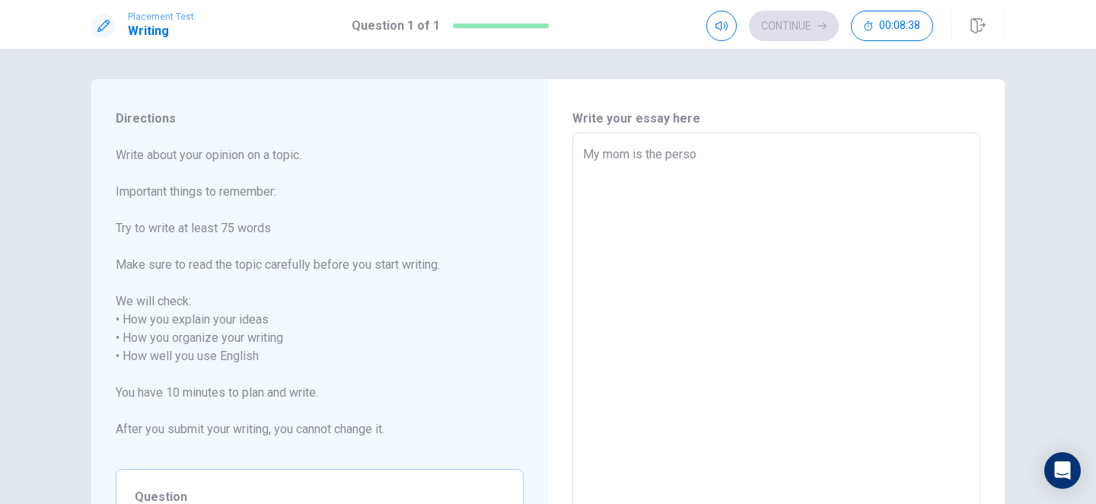
type textarea "My mom is the person"
type textarea "x"
type textarea "My mom is the person"
type textarea "x"
type textarea "My mom is the person w"
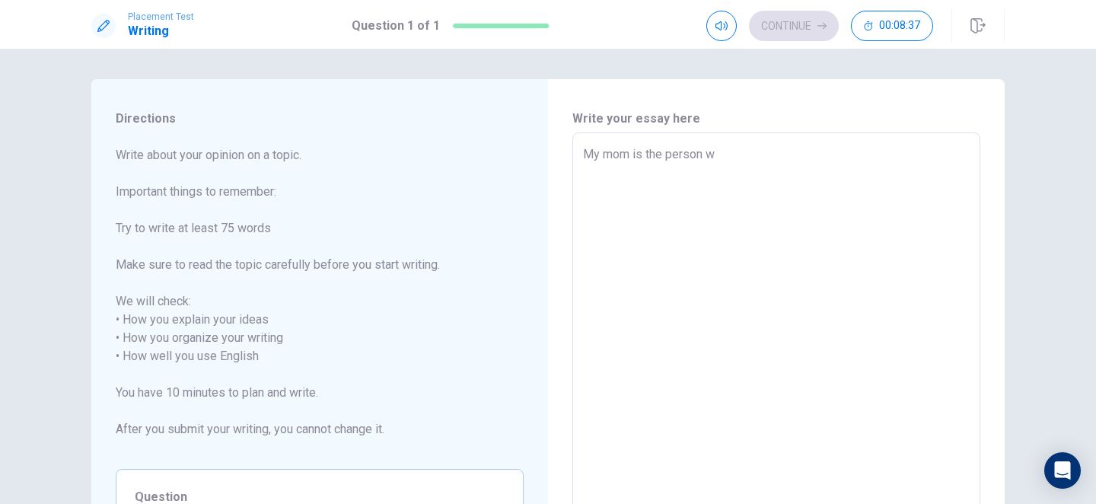
type textarea "x"
type textarea "My mom is the person wh"
type textarea "x"
type textarea "My mom is the person who"
type textarea "x"
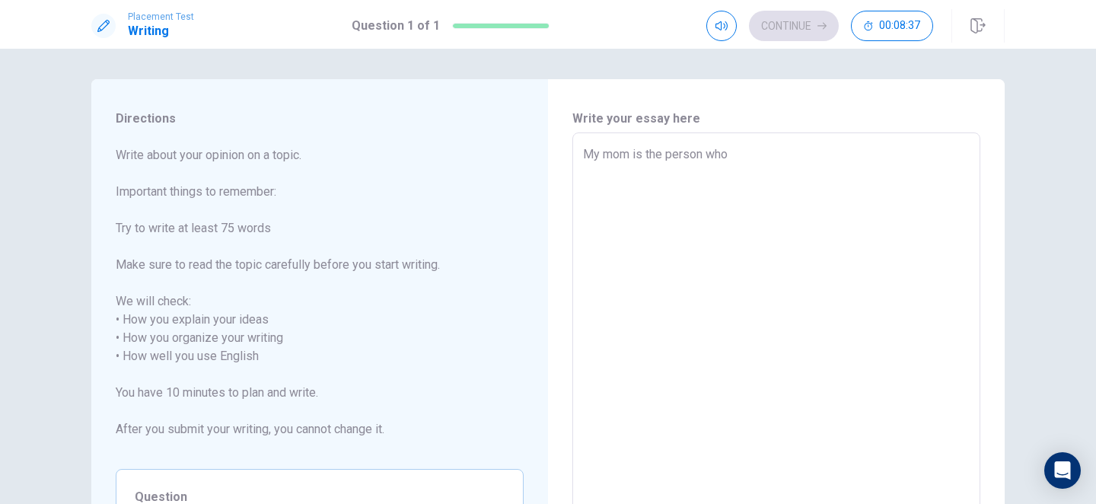
type textarea "My mom is the person who"
type textarea "x"
type textarea "My mom is the person who i"
type textarea "x"
type textarea "My mom is the person who in"
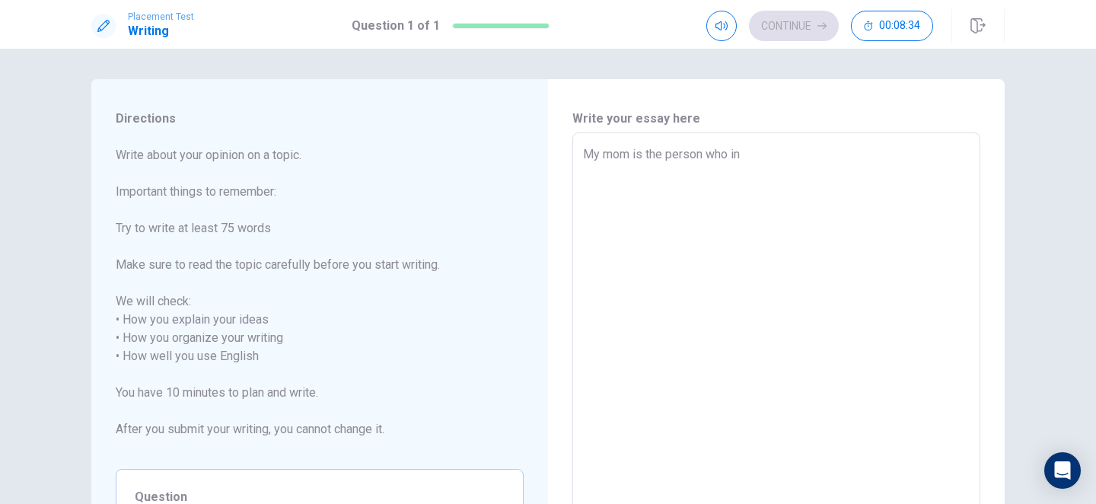
type textarea "x"
type textarea "My mom is the person who ins"
type textarea "x"
type textarea "My mom is the person who insp"
type textarea "x"
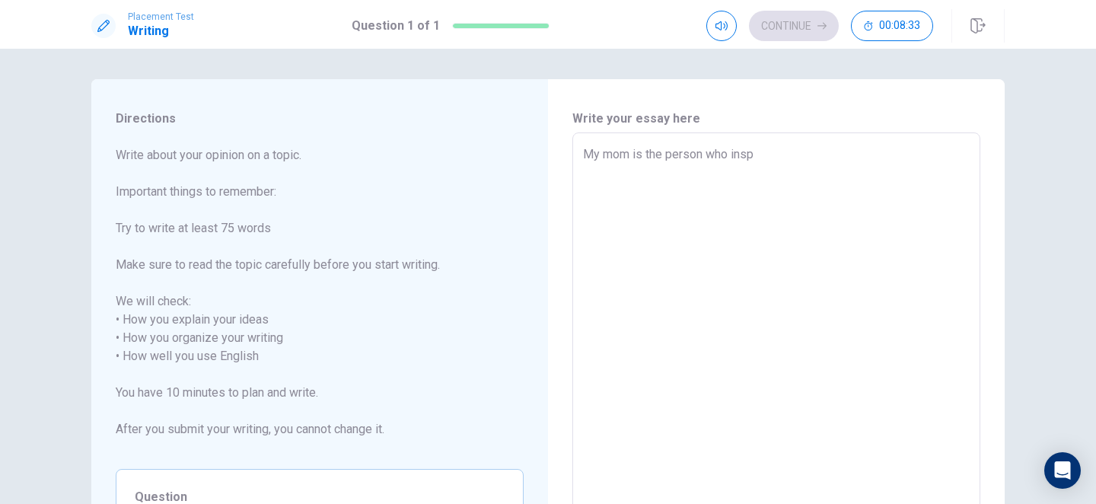
type textarea "My mom is the person who inspi"
type textarea "x"
type textarea "My mom is the person who inspir"
type textarea "x"
type textarea "My mom is the person who inspire"
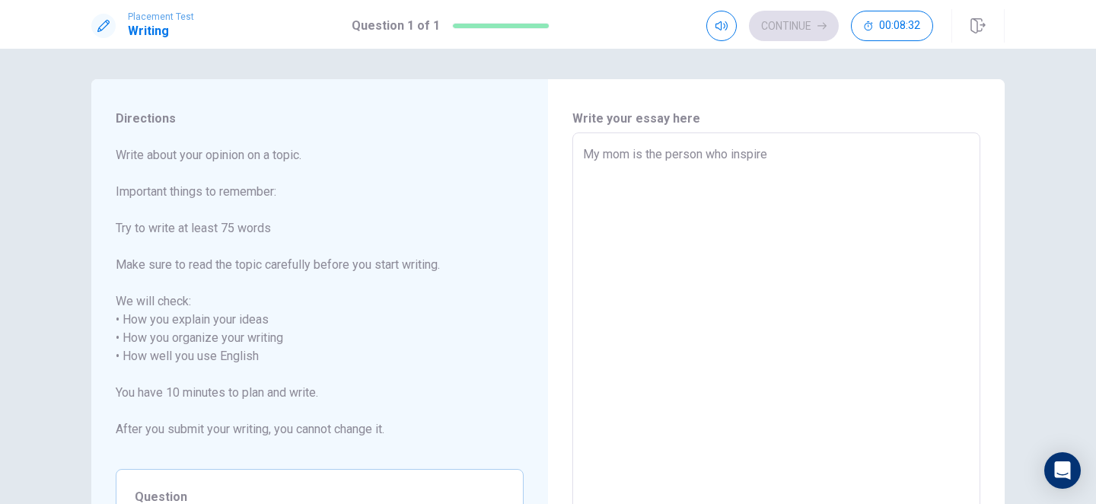
type textarea "x"
type textarea "My mom is the person who inspires"
type textarea "x"
type textarea "My mom is the person who inspires"
type textarea "x"
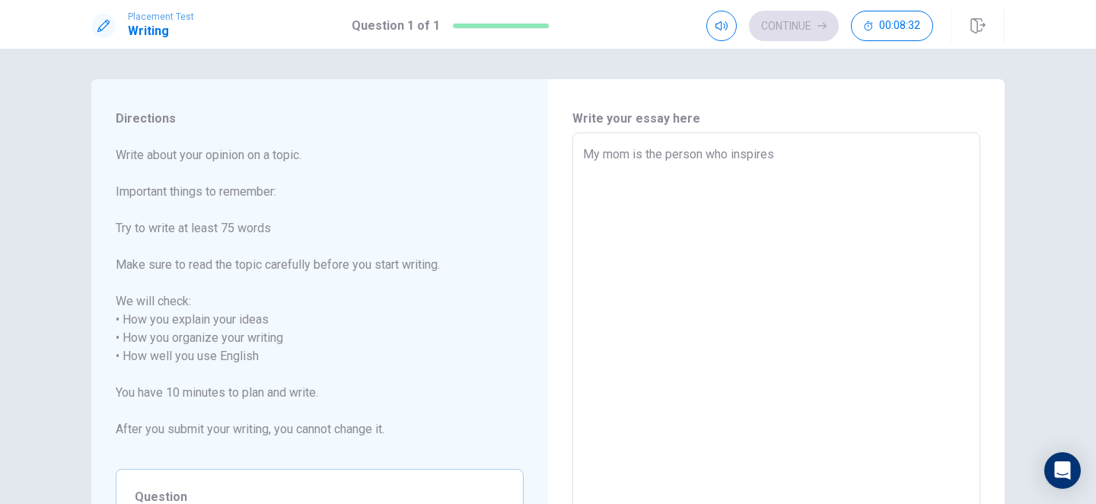
type textarea "My mom is the person who inspires m"
type textarea "x"
type textarea "My mom is the person who inspires me"
type textarea "x"
type textarea "My mom is the person who inspires me"
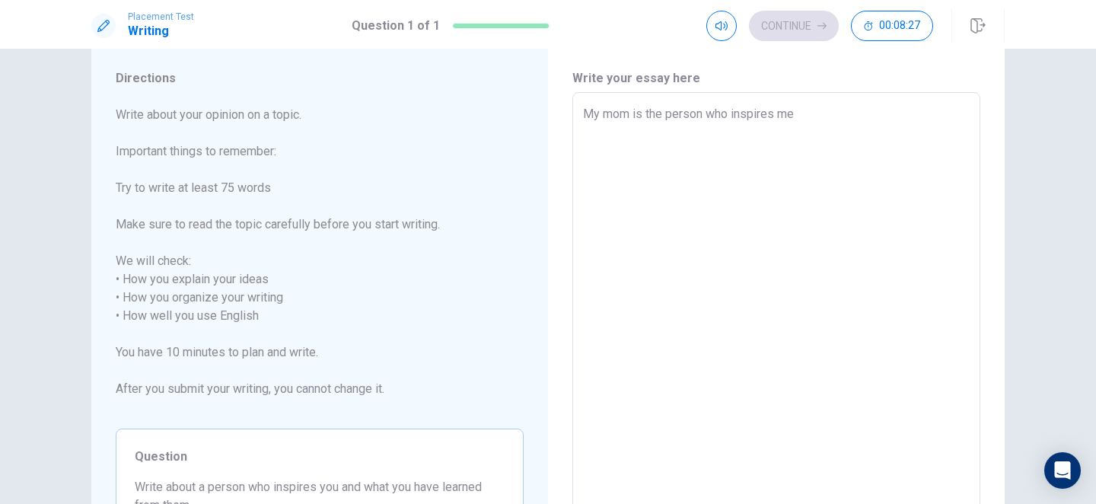
scroll to position [24, 0]
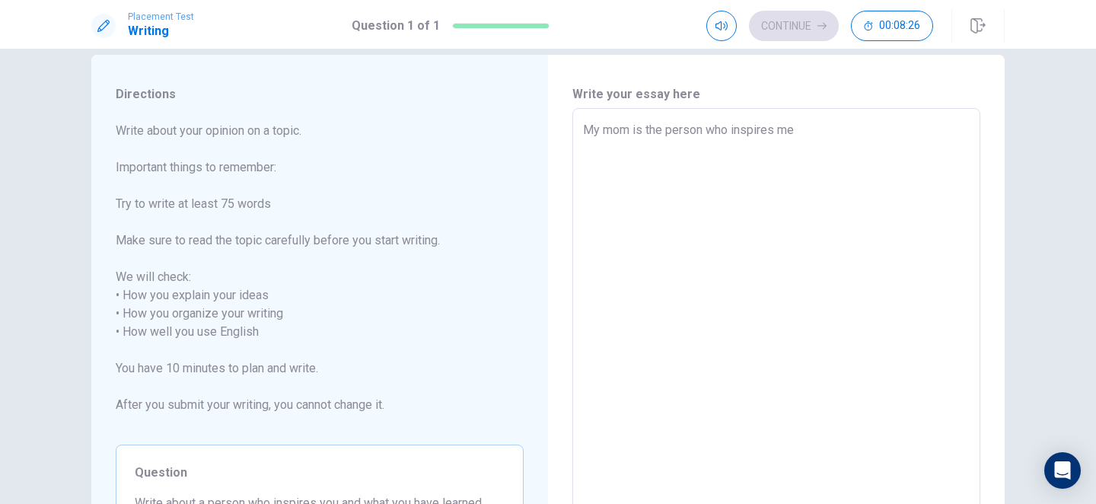
click at [810, 202] on textarea "My mom is the person who inspires me" at bounding box center [776, 332] width 387 height 422
type textarea "x"
type textarea "My mom is the person who inspires me t"
type textarea "x"
type textarea "My mom is the person who inspires me th"
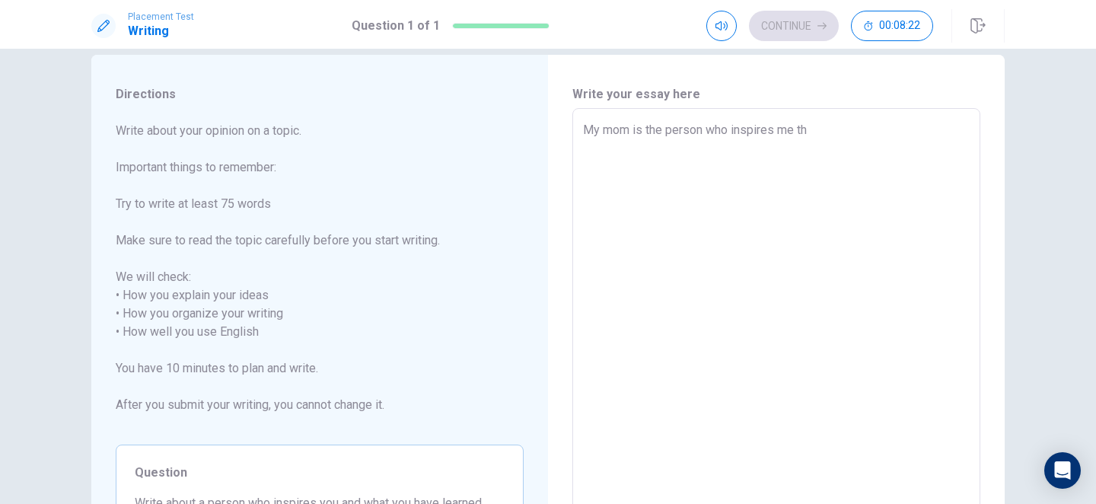
type textarea "x"
type textarea "My mom is the person who inspires me the"
type textarea "x"
type textarea "My mom is the person who inspires me the"
type textarea "x"
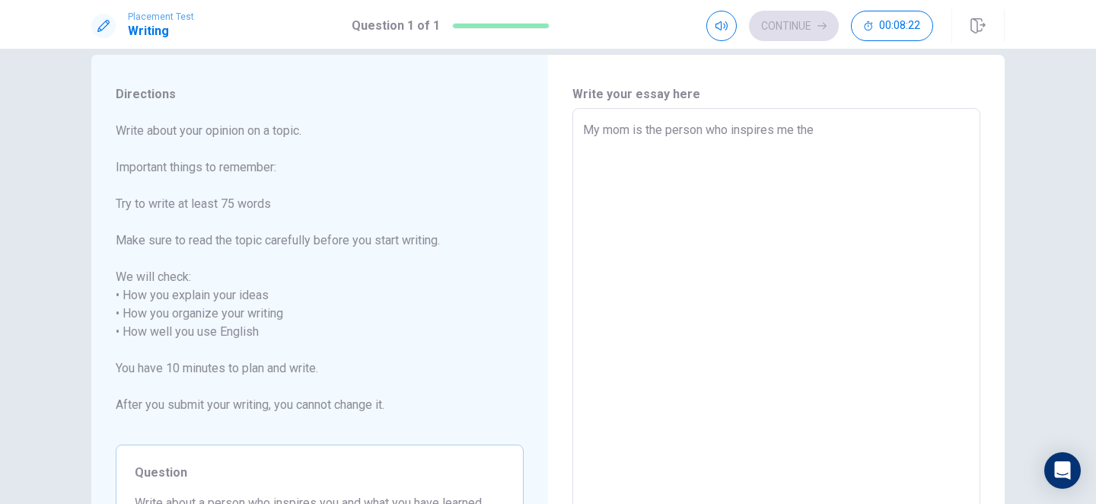
type textarea "My mom is the person who inspires me the m"
type textarea "x"
type textarea "My mom is the person who inspires me the mo"
type textarea "x"
type textarea "My mom is the person who inspires me the mos"
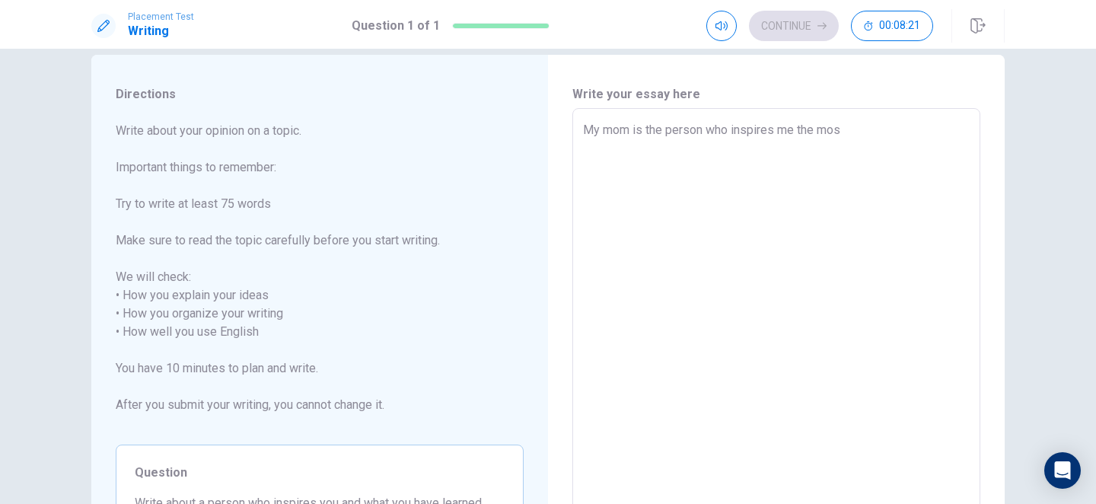
type textarea "x"
type textarea "My mom is the person who inspires me the most"
type textarea "x"
type textarea "My mom is the person who inspires me the most."
type textarea "x"
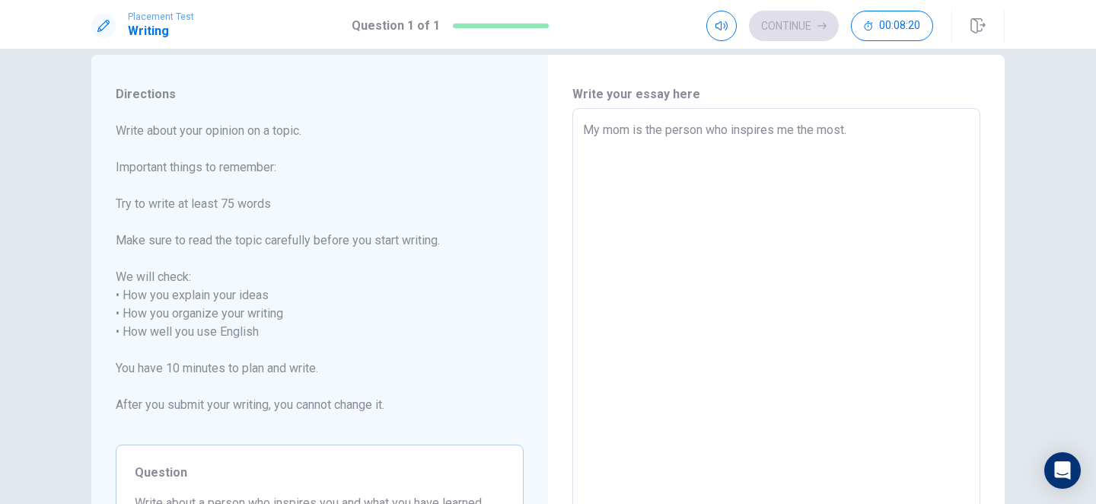
type textarea "My mom is the person who inspires me the most."
type textarea "x"
type textarea "My mom is the person who inspires me the most. S"
type textarea "x"
type textarea "My mom is the person who inspires me the most. Sh"
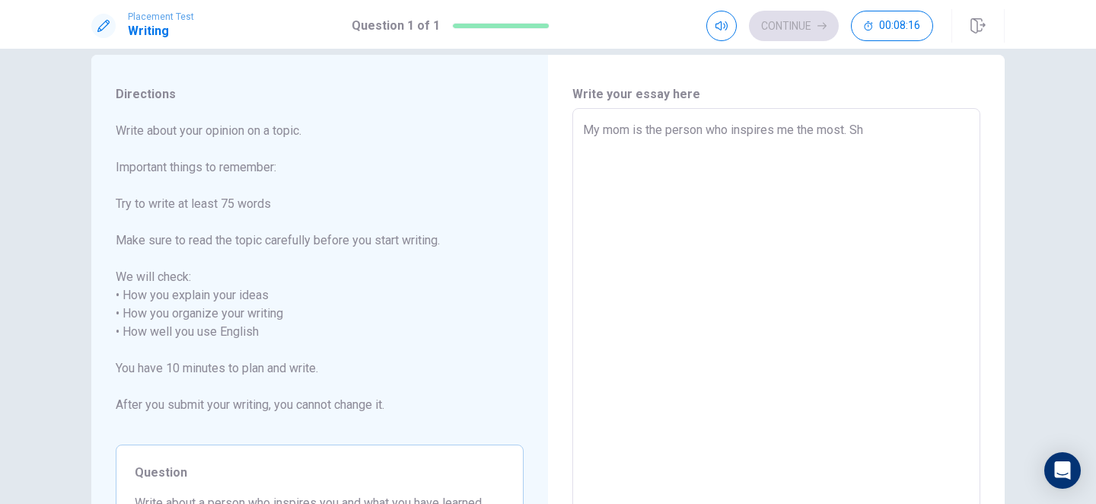
type textarea "x"
type textarea "My mom is the person who inspires me the most. She"
type textarea "x"
type textarea "My mom is the person who inspires me the most. She"
type textarea "x"
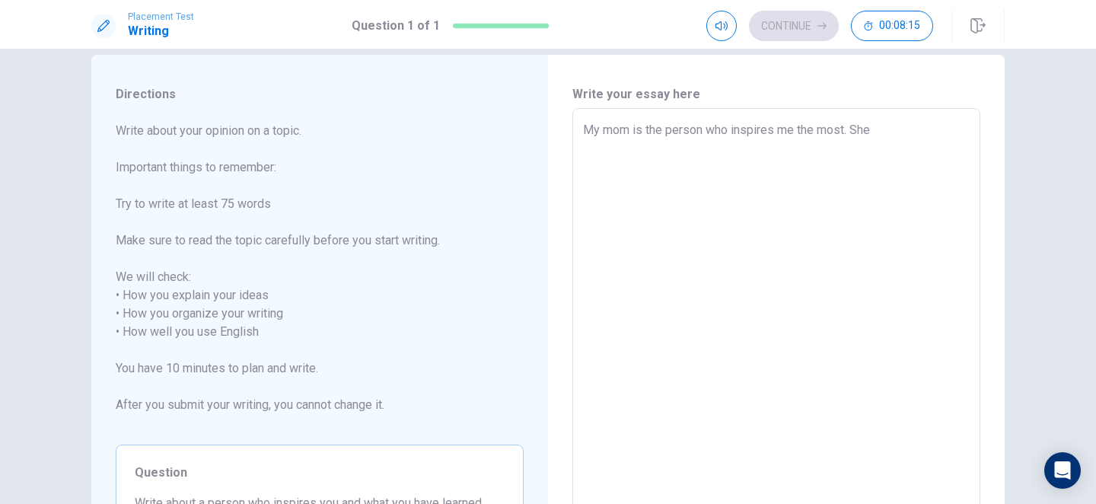
type textarea "My mom is the person who inspires me the most. She i"
type textarea "x"
type textarea "My mom is the person who inspires me the most. She is"
type textarea "x"
type textarea "My mom is the person who inspires me the most. She is"
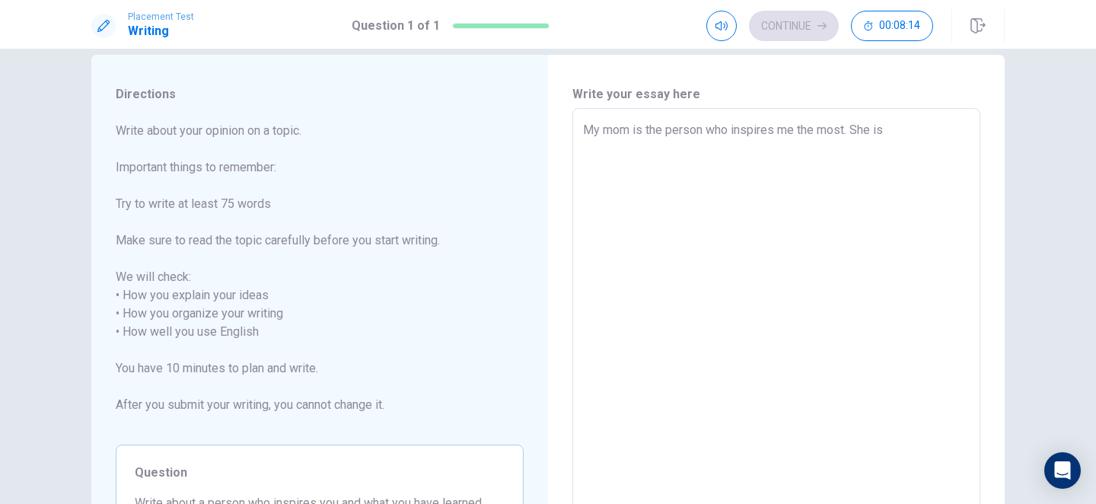
type textarea "x"
type textarea "My mom is the person who inspires me the most. She is h"
type textarea "x"
type textarea "My mom is the person who inspires me the most. She is ha"
type textarea "x"
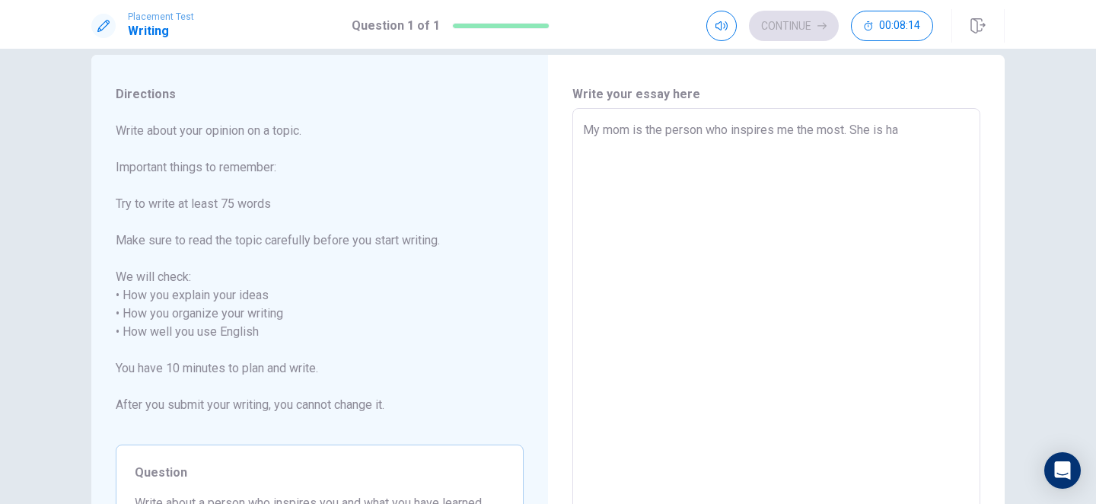
type textarea "My mom is the person who inspires me the most. She is har"
type textarea "x"
type textarea "My mom is the person who inspires me the most. She is hard"
type textarea "x"
type textarea "My mom is the person who inspires me the most. She is hard"
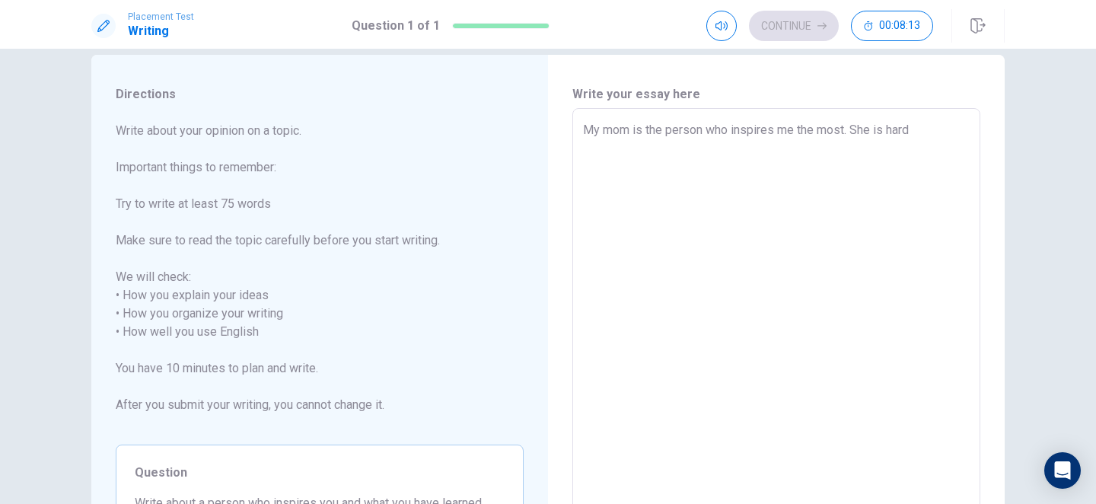
type textarea "x"
type textarea "My mom is the person who inspires me the most. She is hard w"
type textarea "x"
type textarea "My mom is the person who inspires me the most. She is hard wo"
type textarea "x"
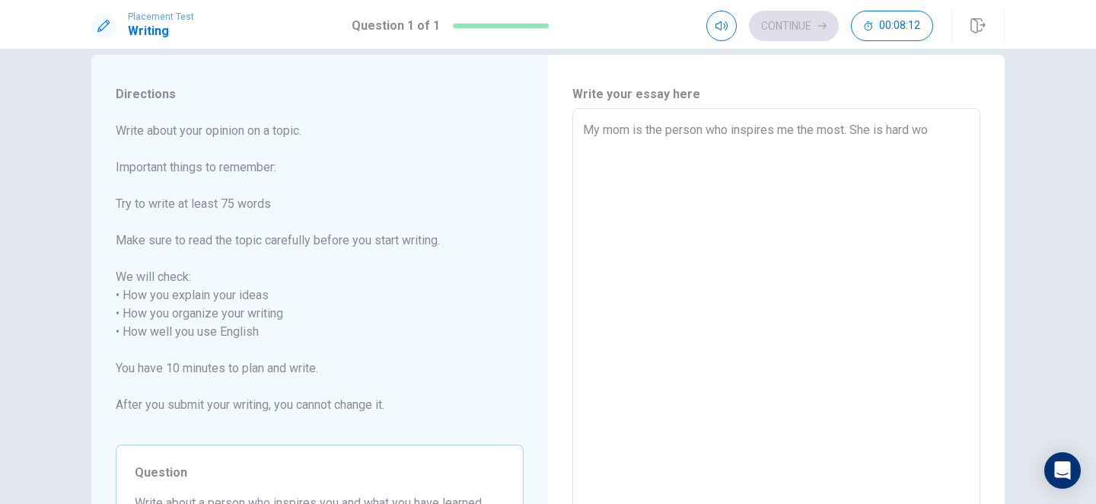
type textarea "My mom is the person who inspires me the most. She is hard wor"
type textarea "x"
type textarea "My mom is the person who inspires me the most. She is hard work"
type textarea "x"
type textarea "My mom is the person who inspires me the most. She is hard worki"
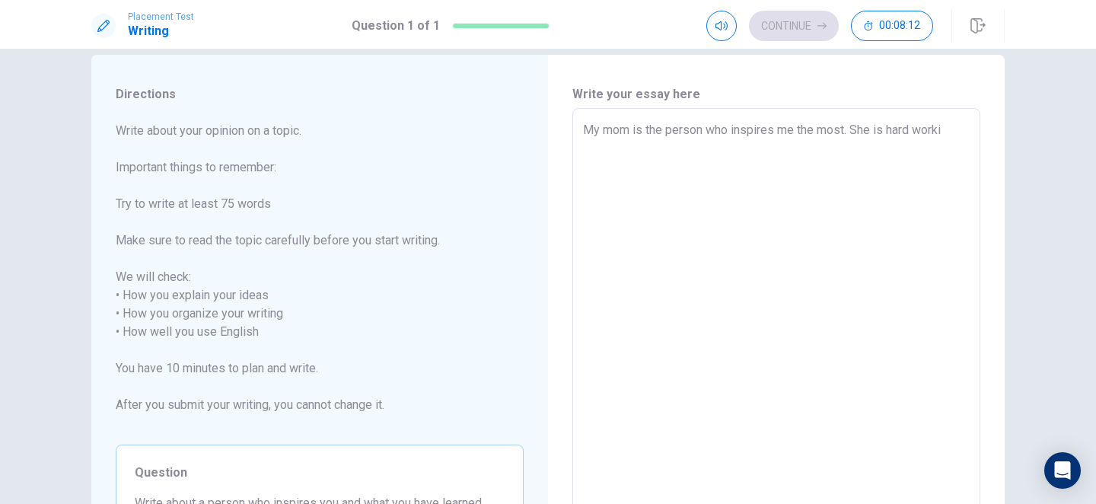
type textarea "x"
type textarea "My mom is the person who inspires me the most. She is hard workin"
type textarea "x"
type textarea "My mom is the person who inspires me the most. She is hard working"
type textarea "x"
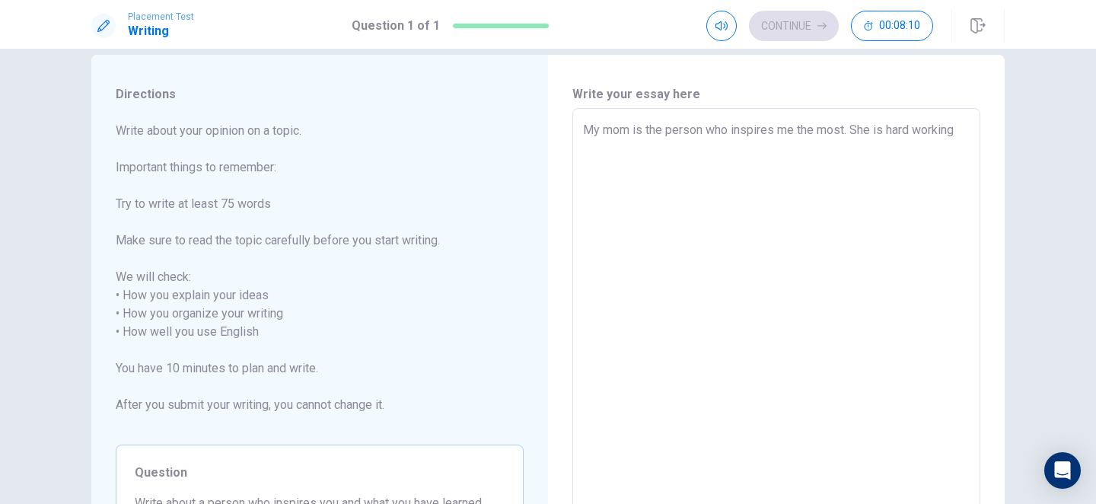
type textarea "My mom is the person who inspires me the most. She is hard working,"
type textarea "x"
type textarea "My mom is the person who inspires me the most. She is hard working,"
type textarea "x"
type textarea "My mom is the person who inspires me the most. She is hard working, c"
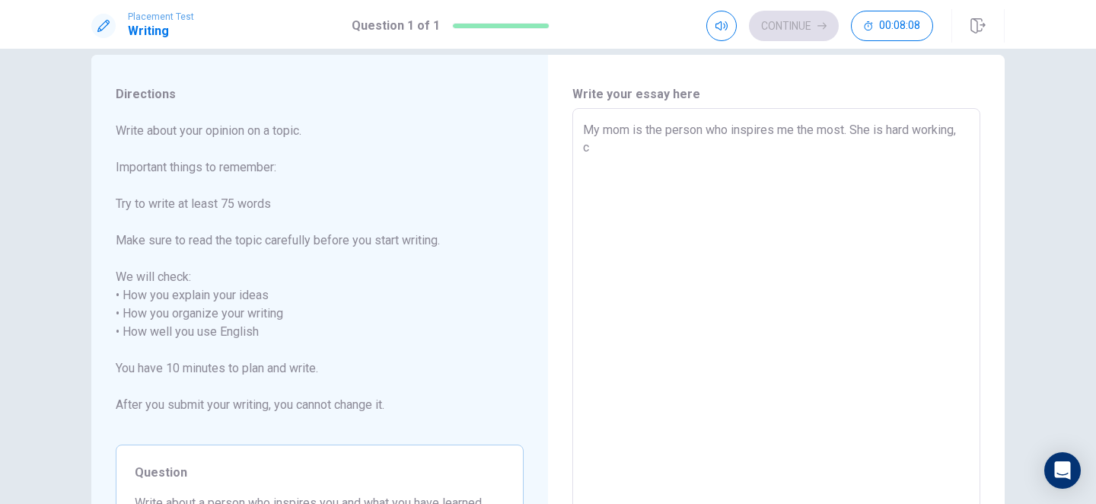
type textarea "x"
type textarea "My mom is the person who inspires me the most. She is hard working, ca"
type textarea "x"
type textarea "My mom is the person who inspires me the most. She is hard working, car"
type textarea "x"
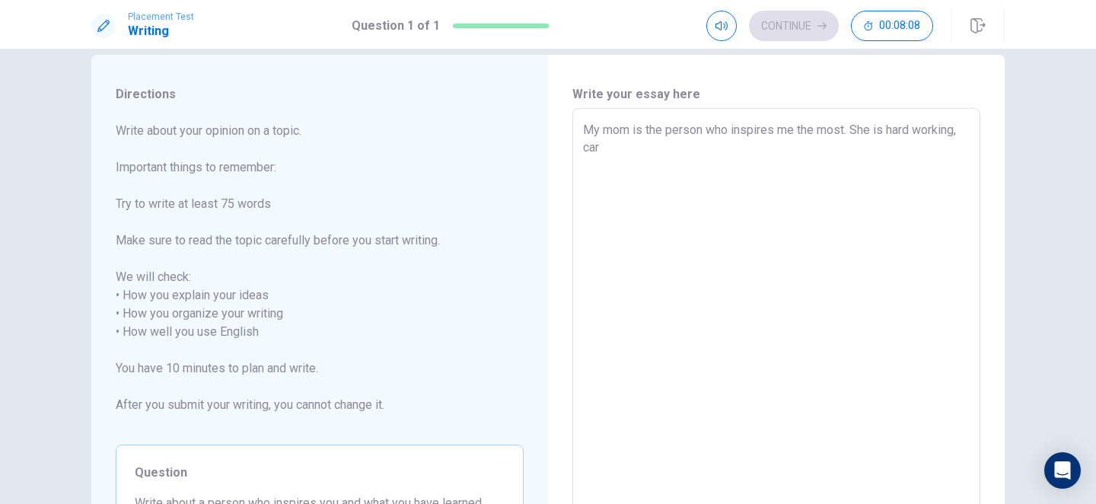
type textarea "My mom is the person who inspires me the most. She is hard working, [PERSON_NAM…"
type textarea "x"
type textarea "My mom is the person who inspires me the most. She is hard working, [PERSON_NAM…"
type textarea "x"
type textarea "My mom is the person who inspires me the most. She is hard working, caring"
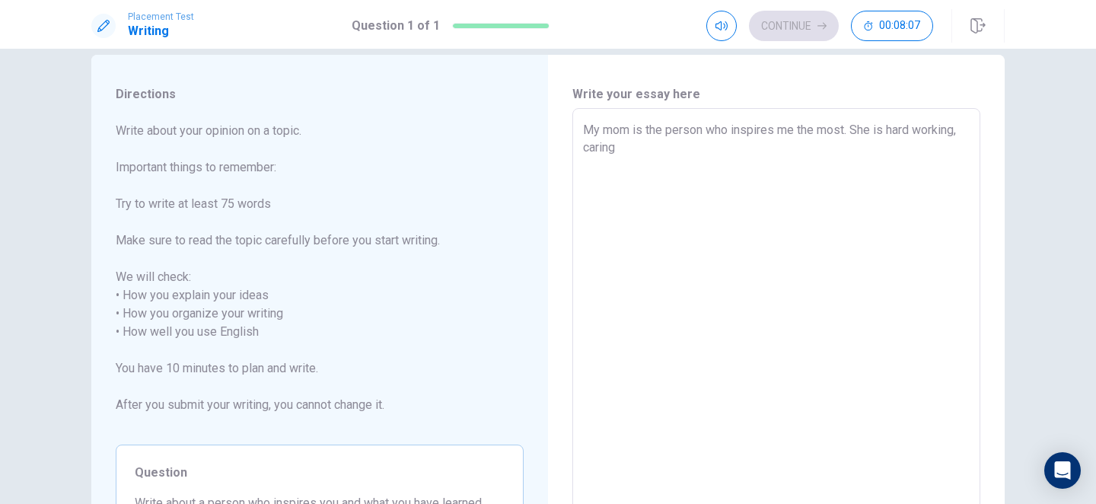
type textarea "x"
type textarea "My mom is the person who inspires me the most. She is hard working, caring,"
type textarea "x"
type textarea "My mom is the person who inspires me the most. She is hard working, caring,"
type textarea "x"
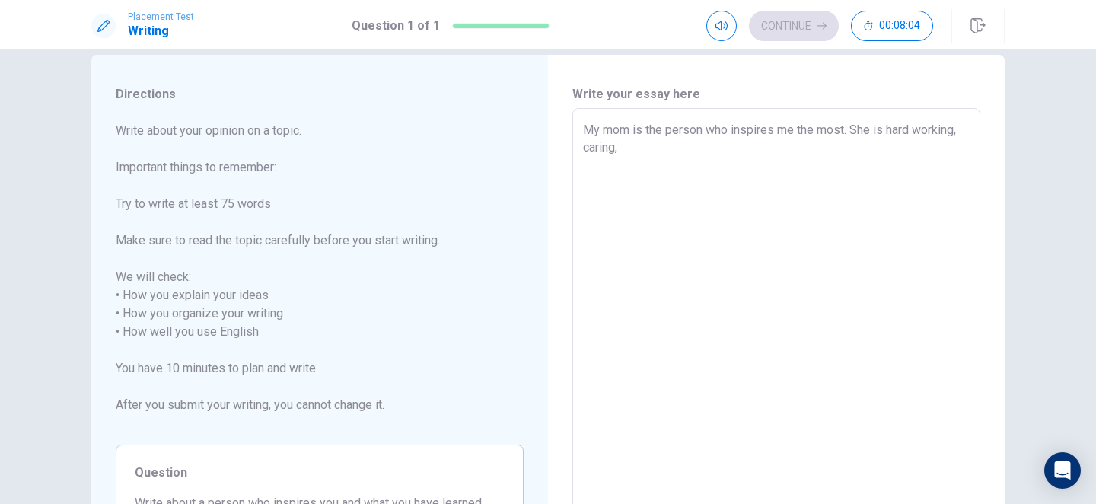
type textarea "My mom is the person who inspires me the most. She is hard working, caring, a"
type textarea "x"
type textarea "My mom is the person who inspires me the most. She is hard working, caring, an"
type textarea "x"
type textarea "My mom is the person who inspires me the most. She is hard working, caring, and"
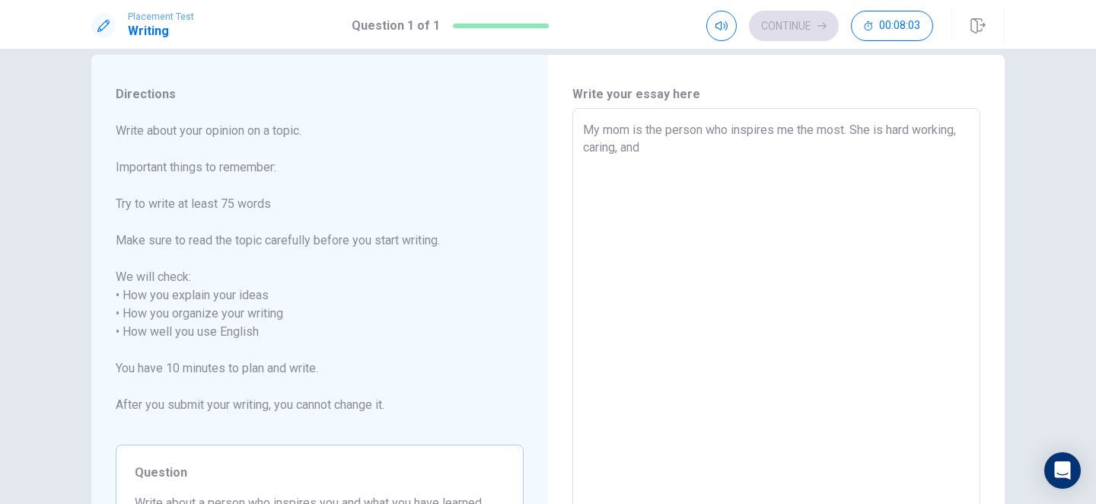
type textarea "x"
type textarea "My mom is the person who inspires me the most. She is hard working, caring, and"
type textarea "x"
type textarea "My mom is the person who inspires me the most. She is hard working, caring, and…"
type textarea "x"
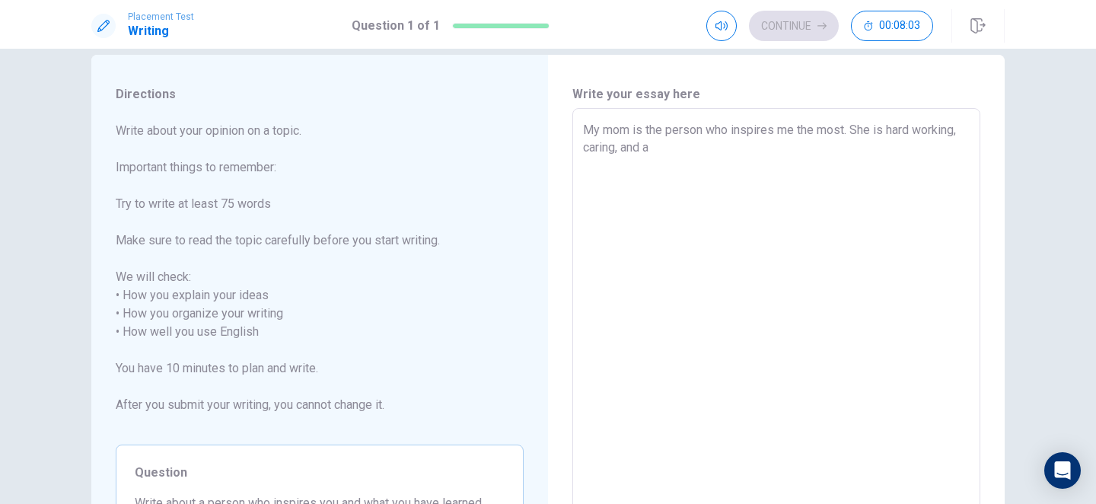
type textarea "My mom is the person who inspires me the most. She is hard working, caring, and…"
type textarea "x"
type textarea "My mom is the person who inspires me the most. She is hard working, caring, and…"
type textarea "x"
type textarea "My mom is the person who inspires me the most. She is hard working, caring, and…"
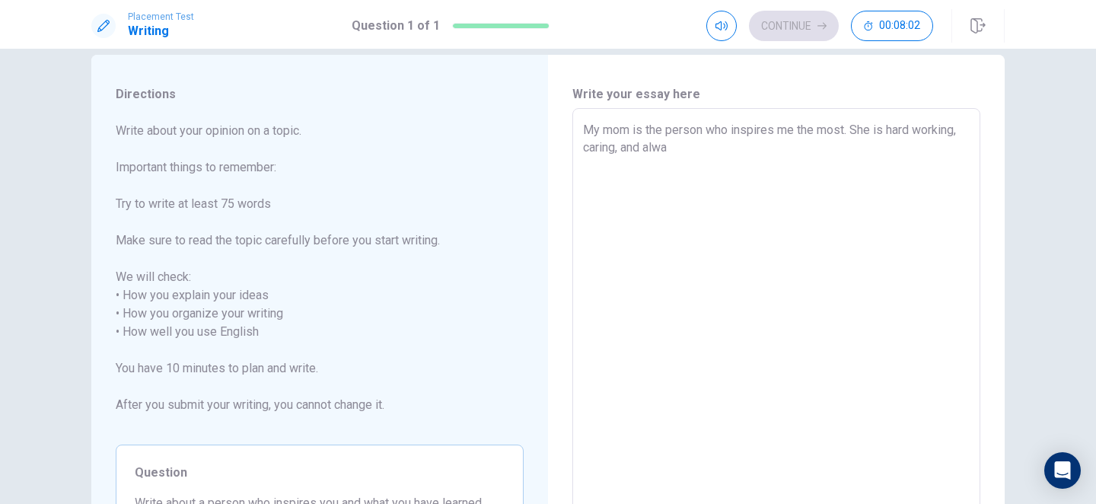
type textarea "x"
type textarea "My mom is the person who inspires me the most. She is hard working, caring, and…"
type textarea "x"
type textarea "My mom is the person who inspires me the most. She is hard working, caring, and…"
type textarea "x"
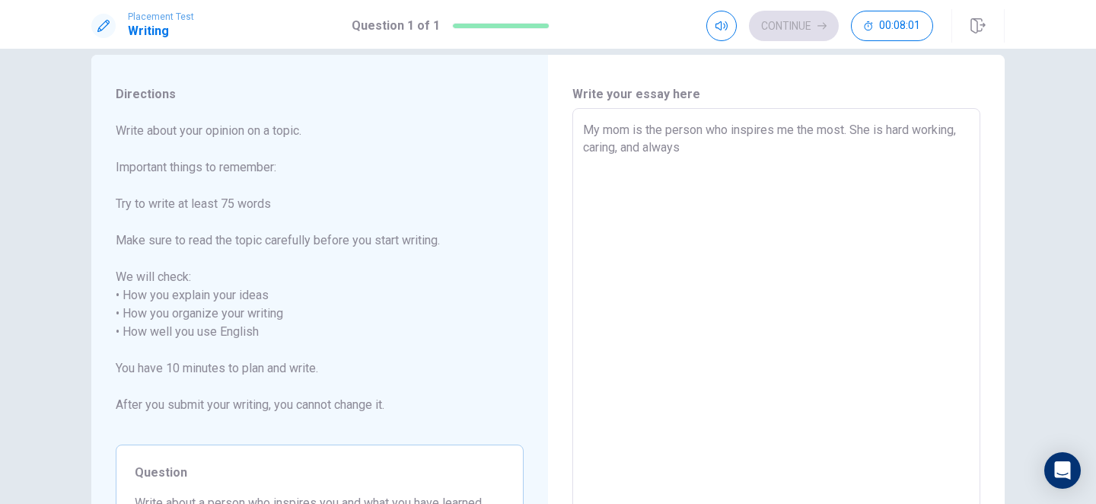
type textarea "My mom is the person who inspires me the most. She is hard working, caring, and…"
type textarea "x"
type textarea "My mom is the person who inspires me the most. She is hard working, caring, and…"
type textarea "x"
type textarea "My mom is the person who inspires me the most. She is hard working, caring, and…"
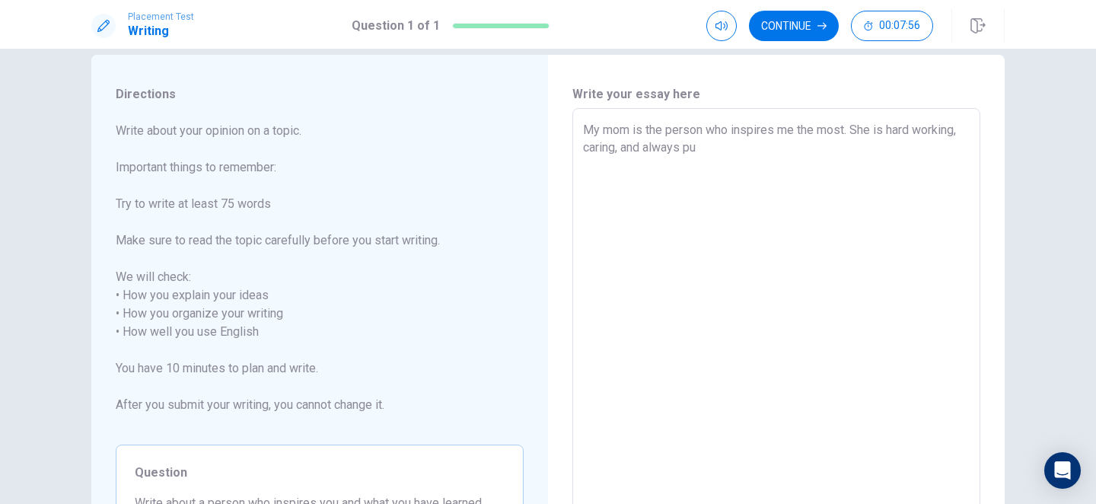
type textarea "x"
type textarea "My mom is the person who inspires me the most. She is hard working, caring, and…"
type textarea "x"
type textarea "My mom is the person who inspires me the most. She is hard working, caring, and…"
type textarea "x"
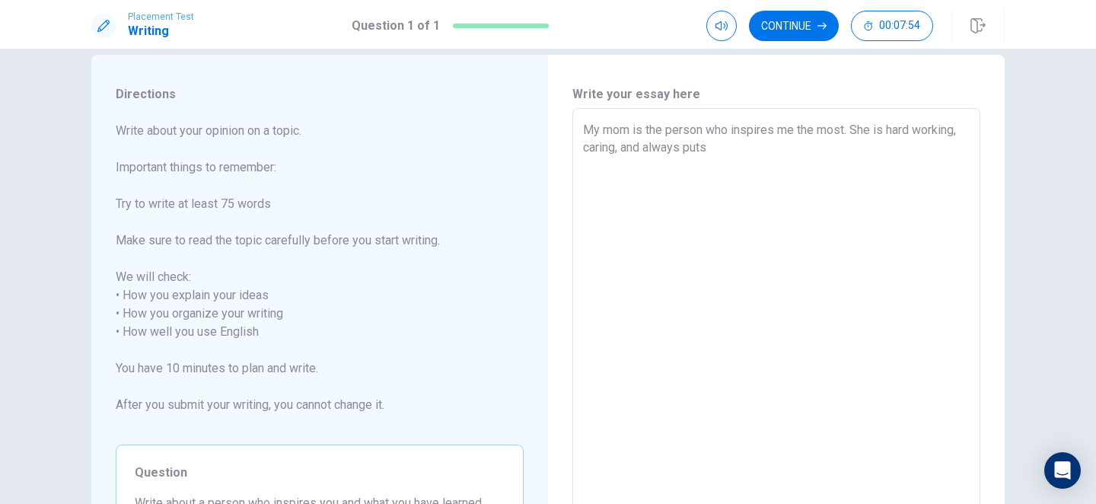
type textarea "My mom is the person who inspires me the most. She is hard working, caring, and…"
type textarea "x"
type textarea "My mom is the person who inspires me the most. She is hard working, caring, and…"
type textarea "x"
type textarea "My mom is the person who inspires me the most. She is hard working, caring, and…"
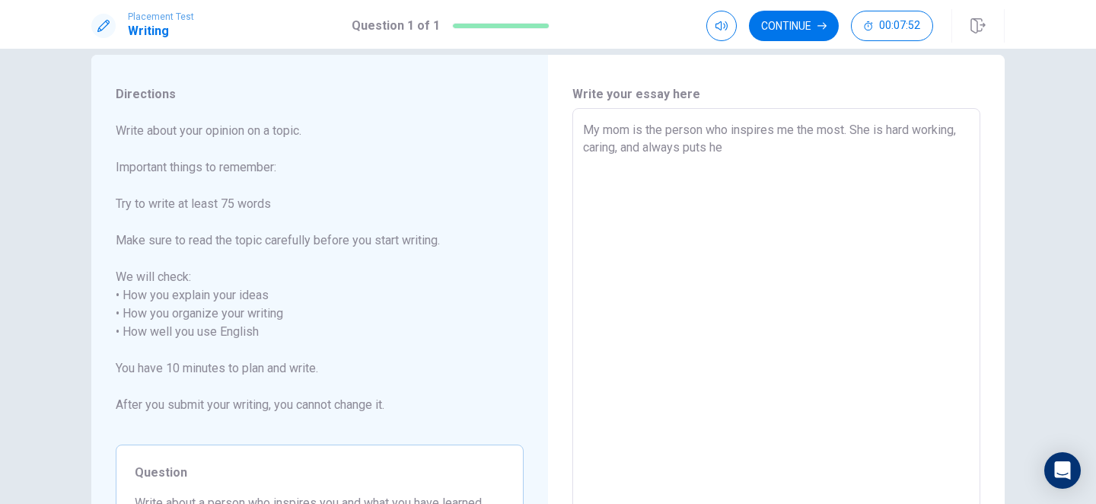
type textarea "x"
type textarea "My mom is the person who inspires me the most. She is hard working, caring, and…"
type textarea "x"
type textarea "My mom is the person who inspires me the most. She is hard working, caring, and…"
type textarea "x"
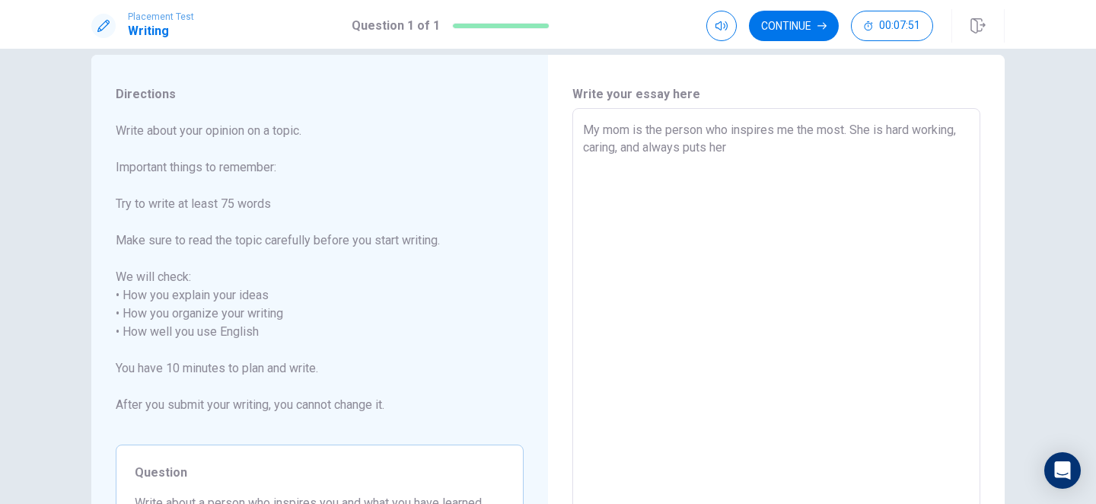
type textarea "My mom is the person who inspires me the most. She is hard working, caring, and…"
type textarea "x"
type textarea "My mom is the person who inspires me the most. She is hard working, caring, and…"
click at [792, 165] on textarea "My mom is the person who inspires me the most. She is hard working, caring, and…" at bounding box center [776, 332] width 387 height 422
click at [864, 170] on textarea "My mom is the person who inspires me the most. She is hard working, caring, and…" at bounding box center [776, 332] width 387 height 422
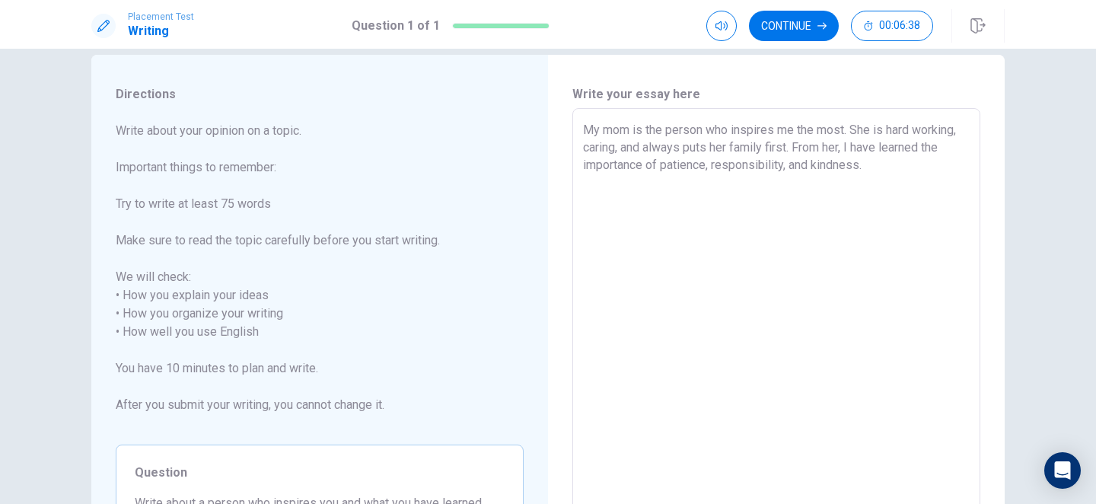
click at [585, 128] on textarea "My mom is the person who inspires me the most. She is hard working, caring, and…" at bounding box center [776, 332] width 387 height 422
click at [948, 172] on textarea "My mom is the person who inspires me the most. She is hard working, caring, and…" at bounding box center [776, 332] width 387 height 422
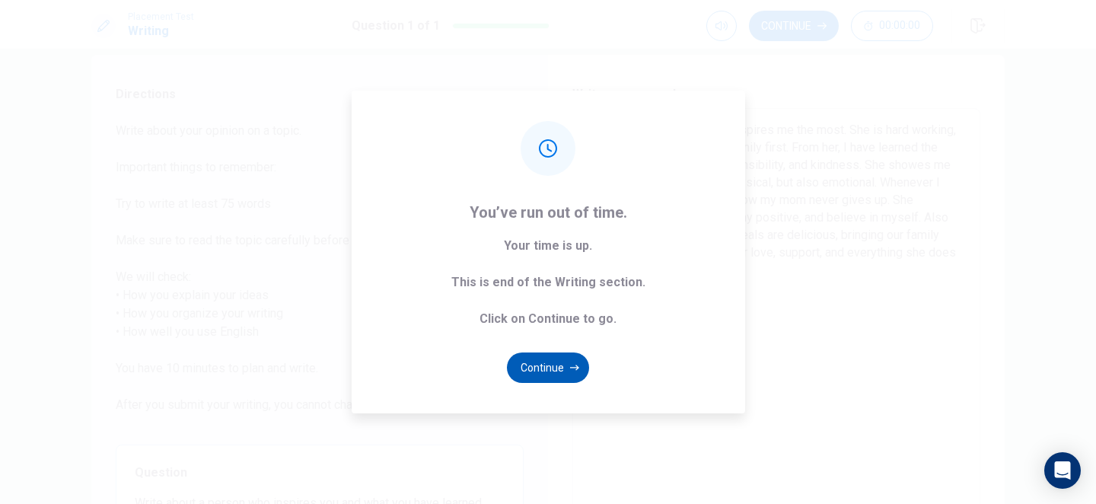
click at [541, 372] on button "Continue" at bounding box center [548, 367] width 82 height 30
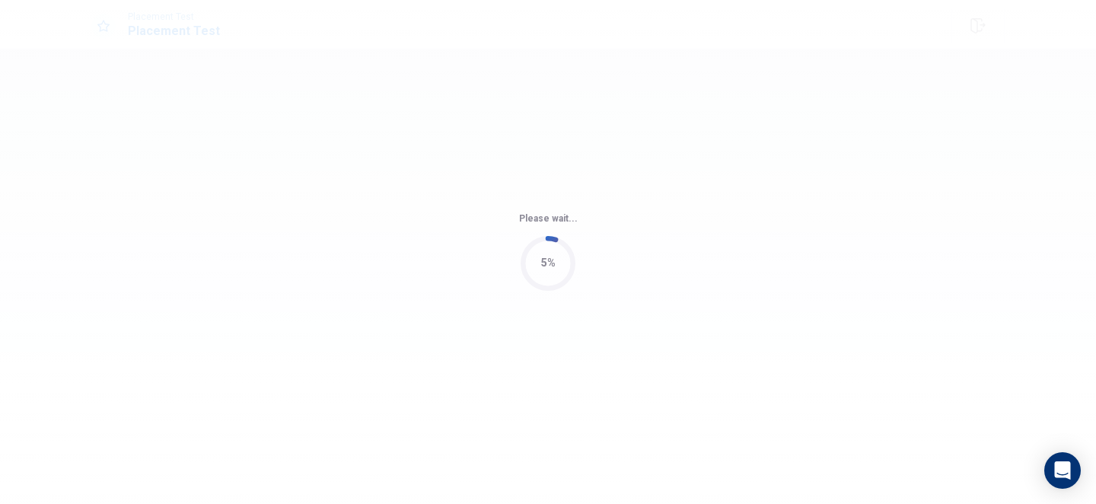
scroll to position [0, 0]
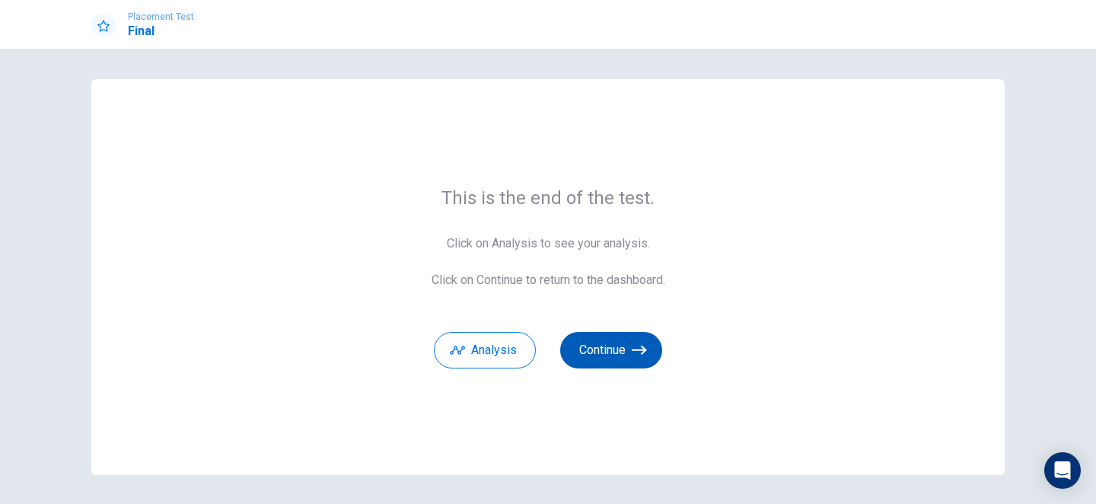
click at [616, 359] on button "Continue" at bounding box center [611, 350] width 102 height 37
